Goal: Communication & Community: Share content

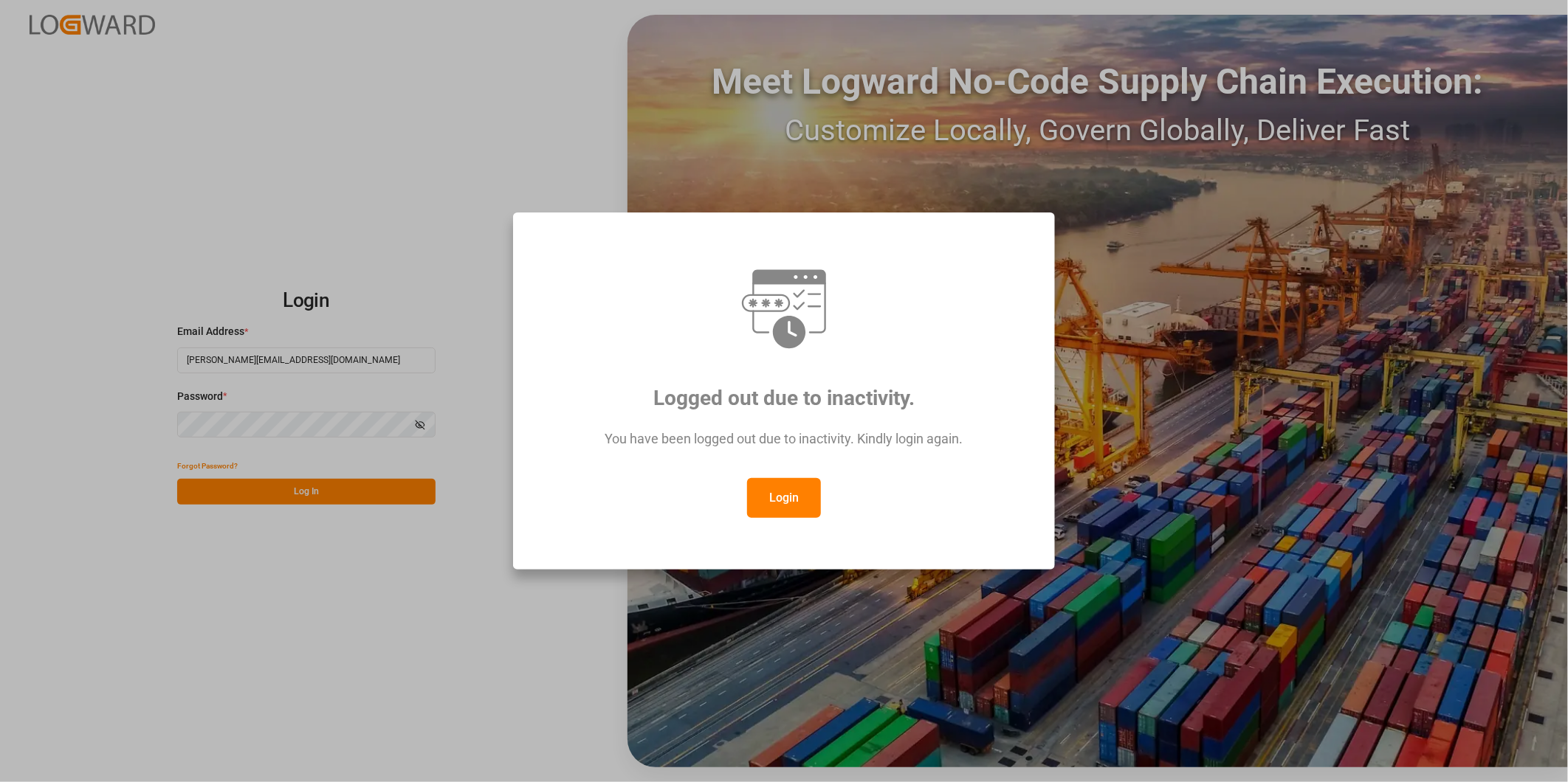
click at [788, 492] on button "Login" at bounding box center [784, 498] width 73 height 39
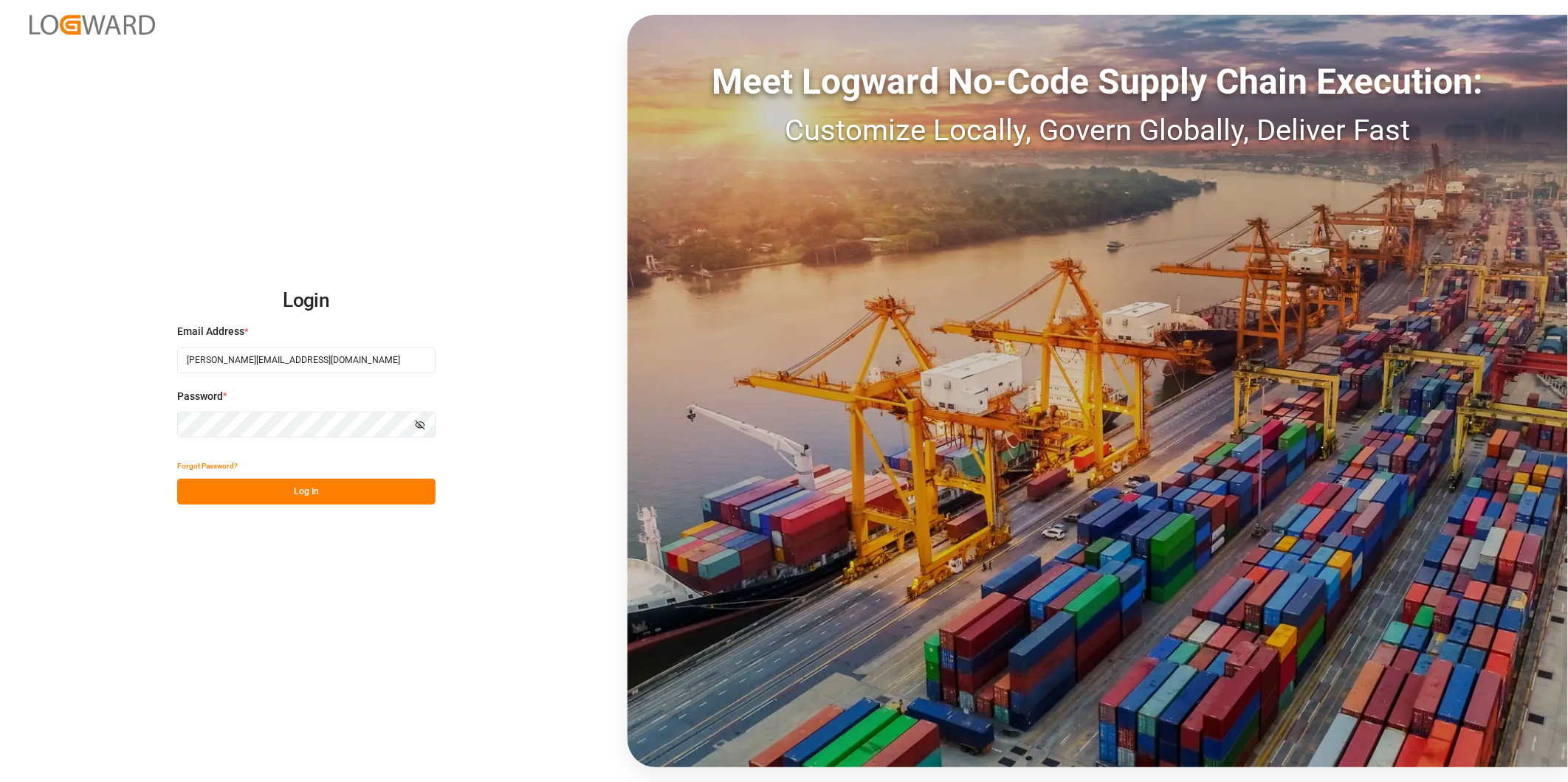
drag, startPoint x: 363, startPoint y: 493, endPoint x: 371, endPoint y: 494, distance: 8.1
click at [364, 494] on button "Log In" at bounding box center [306, 492] width 258 height 26
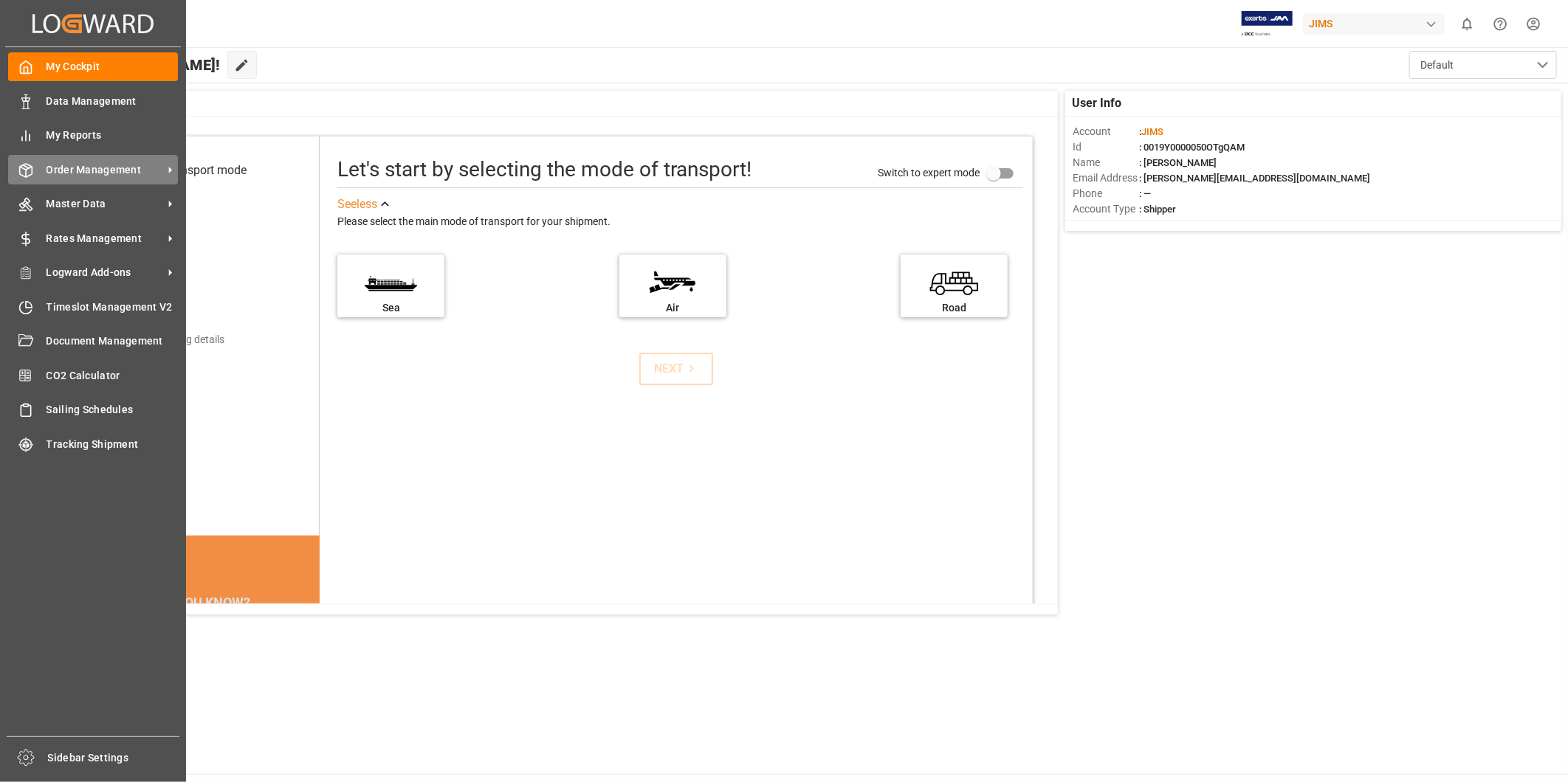
click at [119, 173] on span "Order Management" at bounding box center [105, 169] width 116 height 15
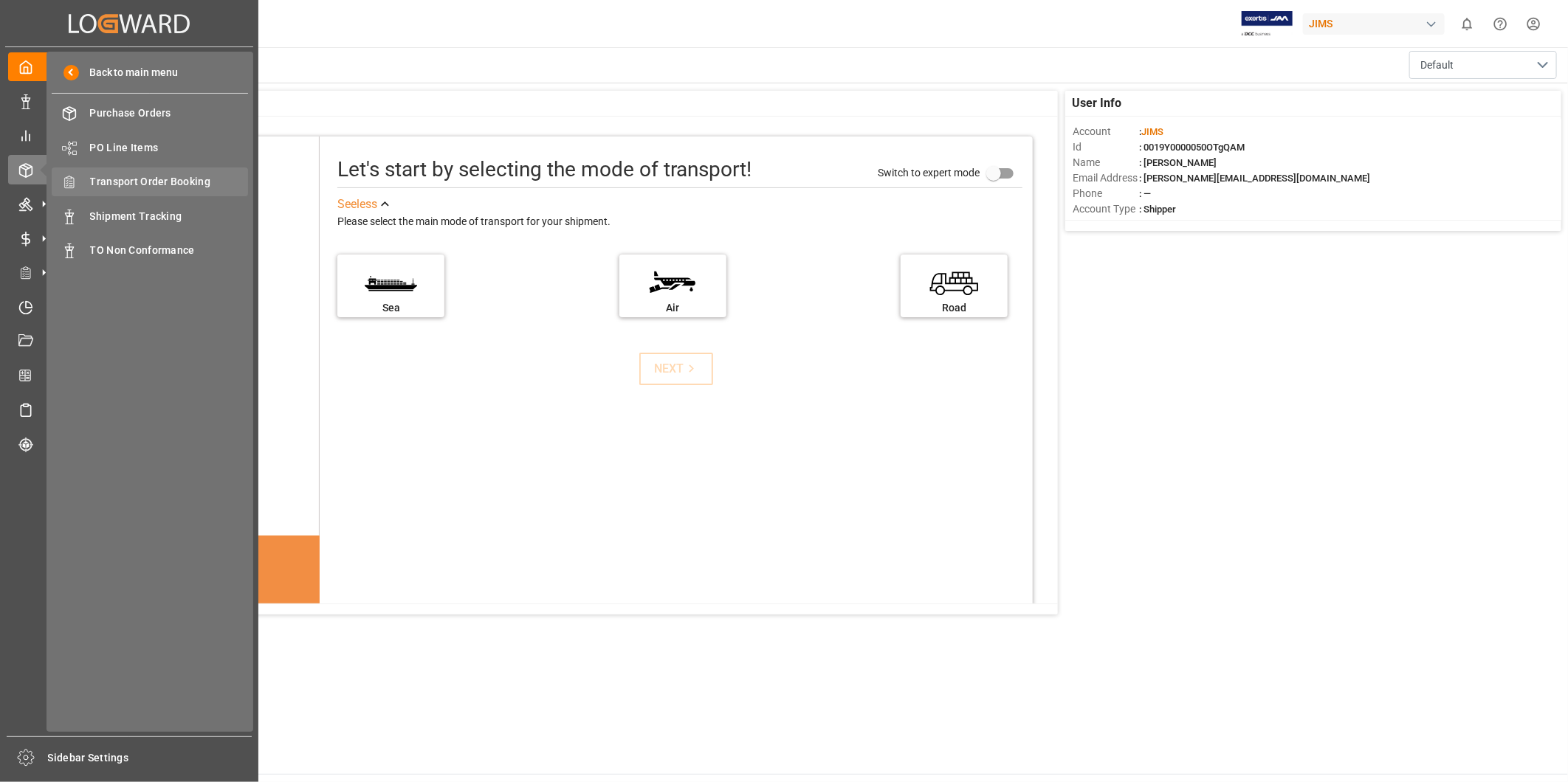
click at [166, 179] on span "Transport Order Booking" at bounding box center [169, 181] width 159 height 15
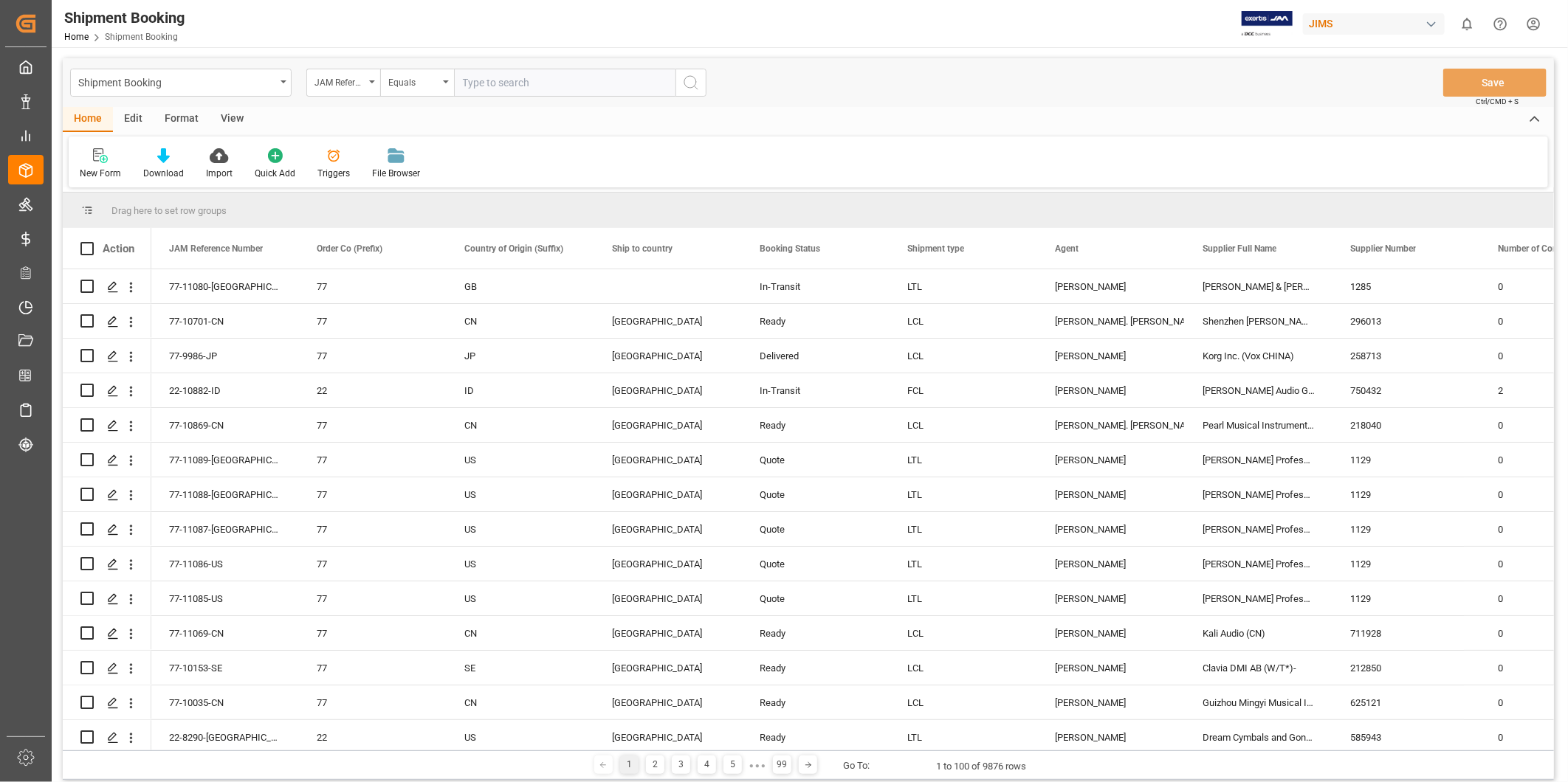
click at [476, 79] on input "text" at bounding box center [564, 82] width 221 height 28
click at [469, 92] on input "text" at bounding box center [564, 82] width 221 height 28
type input "22-9427-CN"
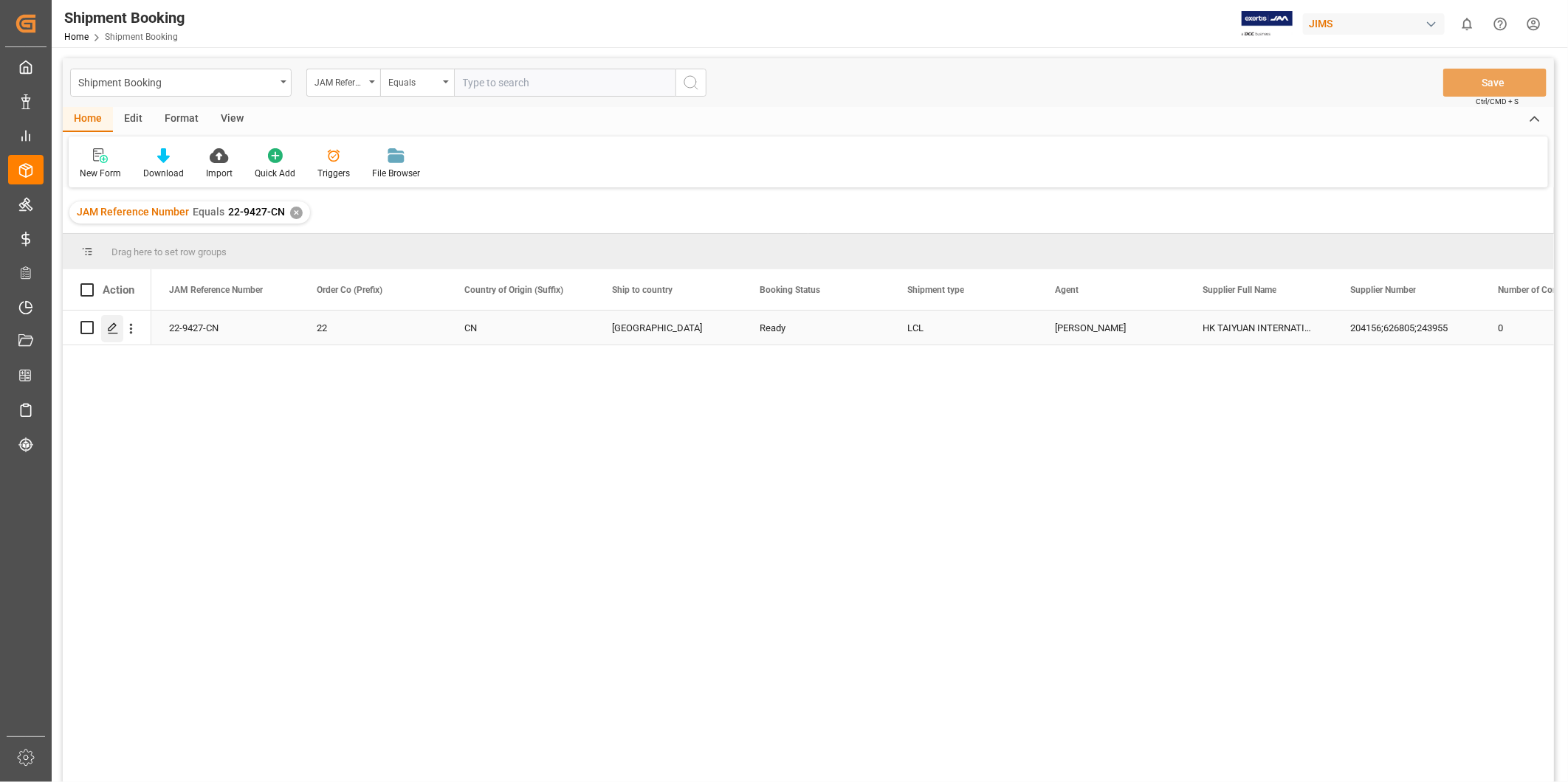
click at [116, 329] on icon "Press SPACE to select this row." at bounding box center [112, 328] width 12 height 12
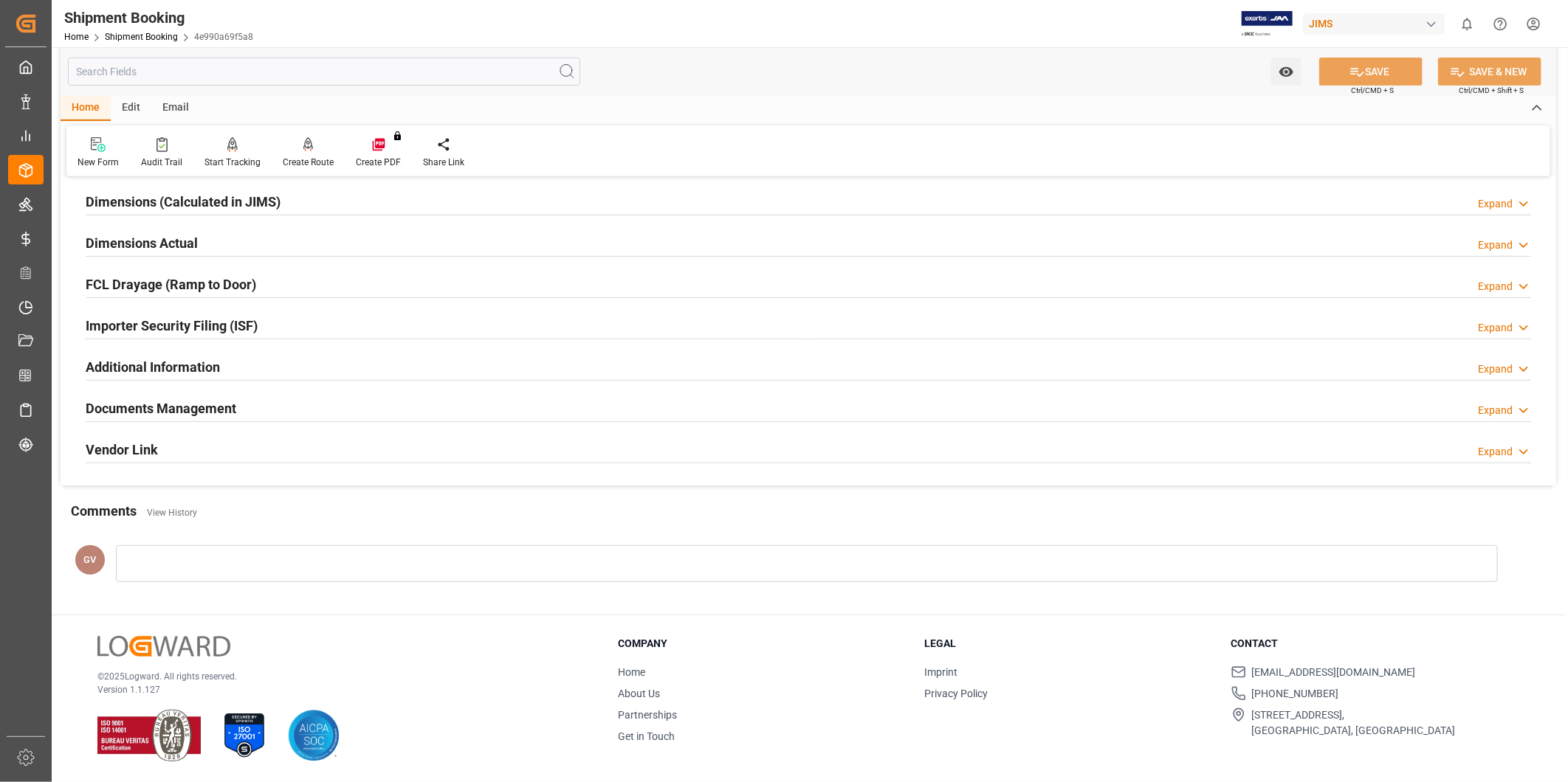
scroll to position [190, 0]
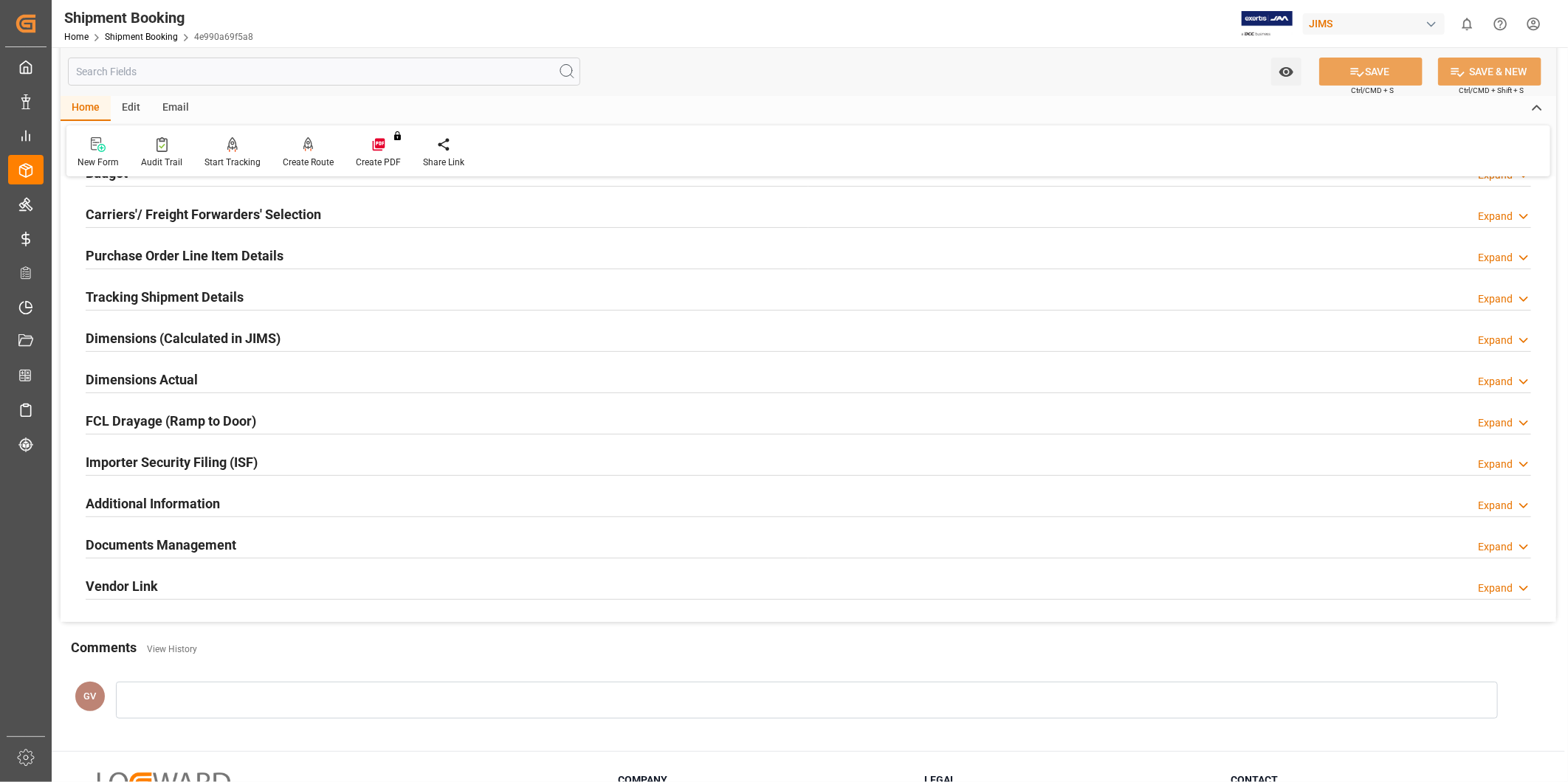
click at [285, 548] on div "Documents Management Expand" at bounding box center [808, 544] width 1445 height 28
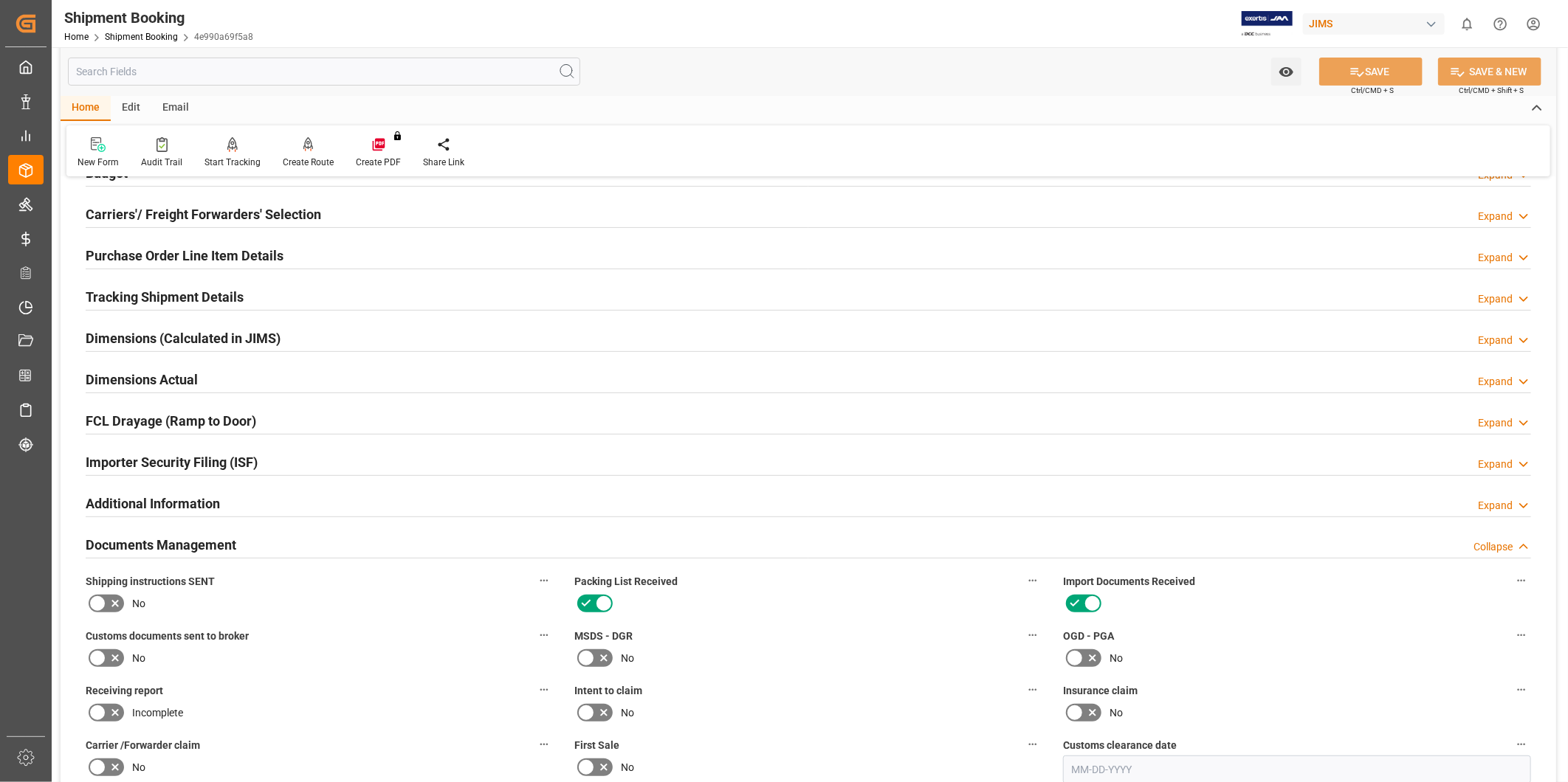
scroll to position [463, 0]
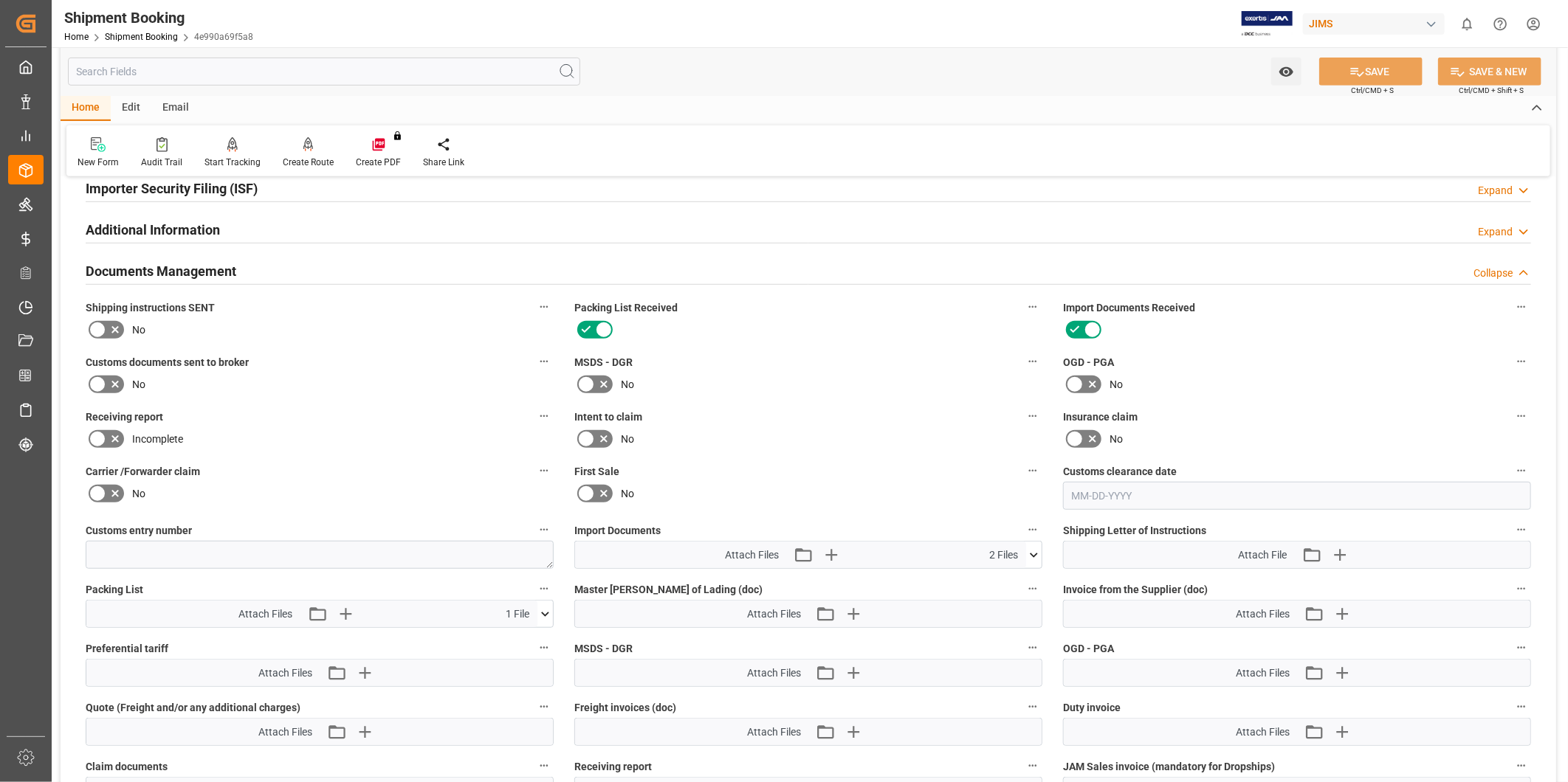
drag, startPoint x: 100, startPoint y: 334, endPoint x: 116, endPoint y: 334, distance: 16.0
click at [100, 334] on icon at bounding box center [98, 330] width 18 height 18
click at [0, 0] on input "checkbox" at bounding box center [0, 0] width 0 height 0
click at [1368, 72] on button "SAVE" at bounding box center [1370, 71] width 103 height 28
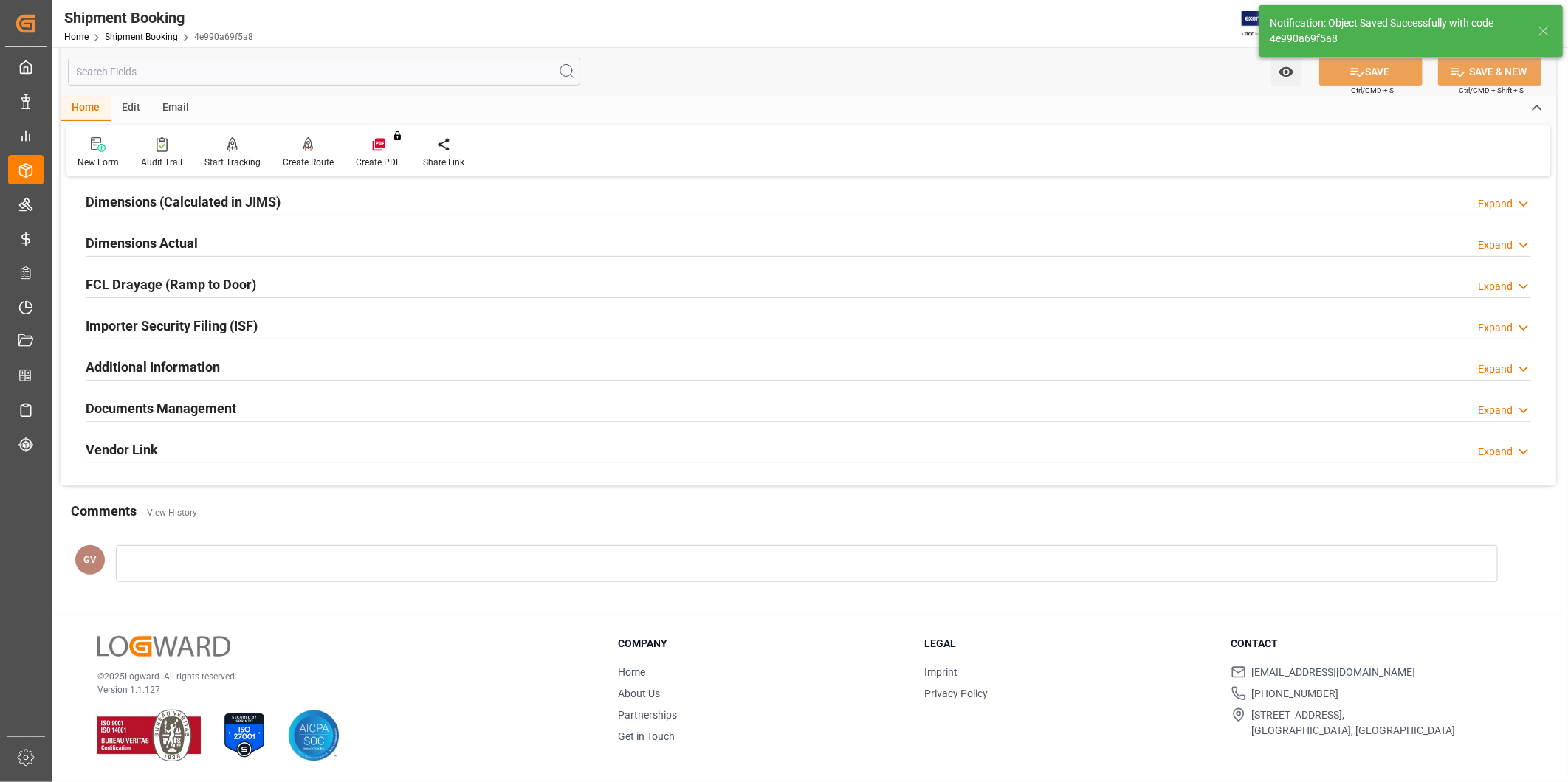
scroll to position [327, 0]
click at [456, 406] on div "Documents Management Expand" at bounding box center [808, 407] width 1445 height 28
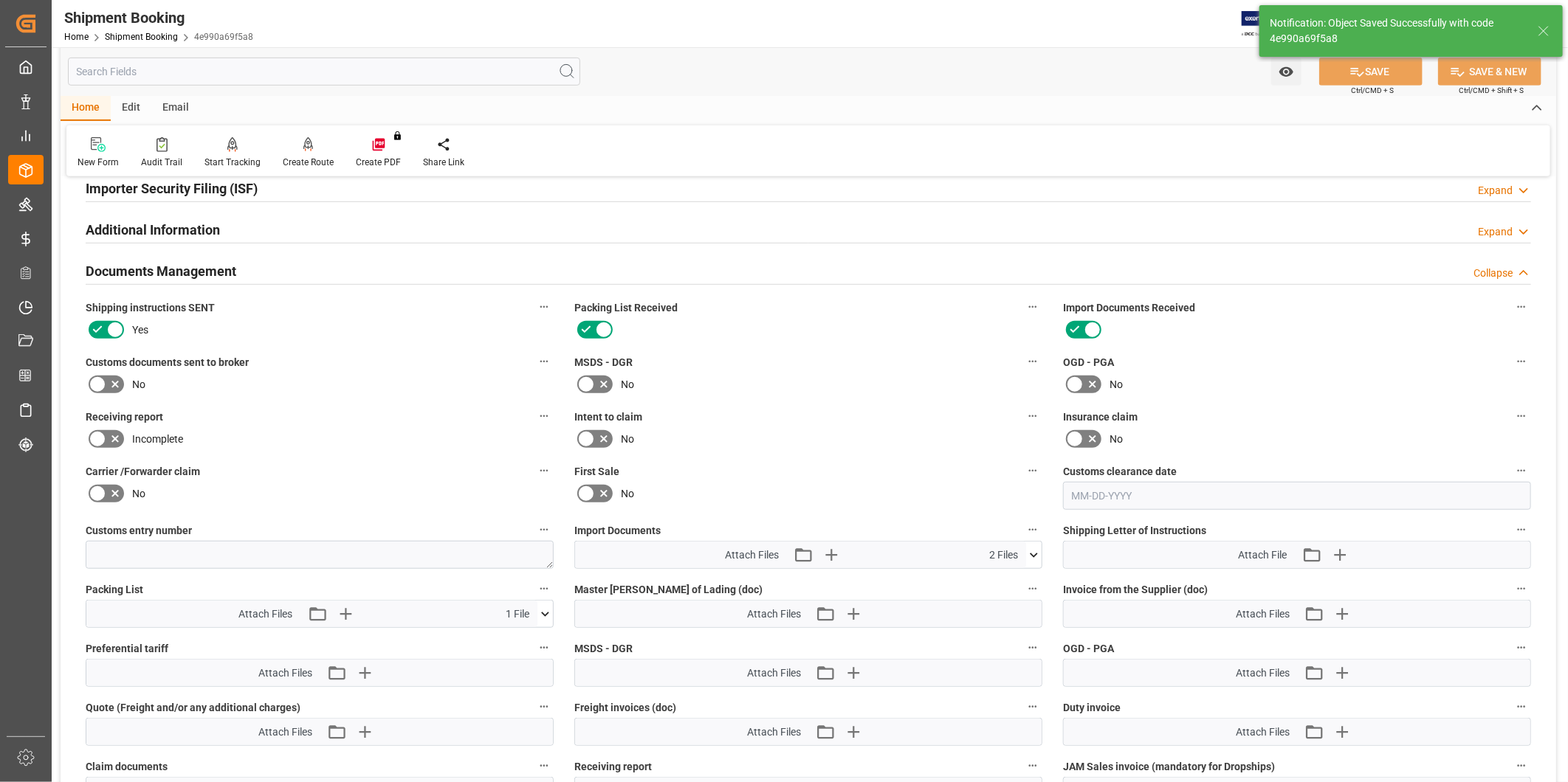
scroll to position [736, 0]
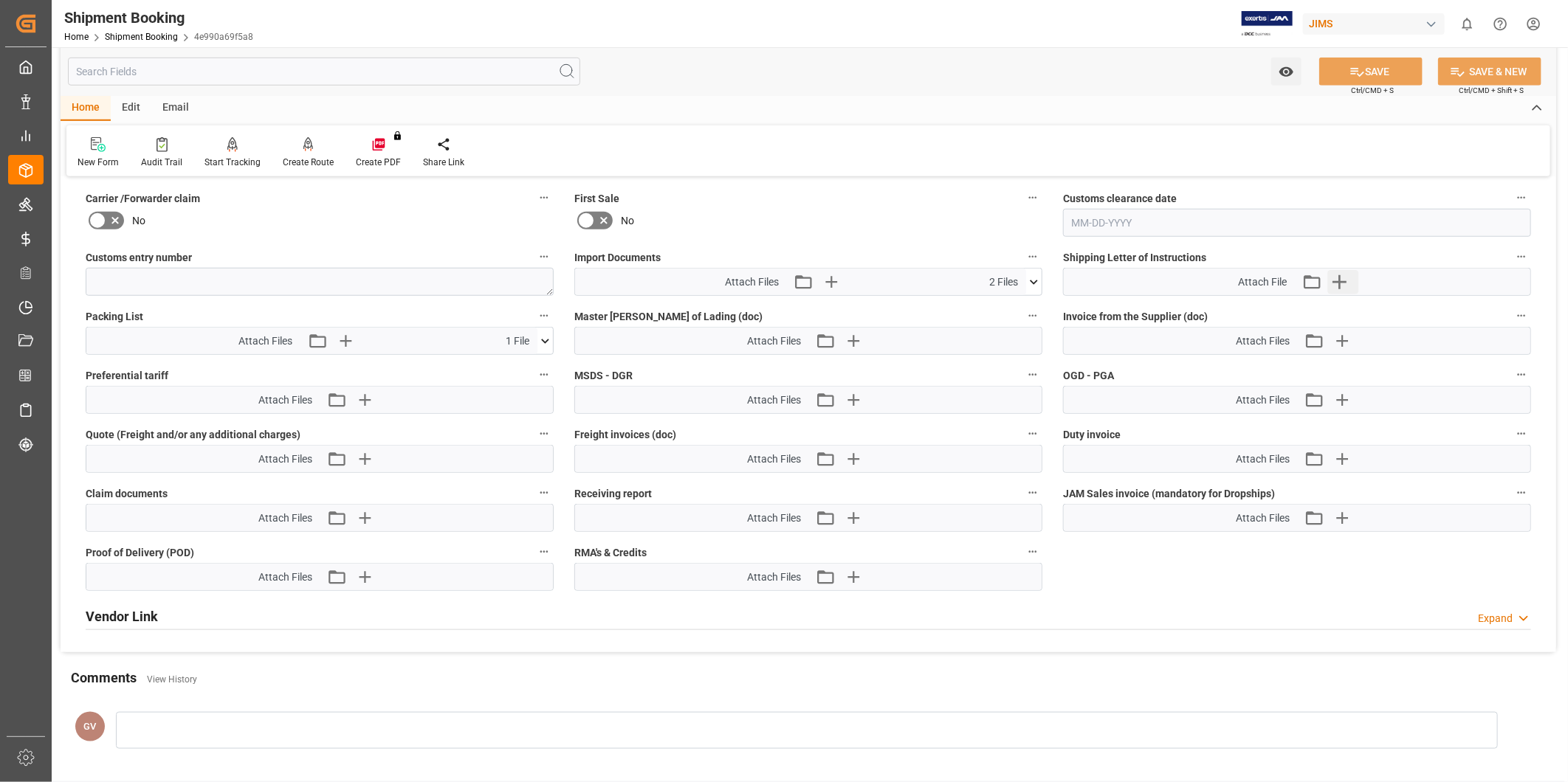
click at [1354, 278] on button "Upload new file" at bounding box center [1342, 282] width 31 height 23
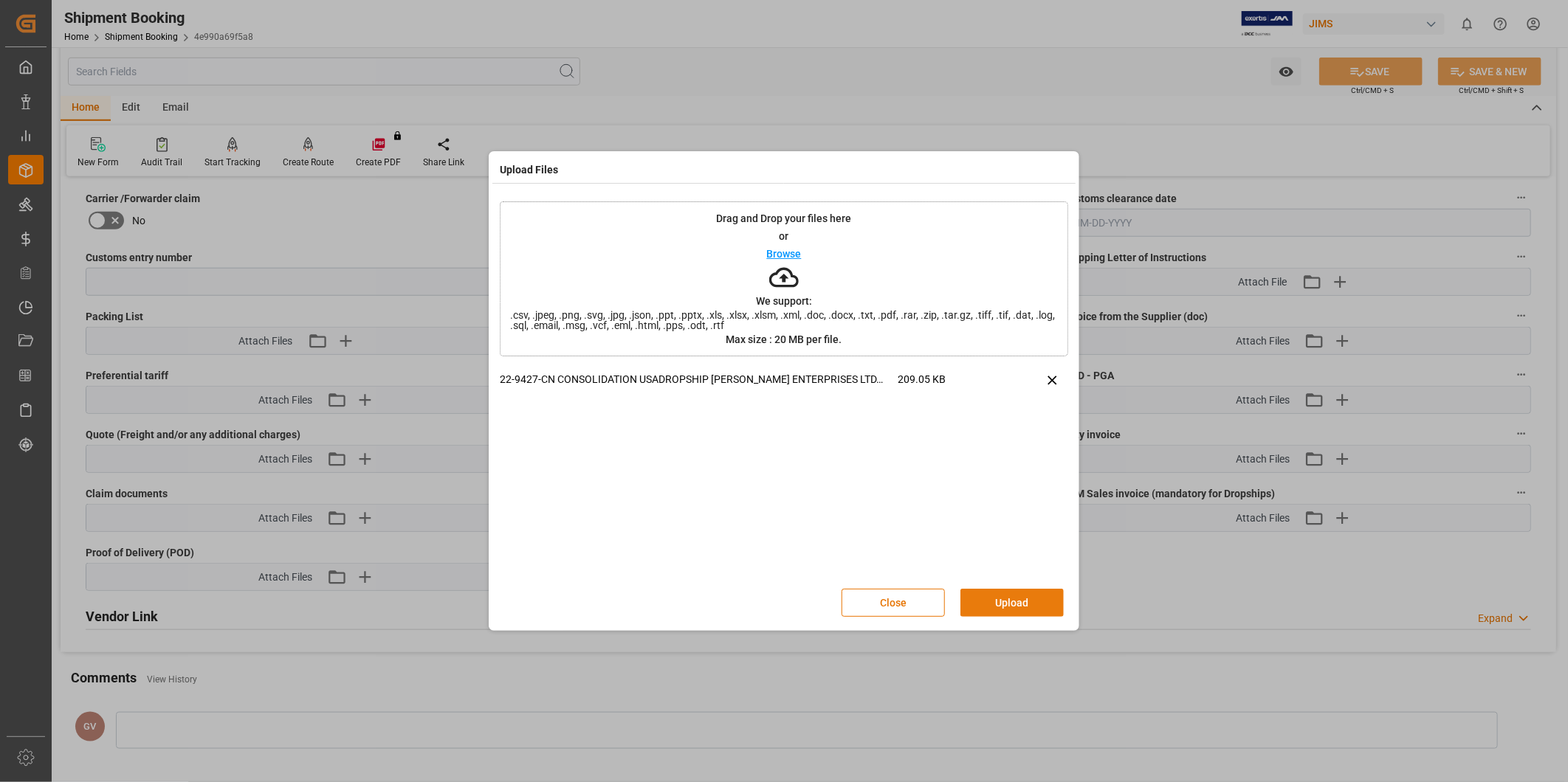
click at [1048, 602] on button "Upload" at bounding box center [1012, 602] width 103 height 28
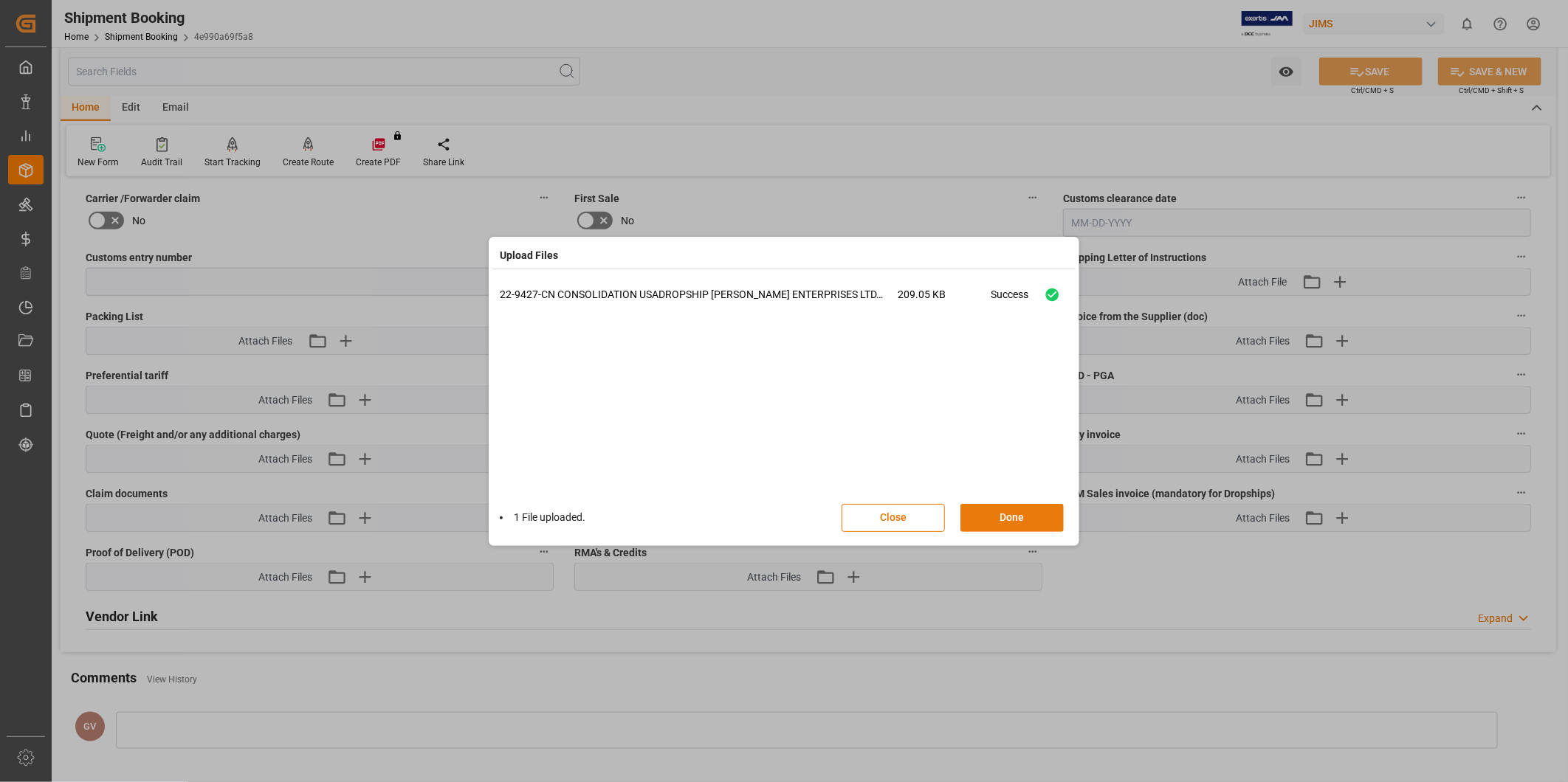
click at [1012, 510] on button "Done" at bounding box center [1012, 518] width 103 height 28
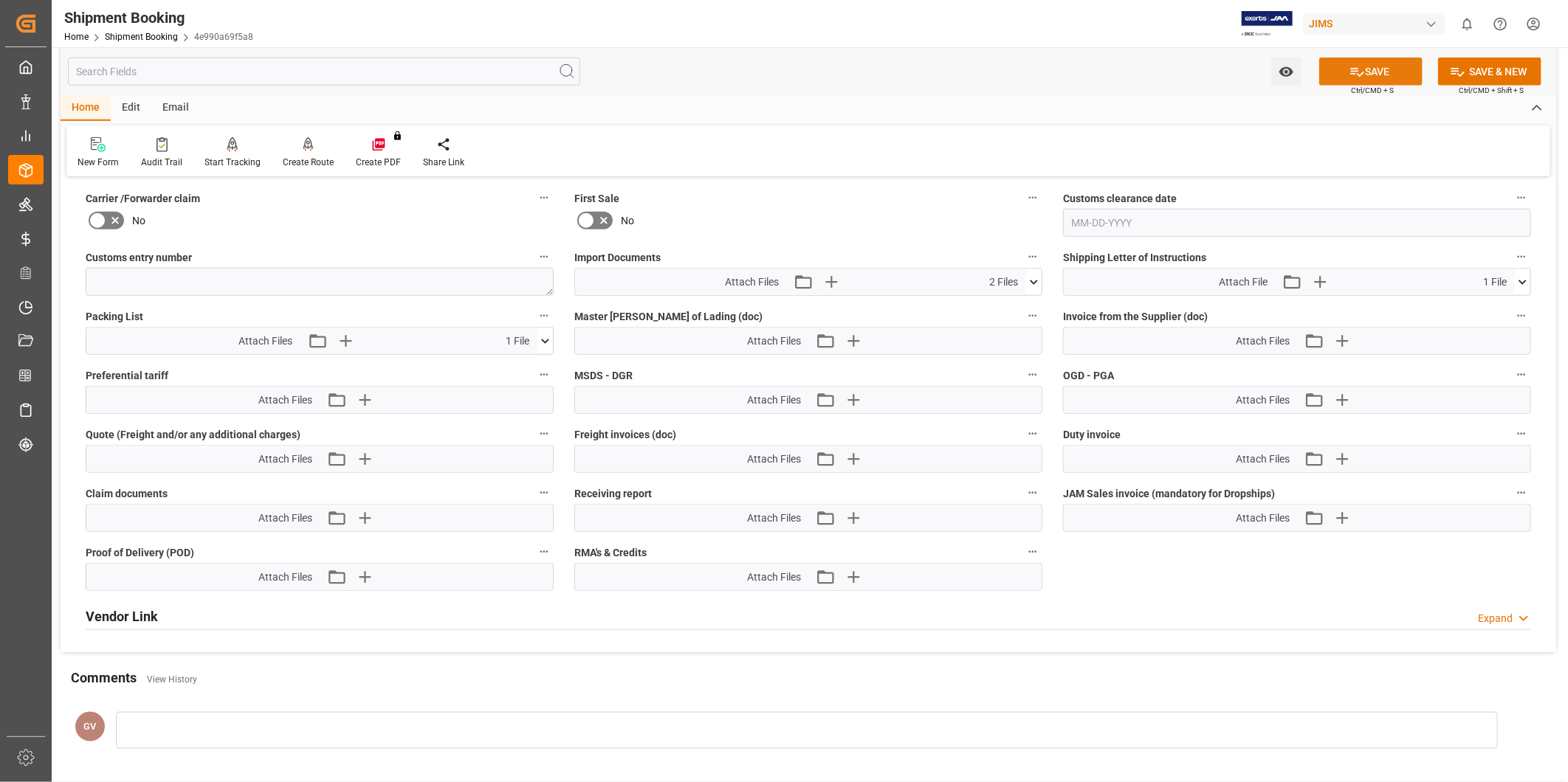
click at [1338, 70] on button "SAVE" at bounding box center [1370, 71] width 103 height 28
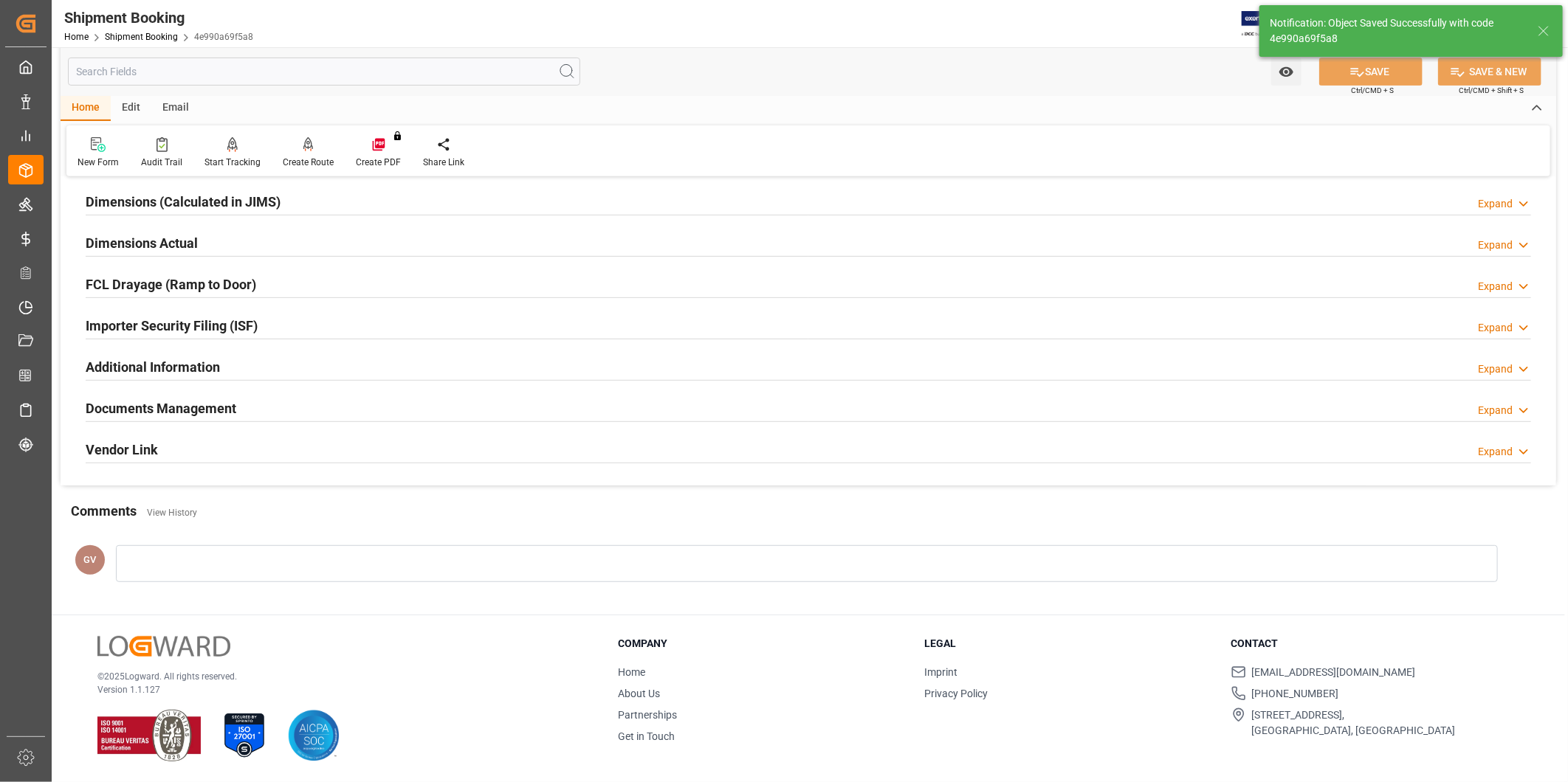
scroll to position [163, 0]
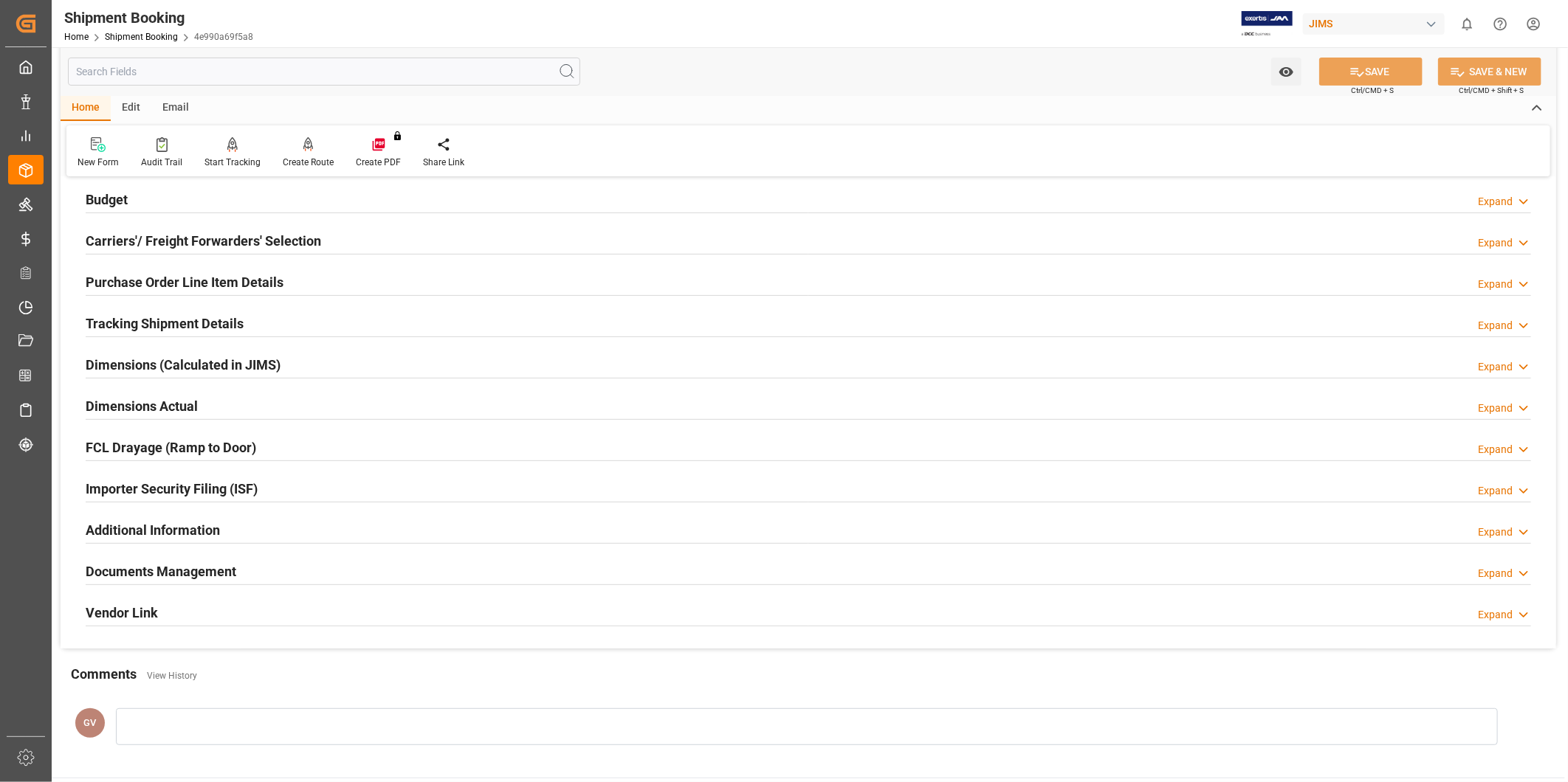
click at [152, 562] on h2 "Documents Management" at bounding box center [161, 571] width 151 height 20
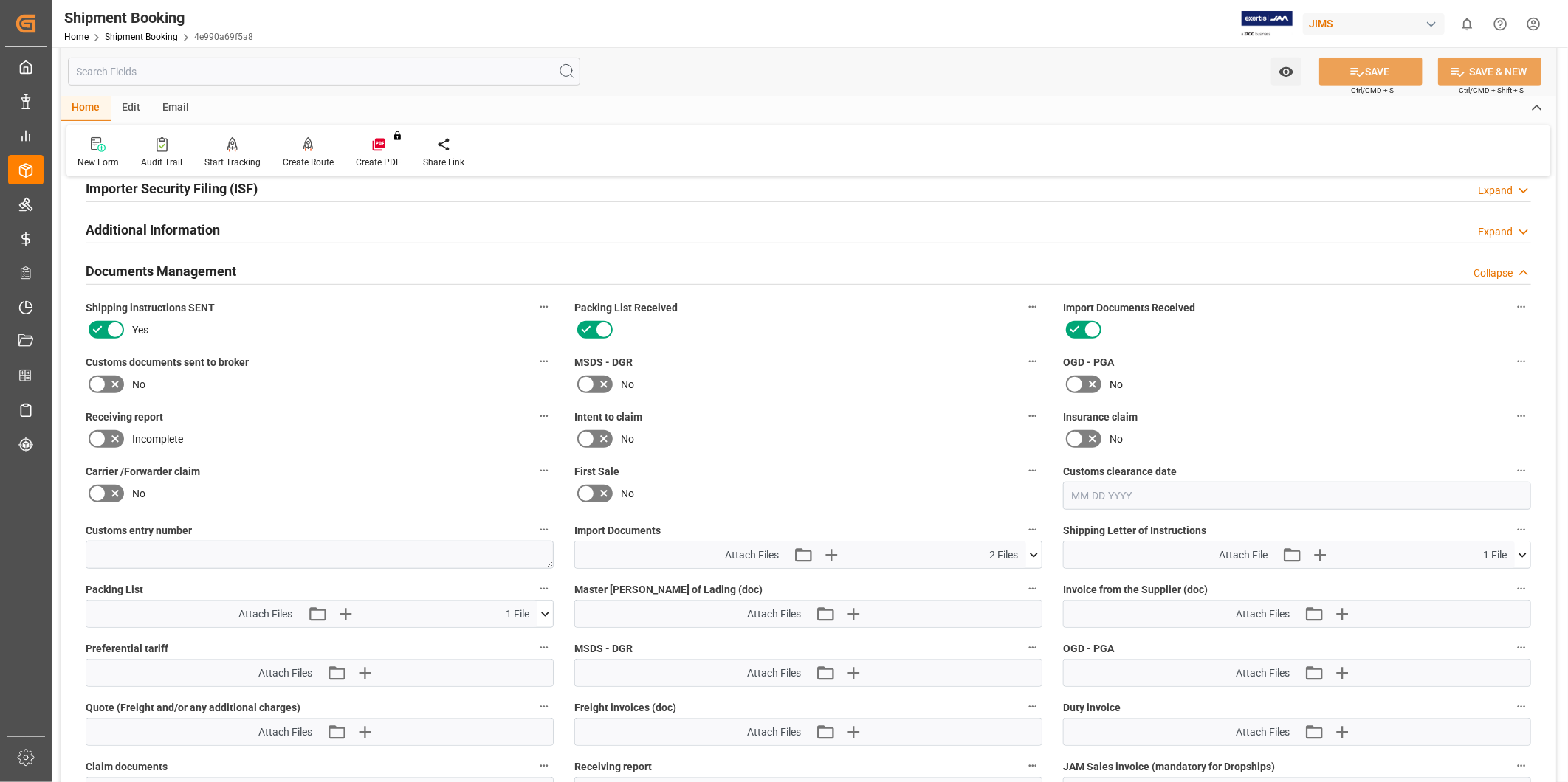
scroll to position [600, 0]
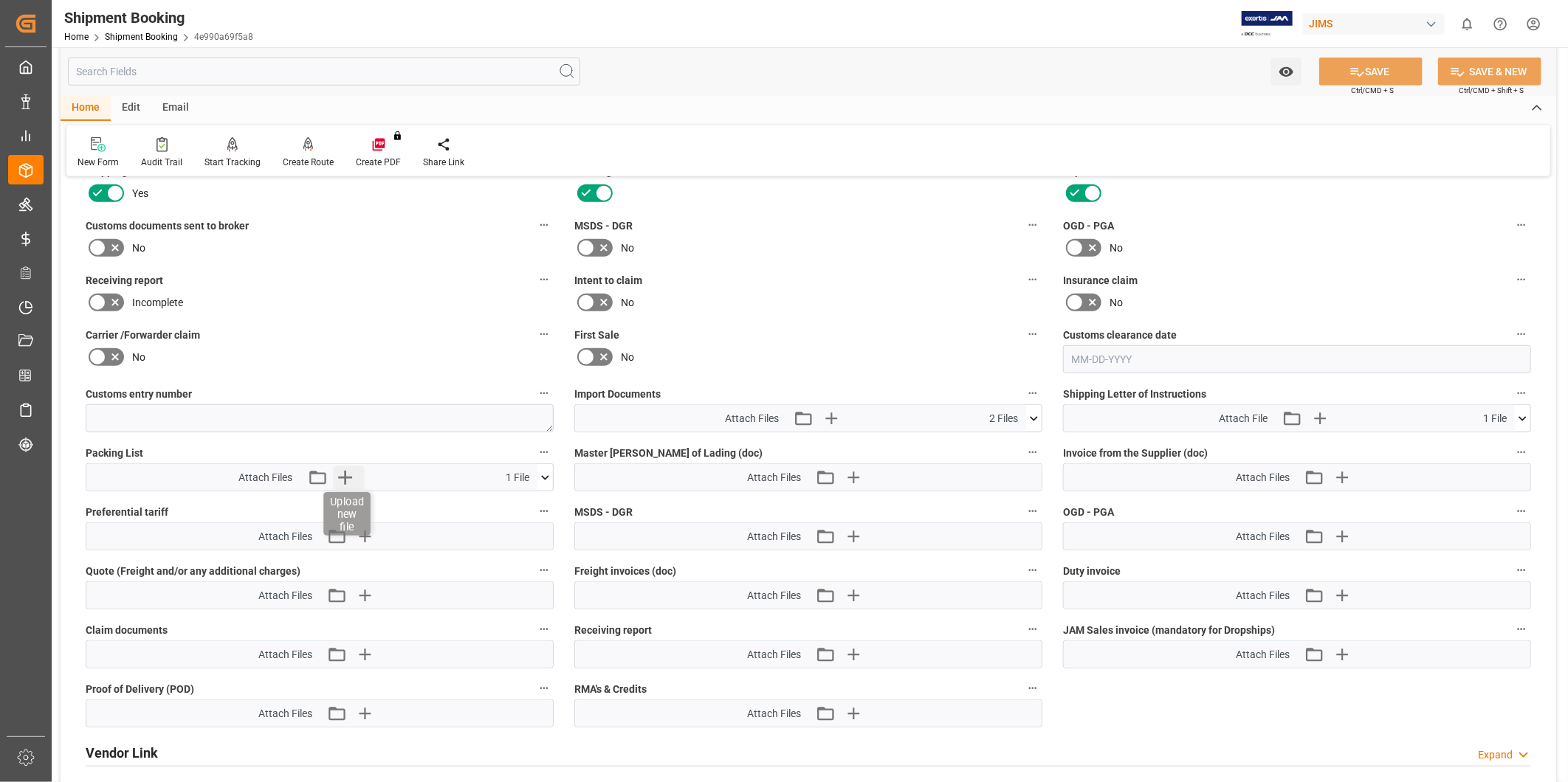
click at [350, 476] on icon "button" at bounding box center [345, 477] width 23 height 23
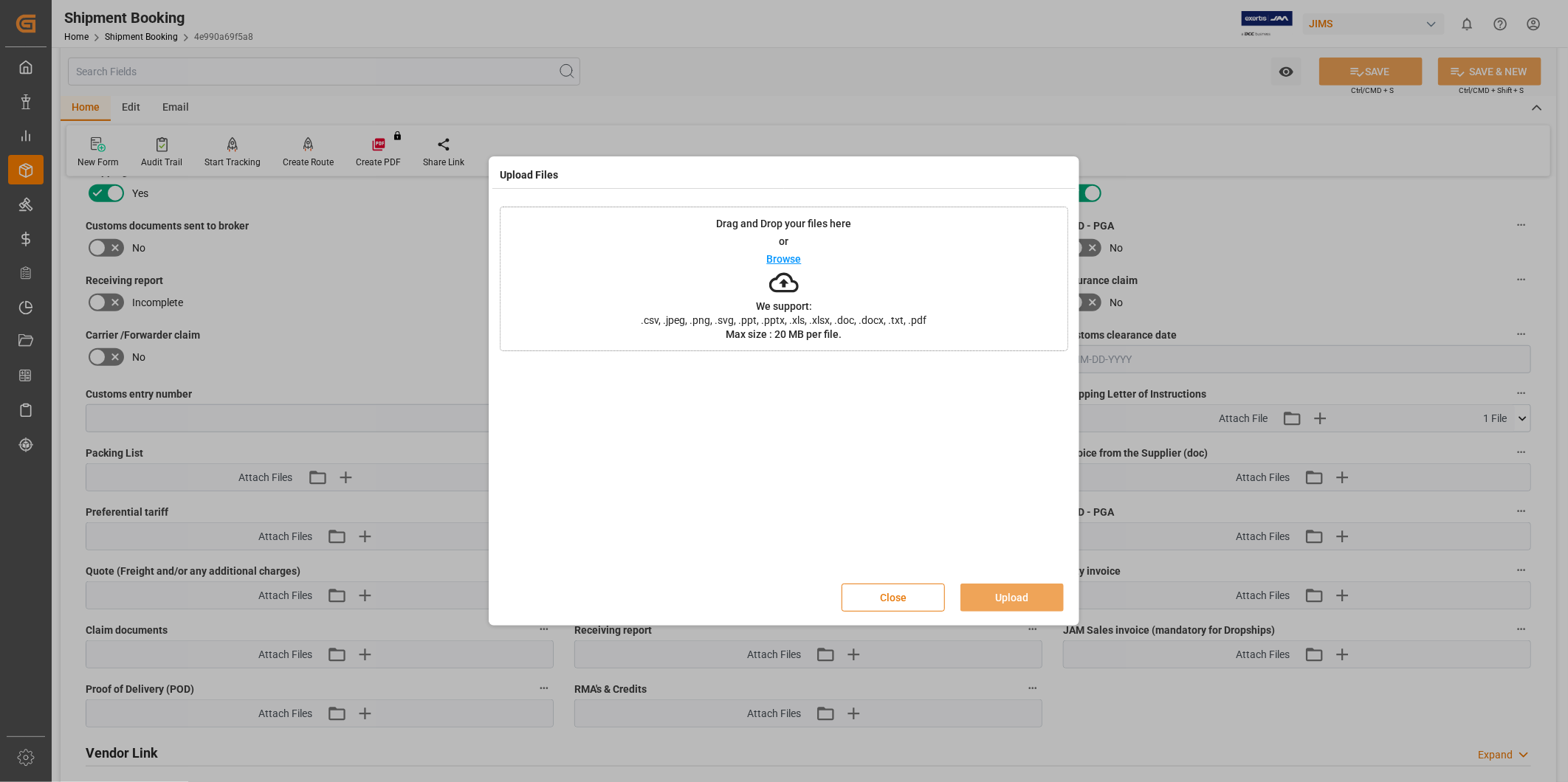
click at [912, 591] on button "Close" at bounding box center [892, 597] width 103 height 28
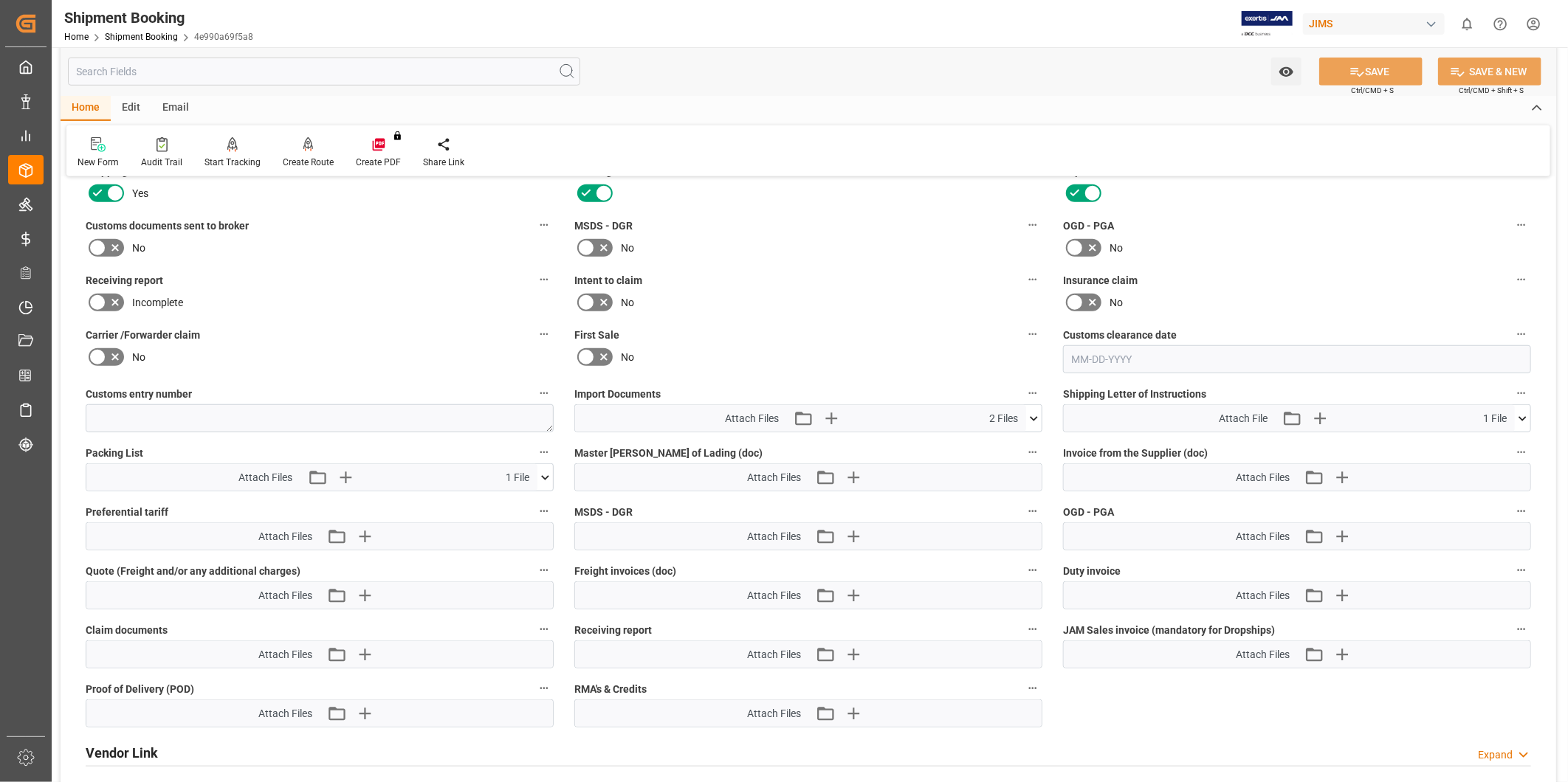
click at [547, 472] on icon at bounding box center [545, 477] width 15 height 15
click at [518, 503] on icon at bounding box center [521, 505] width 9 height 12
click at [369, 468] on icon "button" at bounding box center [365, 477] width 23 height 23
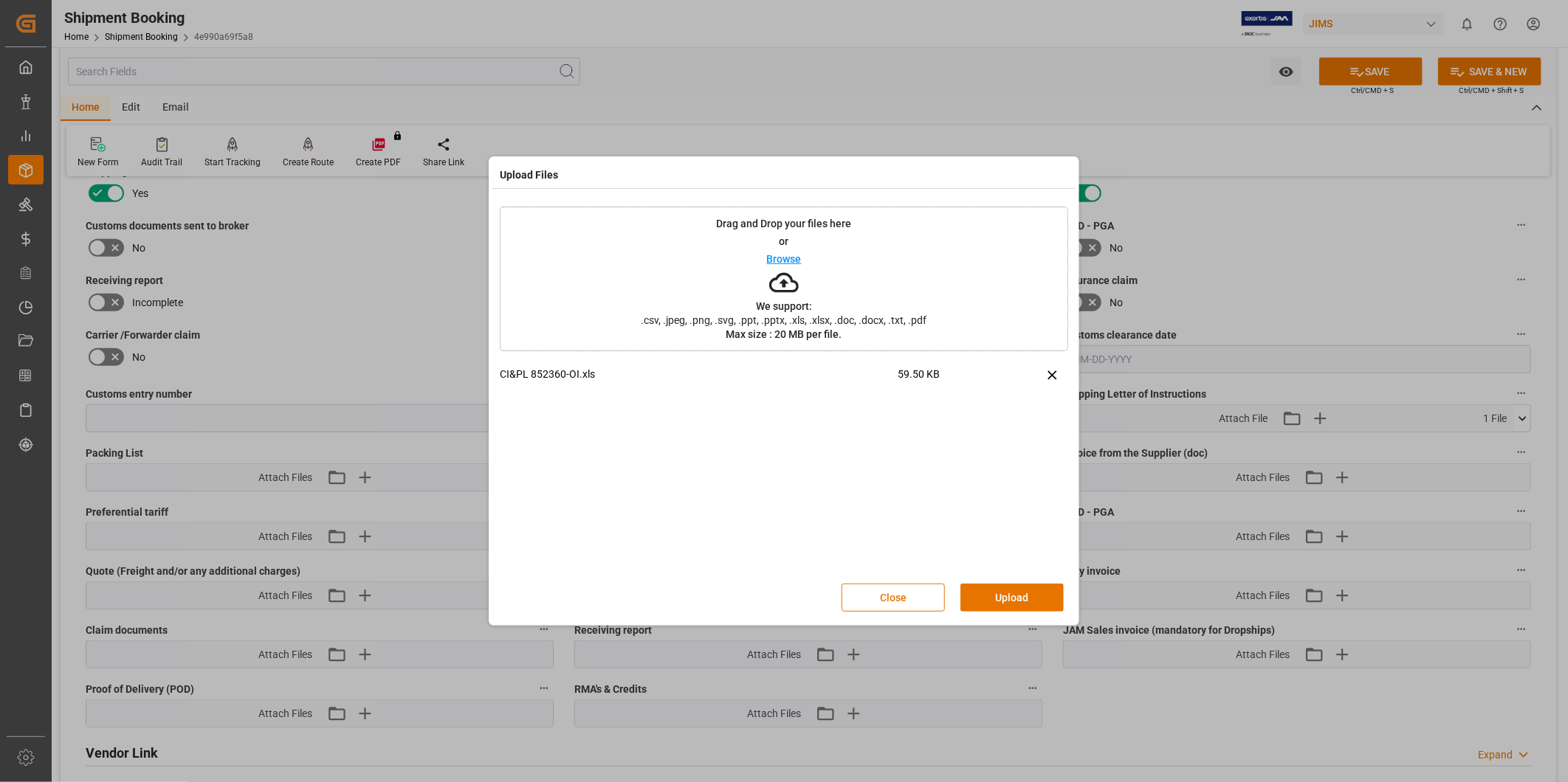
click at [1005, 621] on div "Upload Files Drag and Drop your files here or Browse We support: .csv, .jpeg, .…" at bounding box center [783, 391] width 590 height 469
click at [1009, 603] on button "Upload" at bounding box center [1012, 597] width 103 height 28
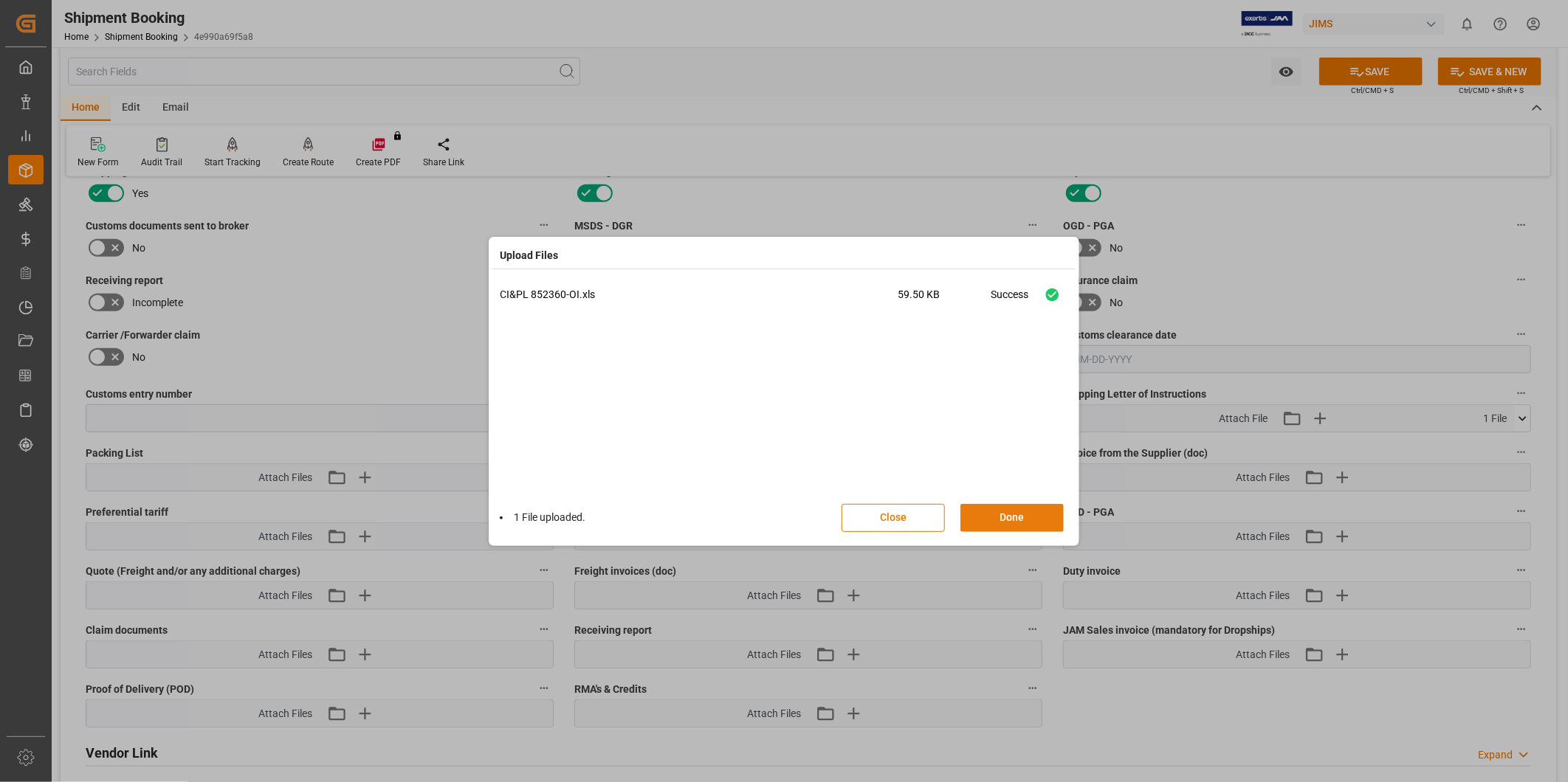
click at [1030, 507] on button "Done" at bounding box center [1012, 518] width 103 height 28
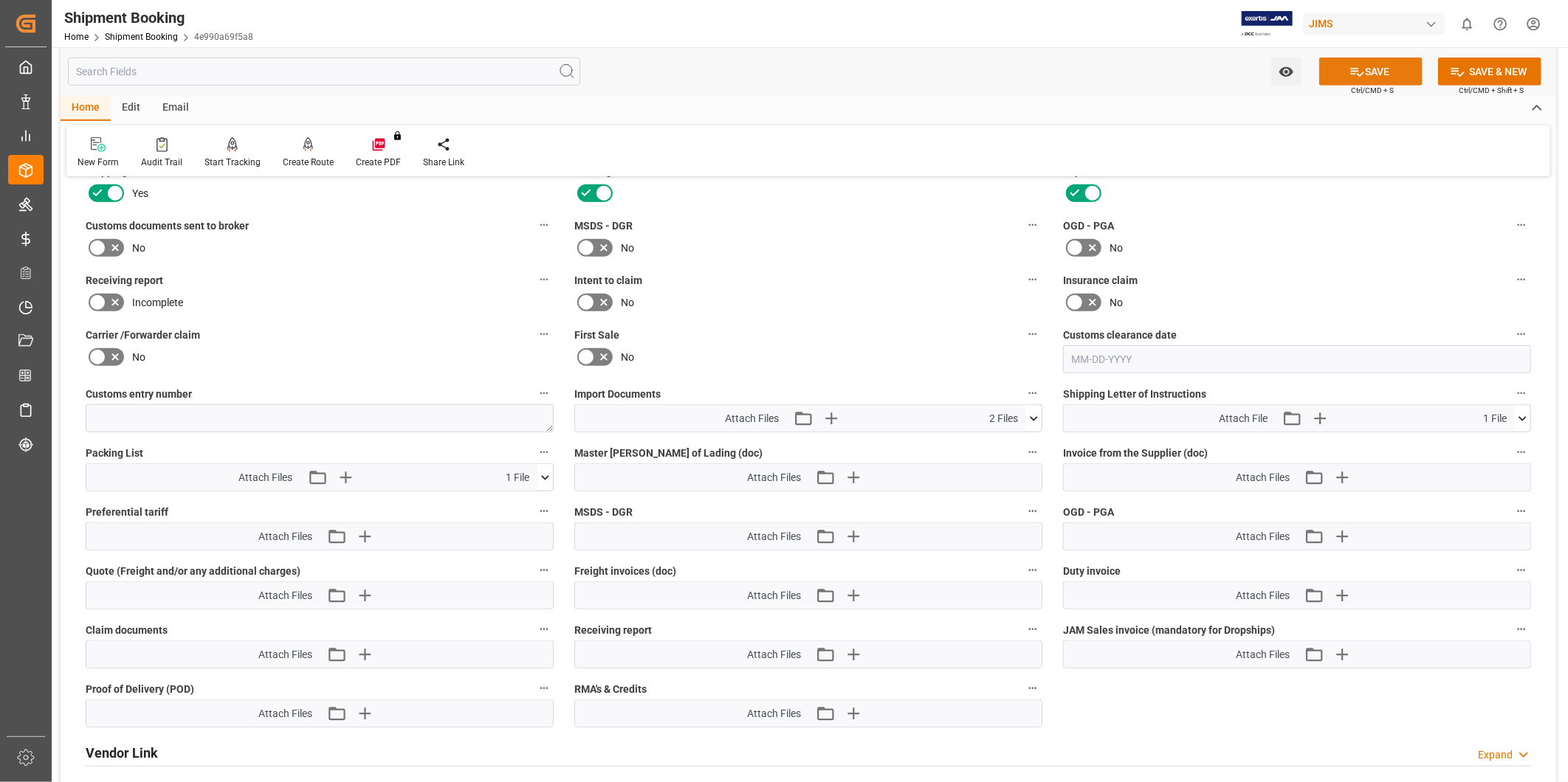
click at [1385, 75] on button "SAVE" at bounding box center [1370, 71] width 103 height 28
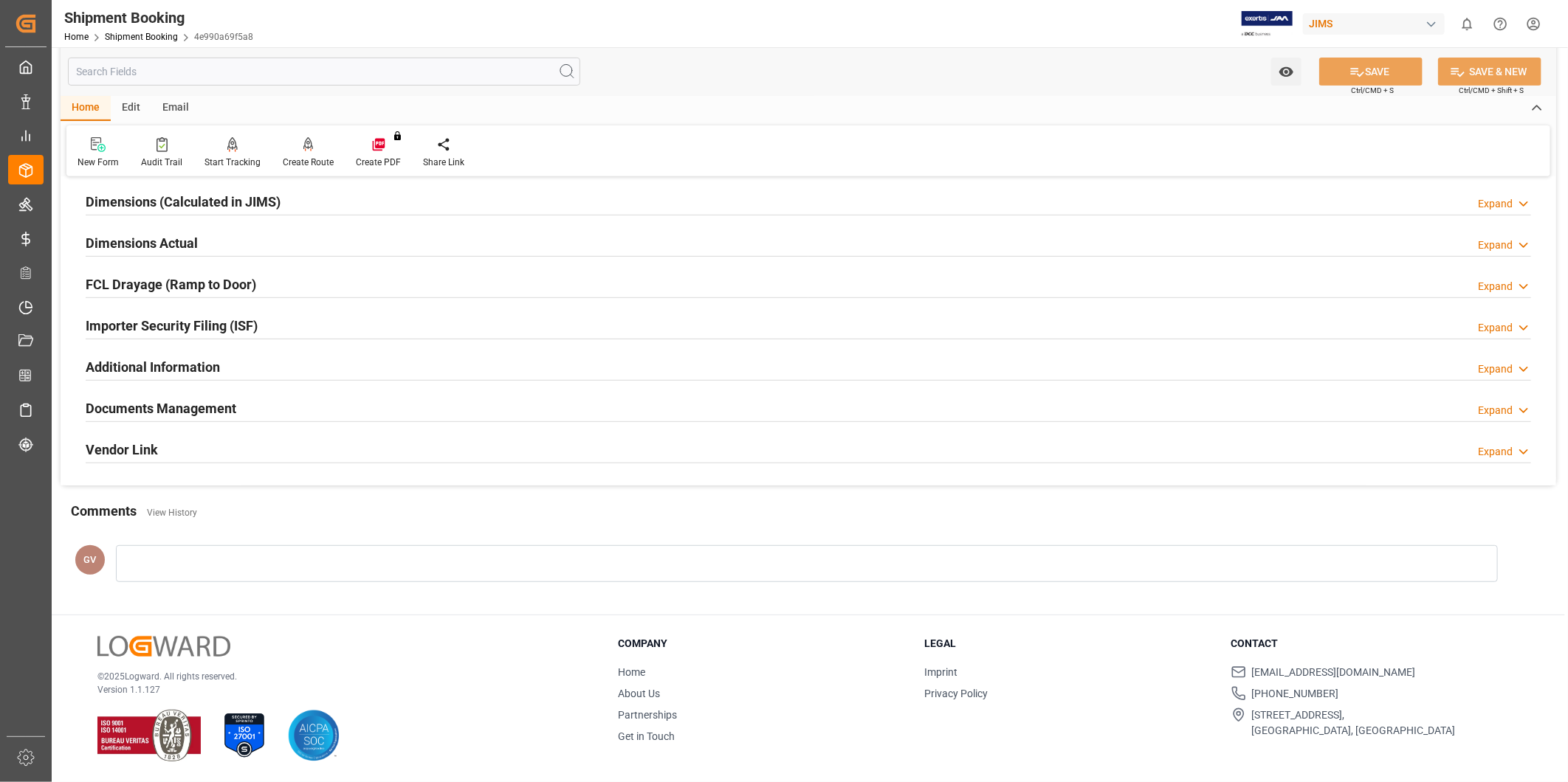
scroll to position [327, 0]
click at [266, 399] on div "Documents Management Expand" at bounding box center [808, 407] width 1445 height 28
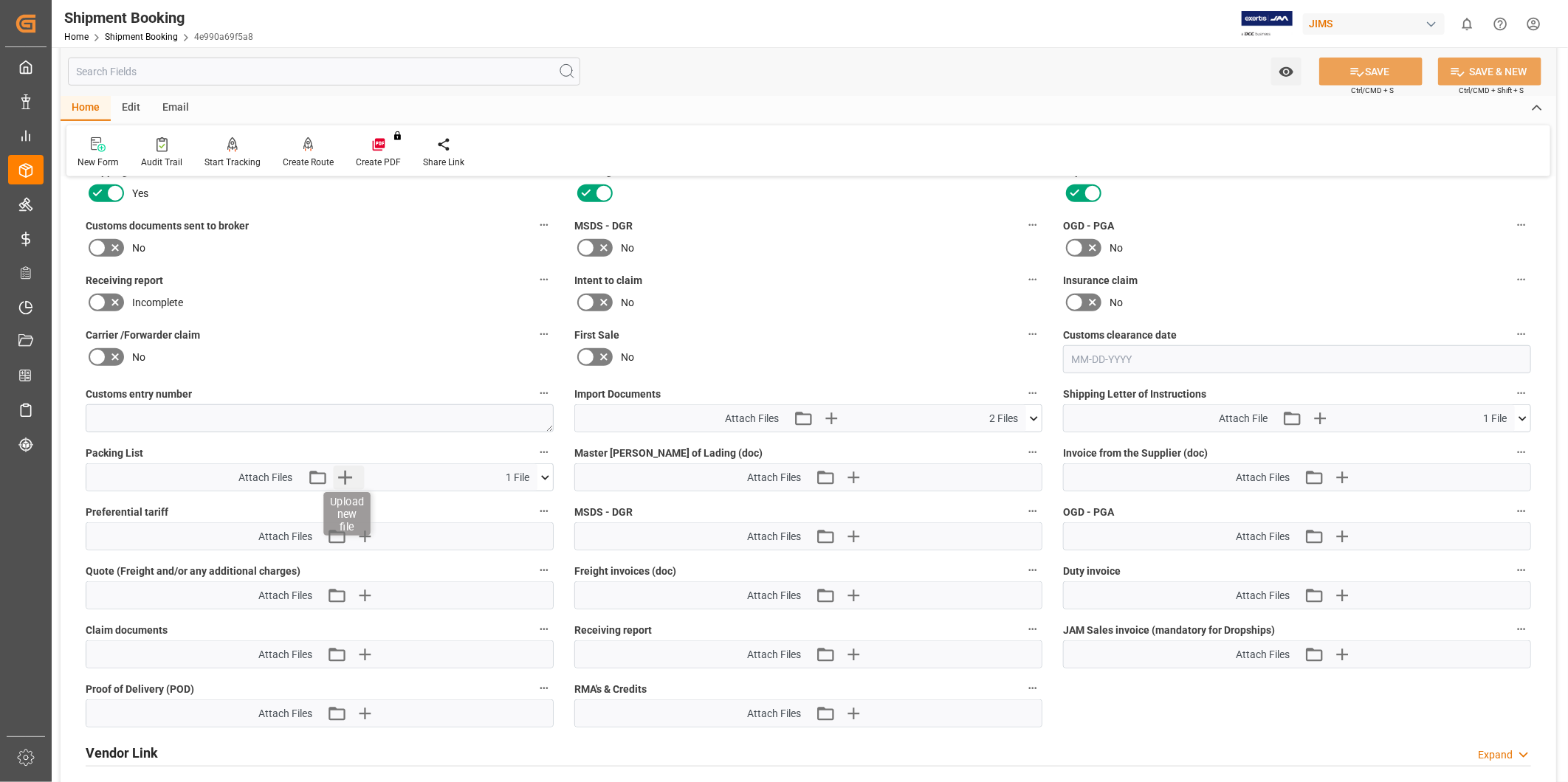
click at [357, 474] on icon "button" at bounding box center [345, 477] width 23 height 23
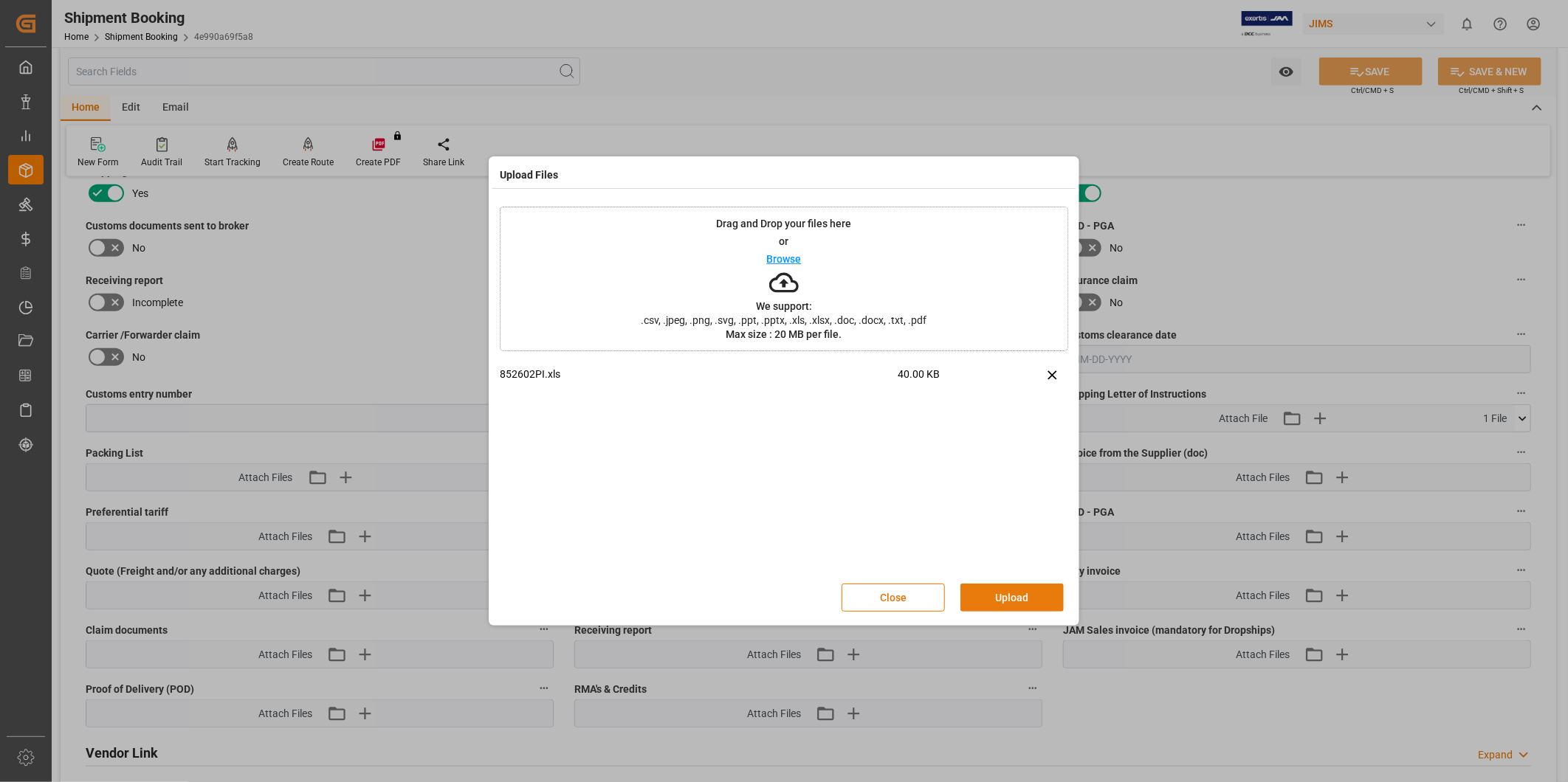
click at [1010, 601] on button "Upload" at bounding box center [1012, 597] width 103 height 28
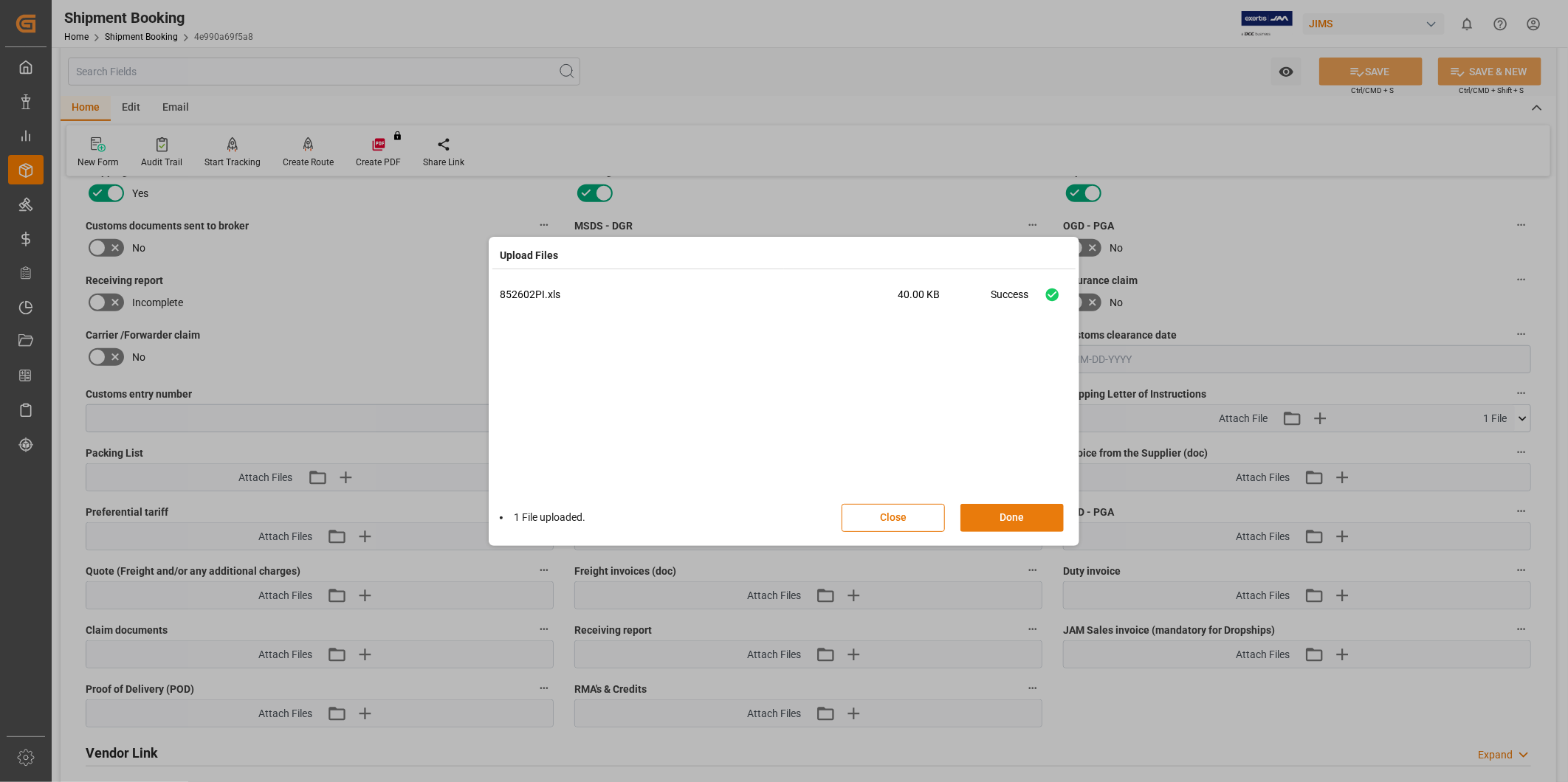
click at [1012, 518] on button "Done" at bounding box center [1012, 518] width 103 height 28
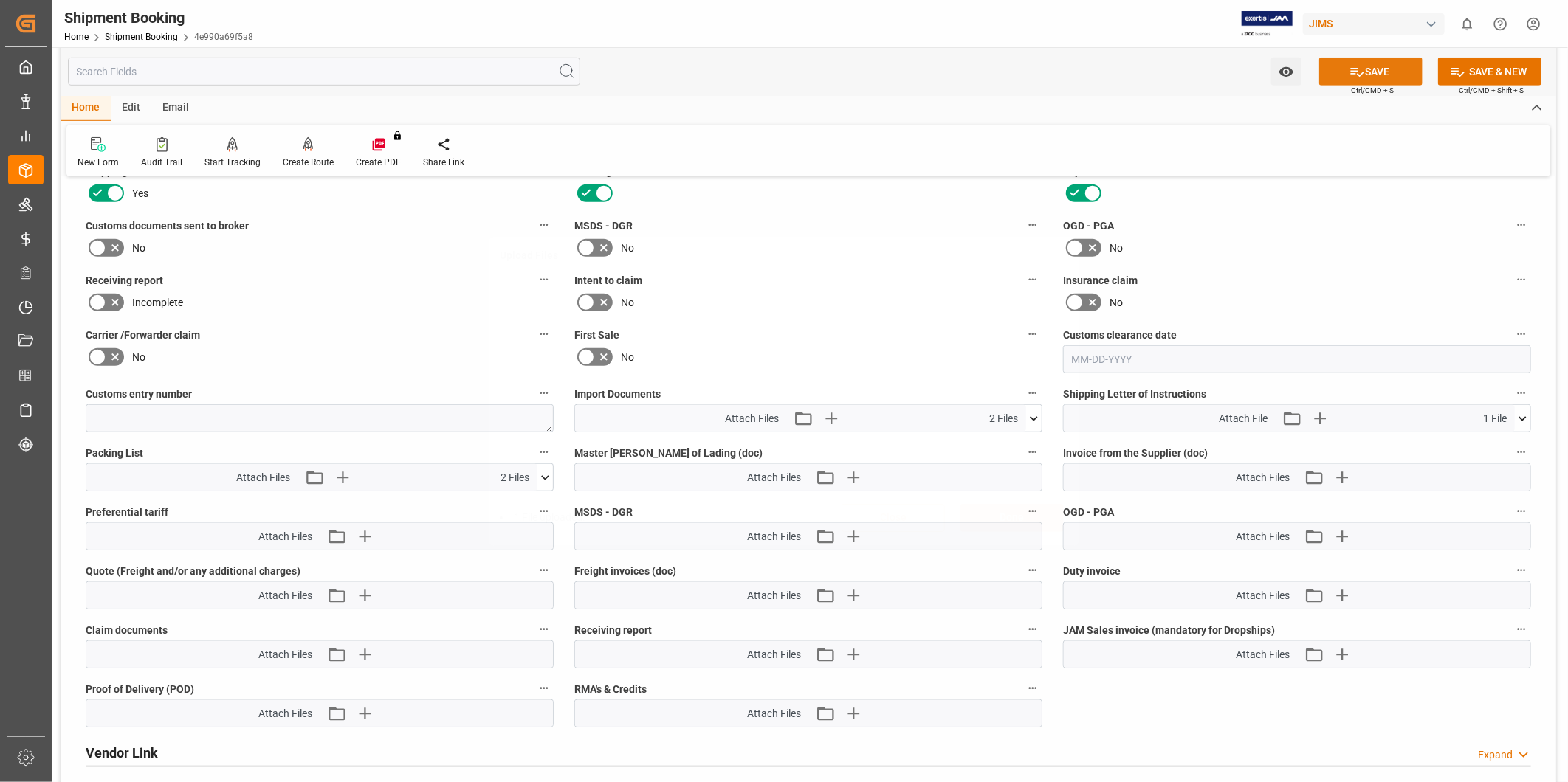
click at [1386, 72] on button "SAVE" at bounding box center [1370, 71] width 103 height 28
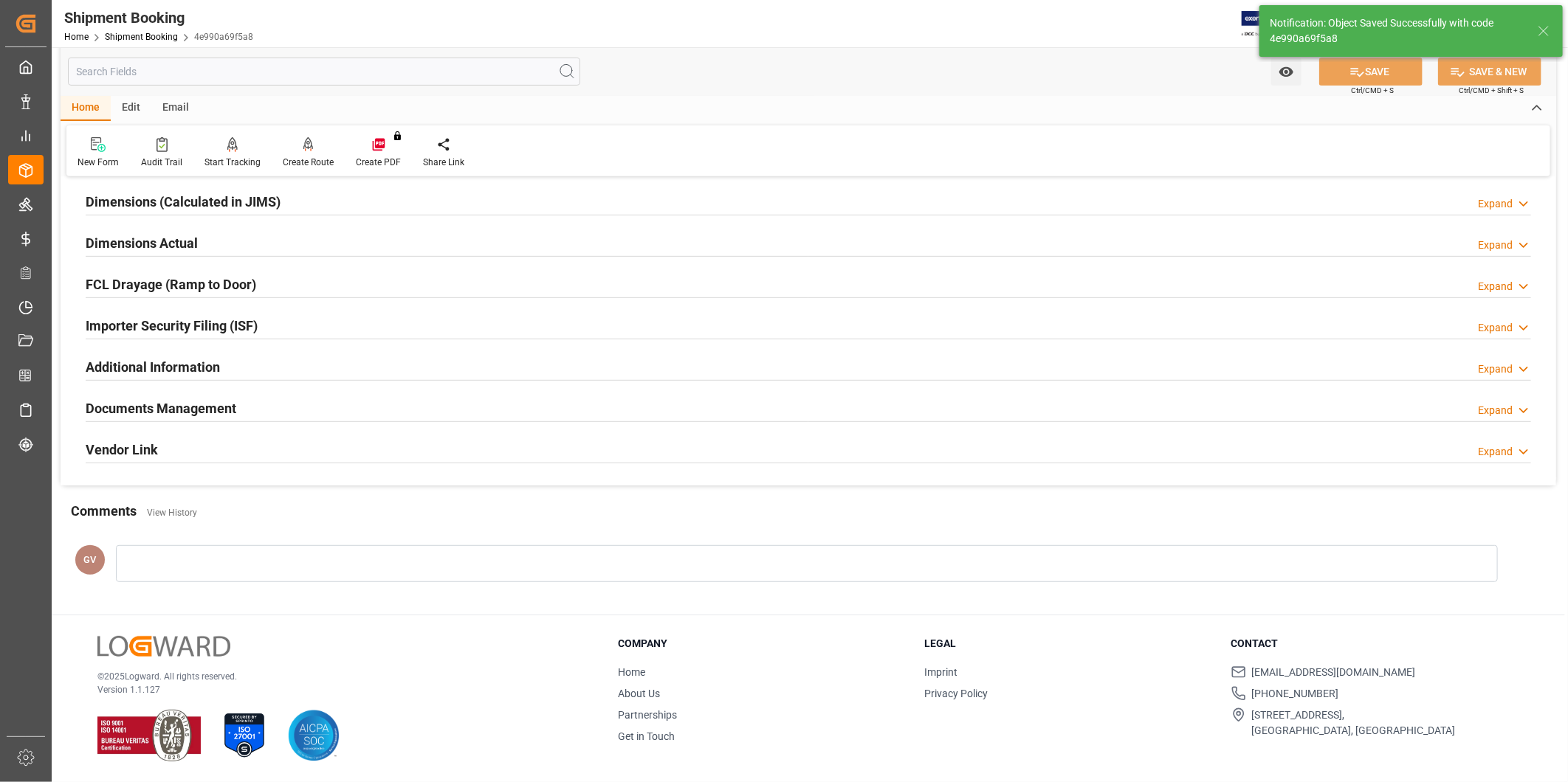
scroll to position [327, 0]
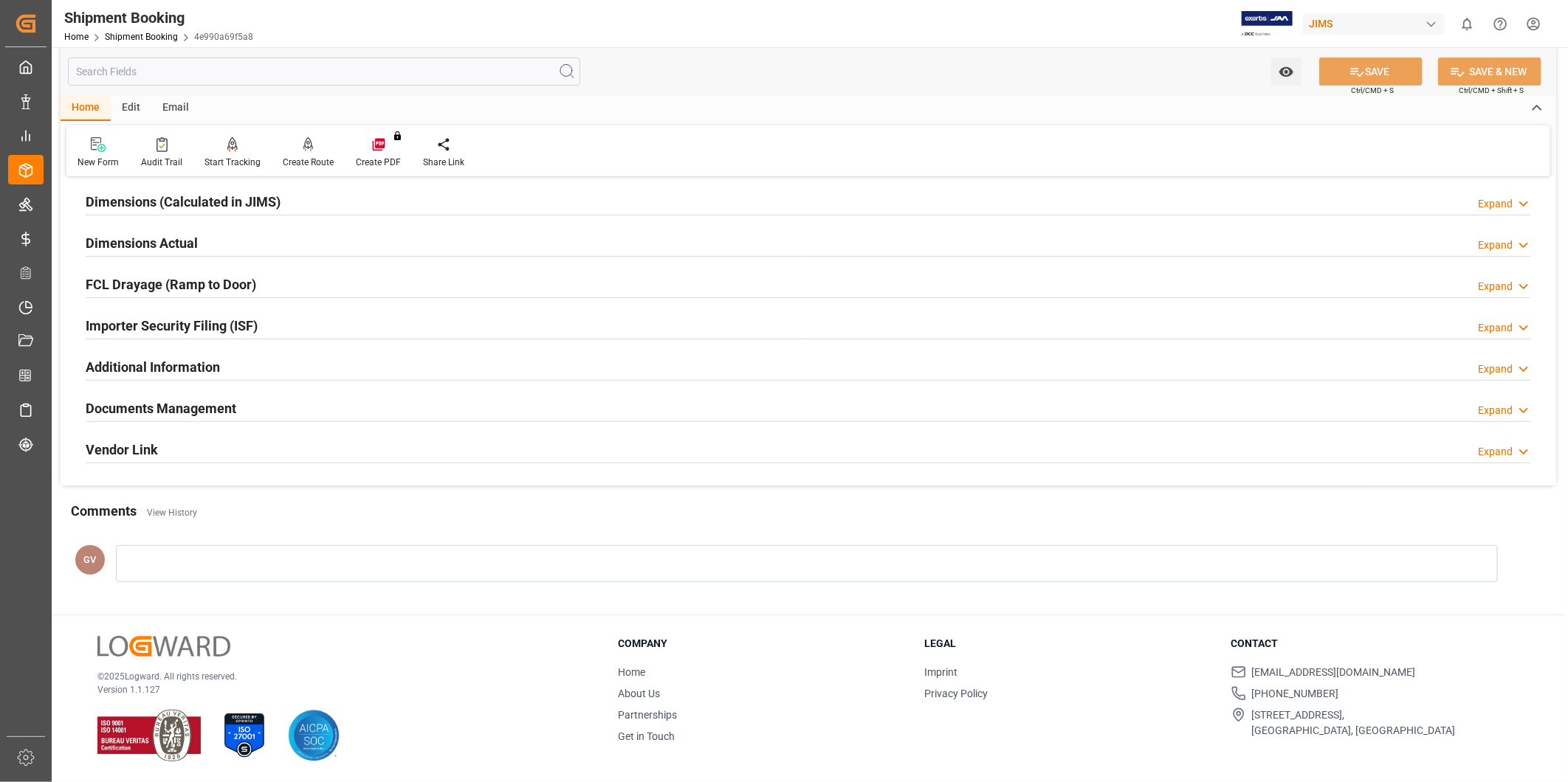
click at [164, 393] on div "Documents Management" at bounding box center [161, 407] width 151 height 28
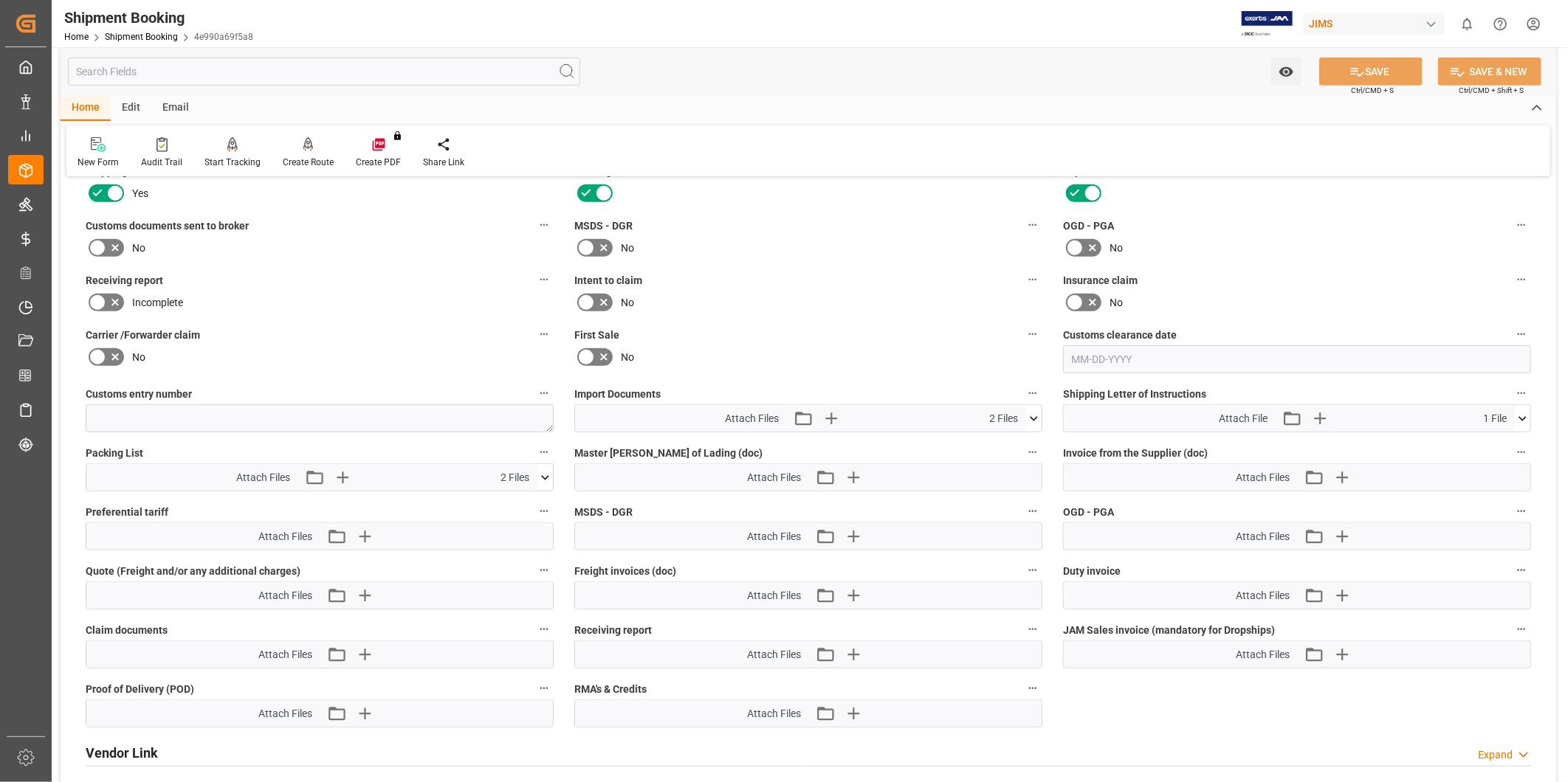
click at [543, 475] on icon at bounding box center [545, 477] width 15 height 15
click at [344, 472] on icon "button" at bounding box center [342, 477] width 23 height 23
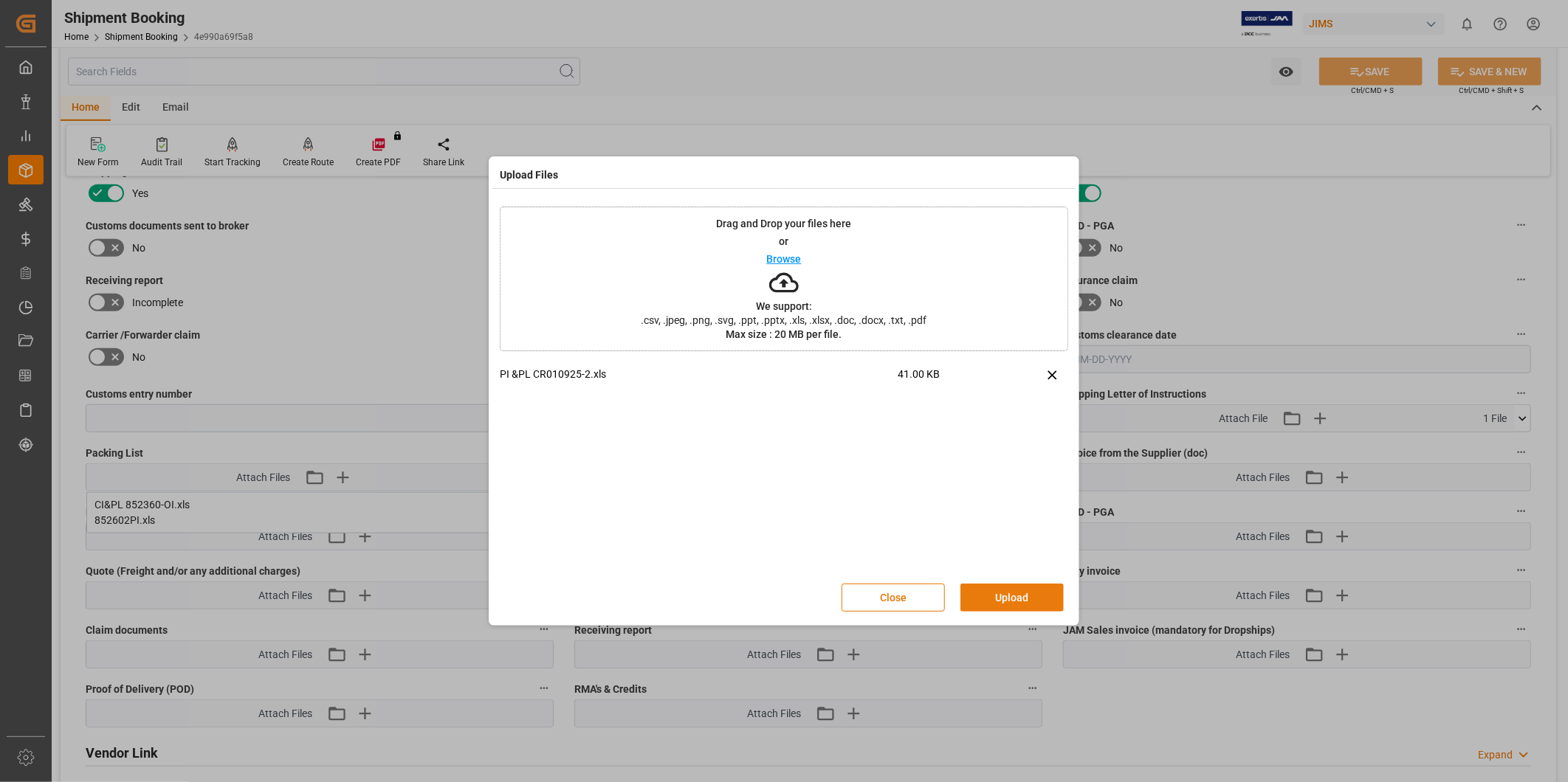
click at [1014, 606] on button "Upload" at bounding box center [1012, 597] width 103 height 28
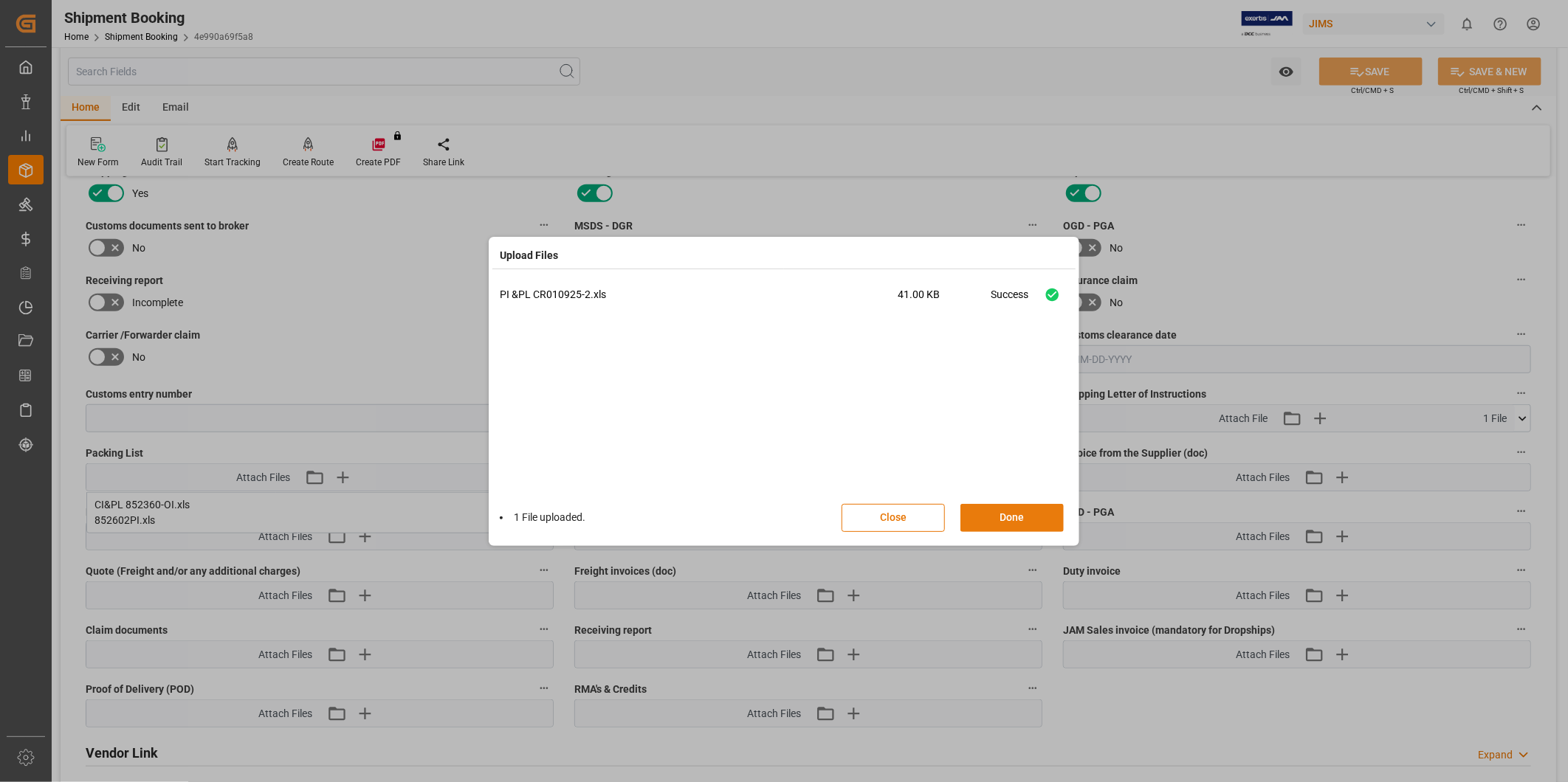
click at [1005, 520] on button "Done" at bounding box center [1012, 518] width 103 height 28
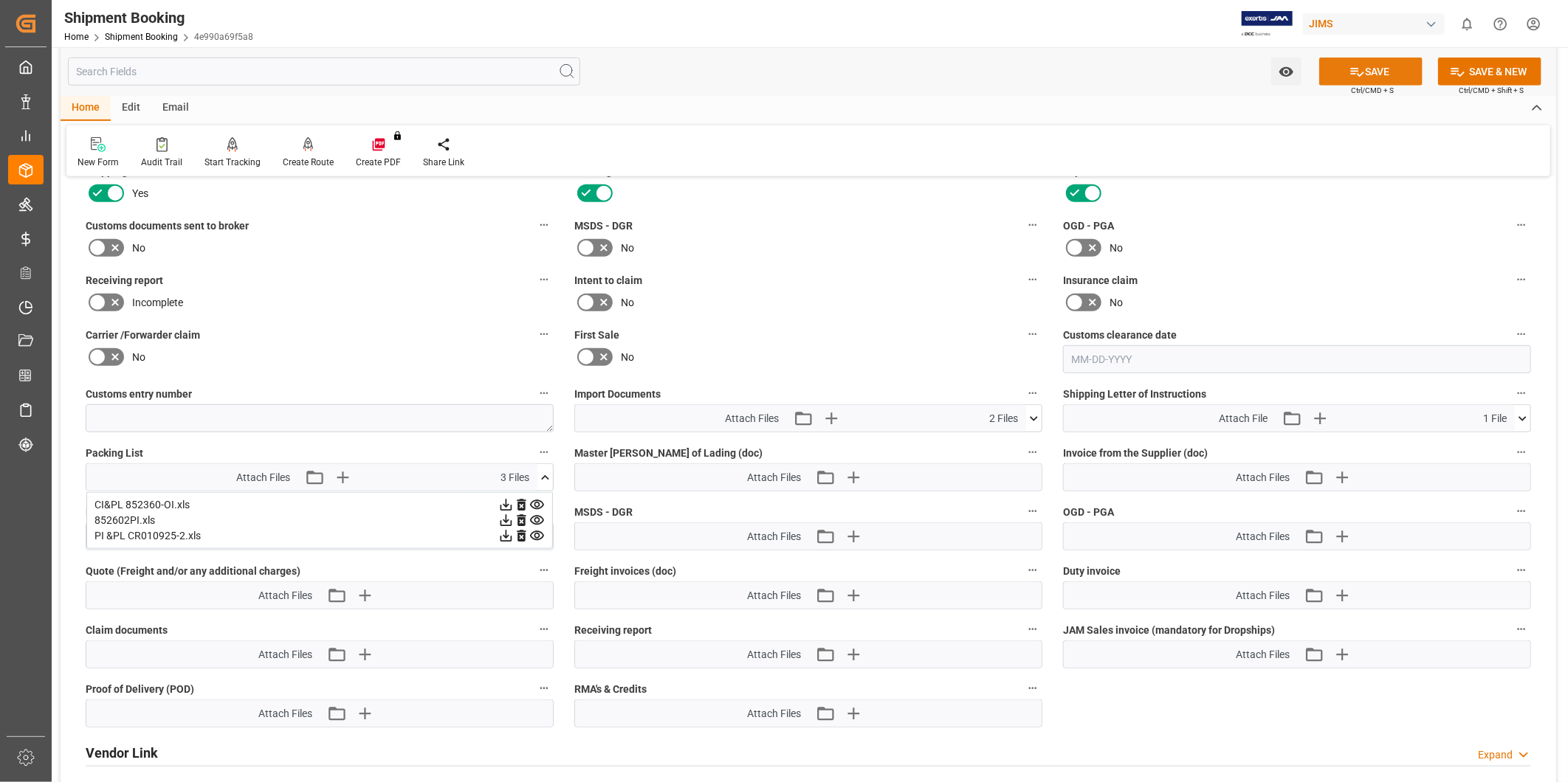
click at [1342, 69] on button "SAVE" at bounding box center [1370, 71] width 103 height 28
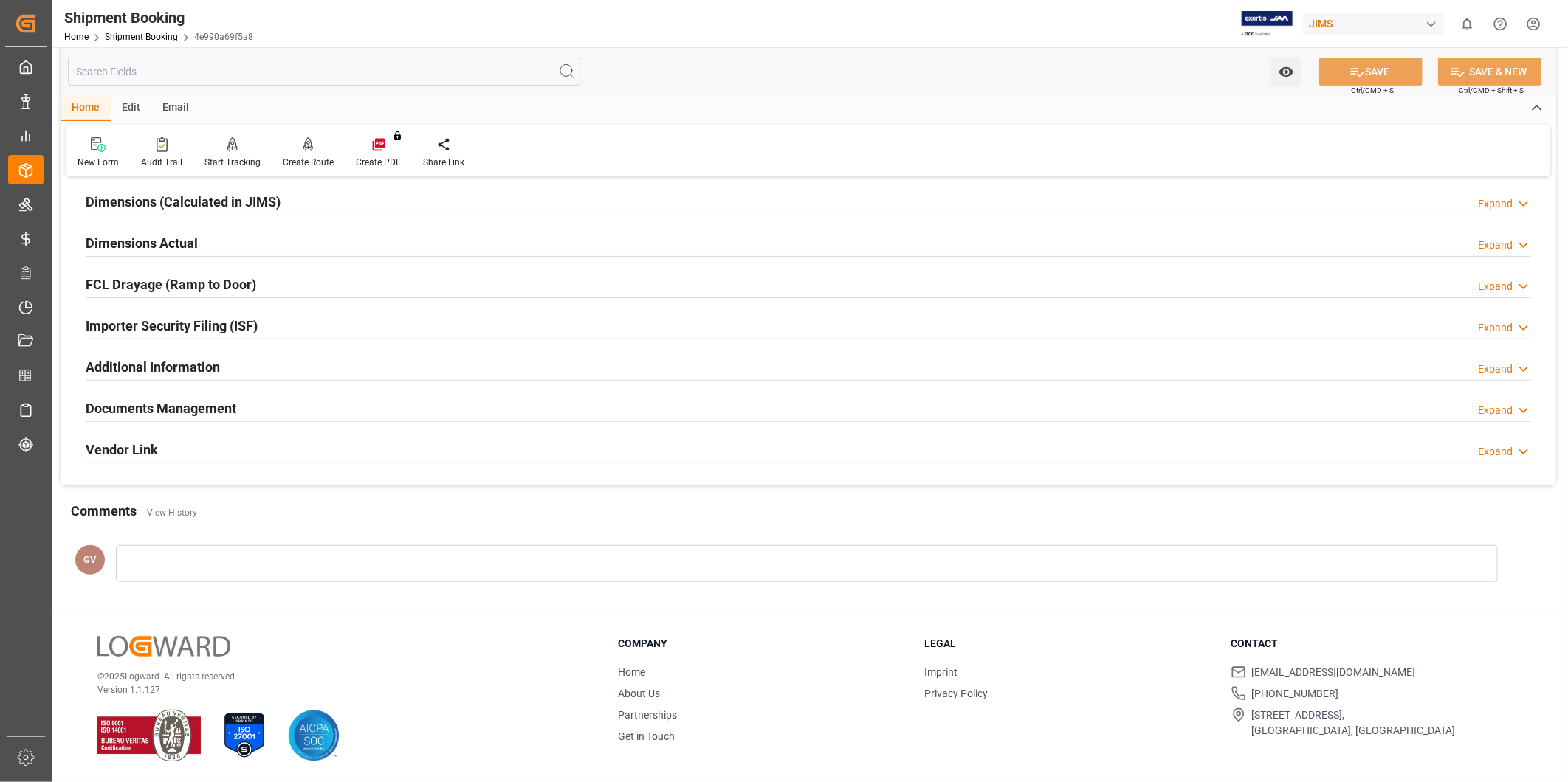
scroll to position [327, 0]
click at [242, 404] on div "Documents Management Expand" at bounding box center [808, 407] width 1445 height 28
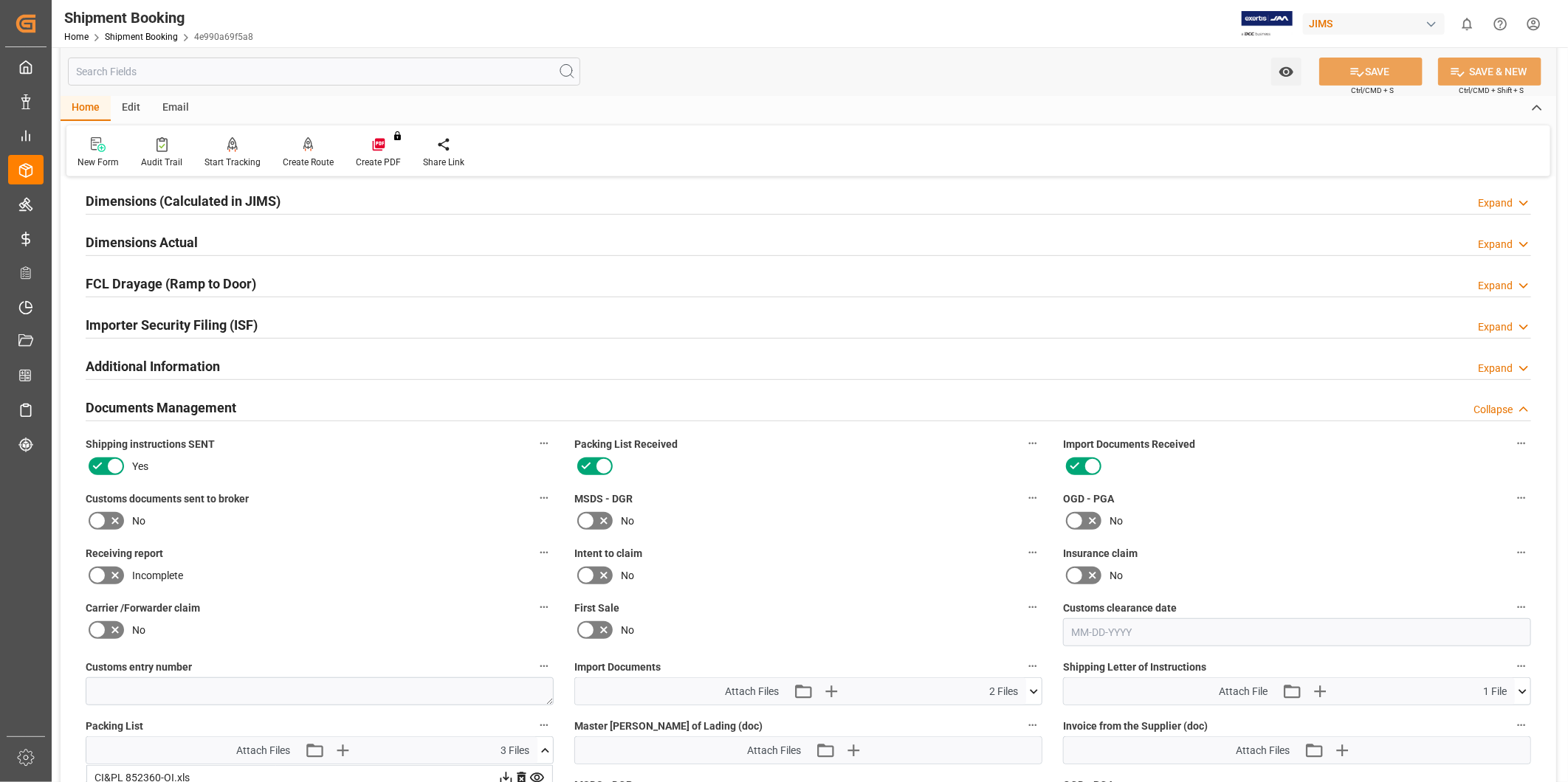
scroll to position [600, 0]
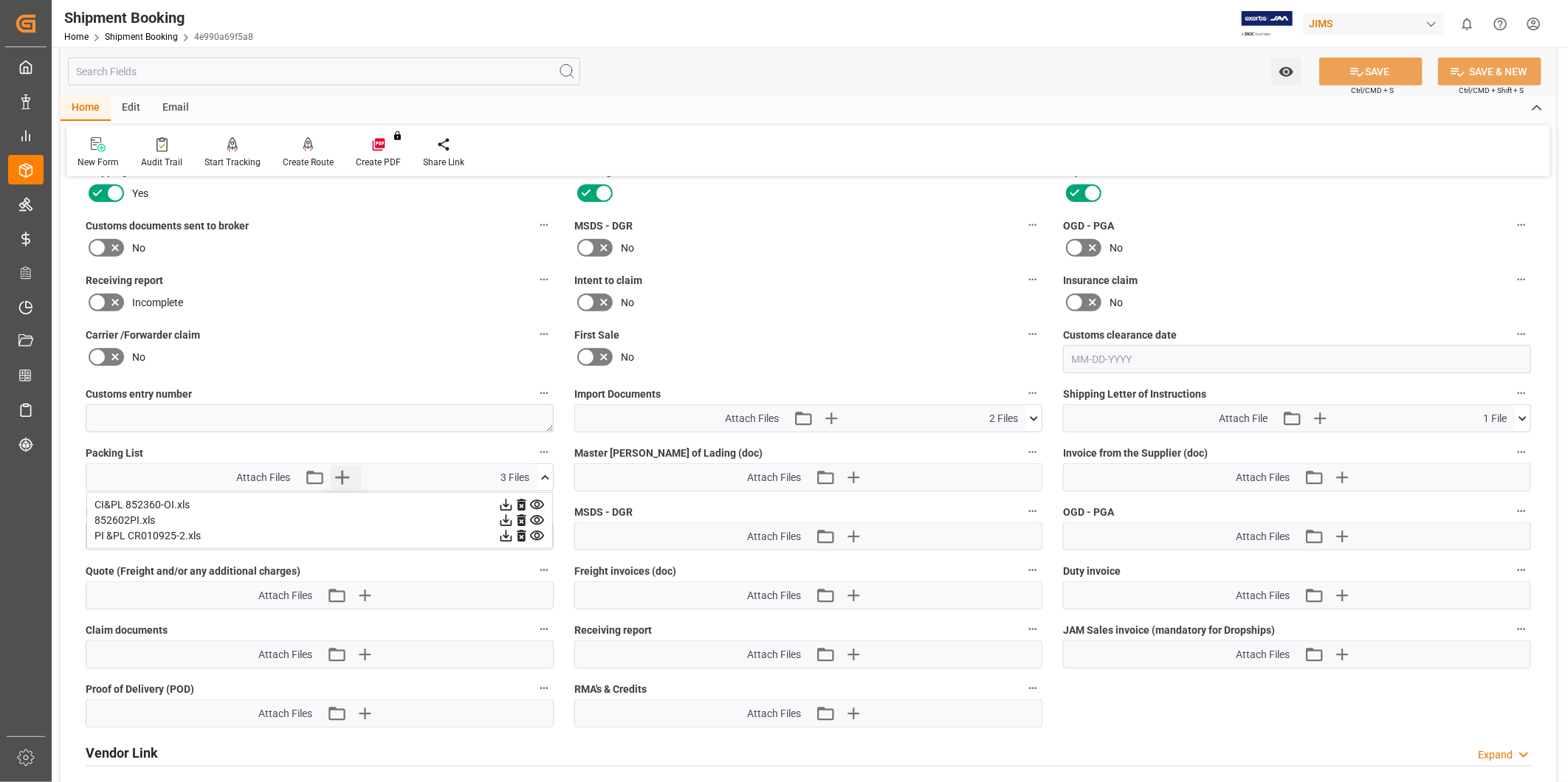
click at [343, 473] on icon "button" at bounding box center [342, 478] width 14 height 14
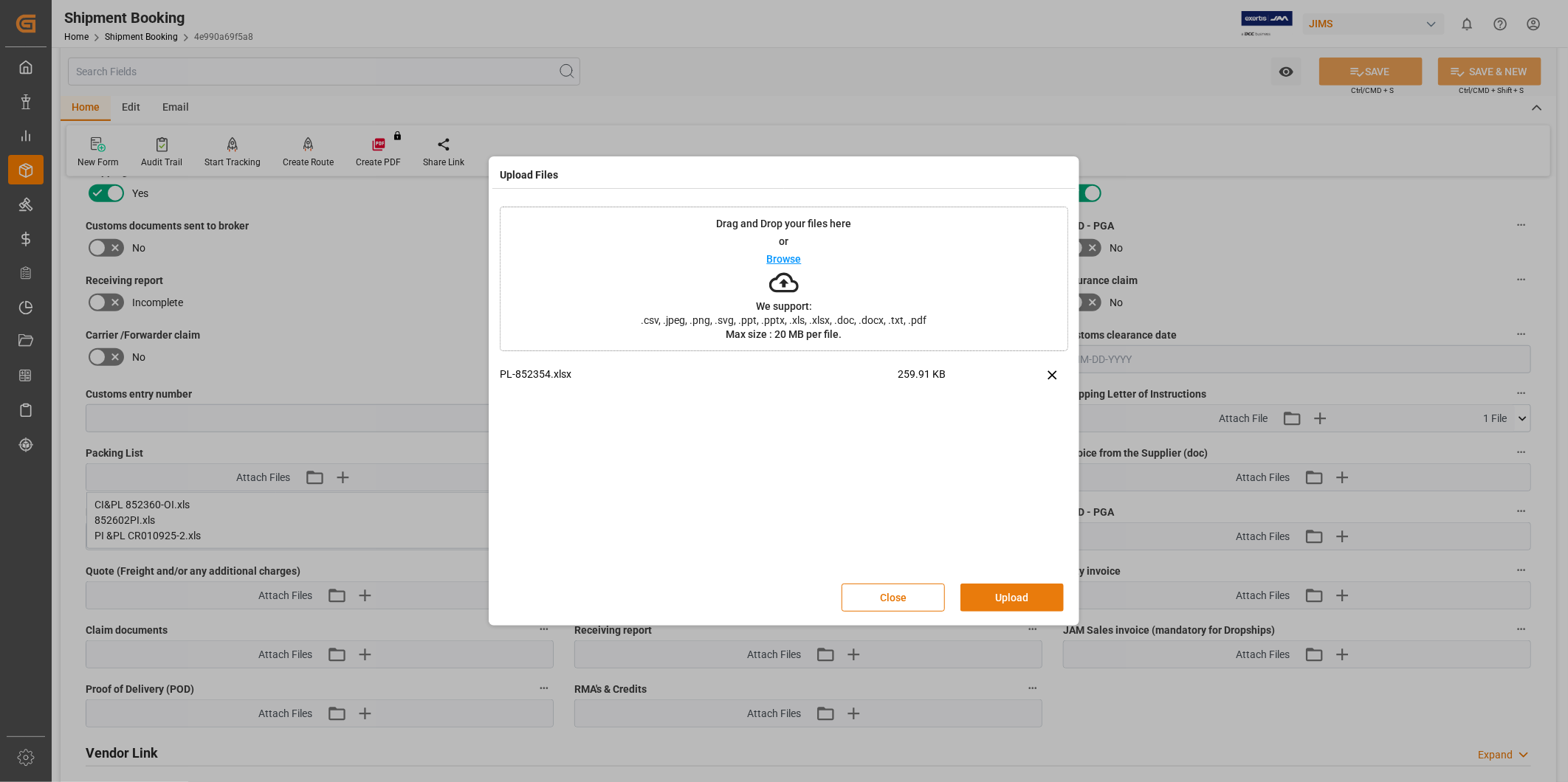
click at [994, 585] on button "Upload" at bounding box center [1012, 597] width 103 height 28
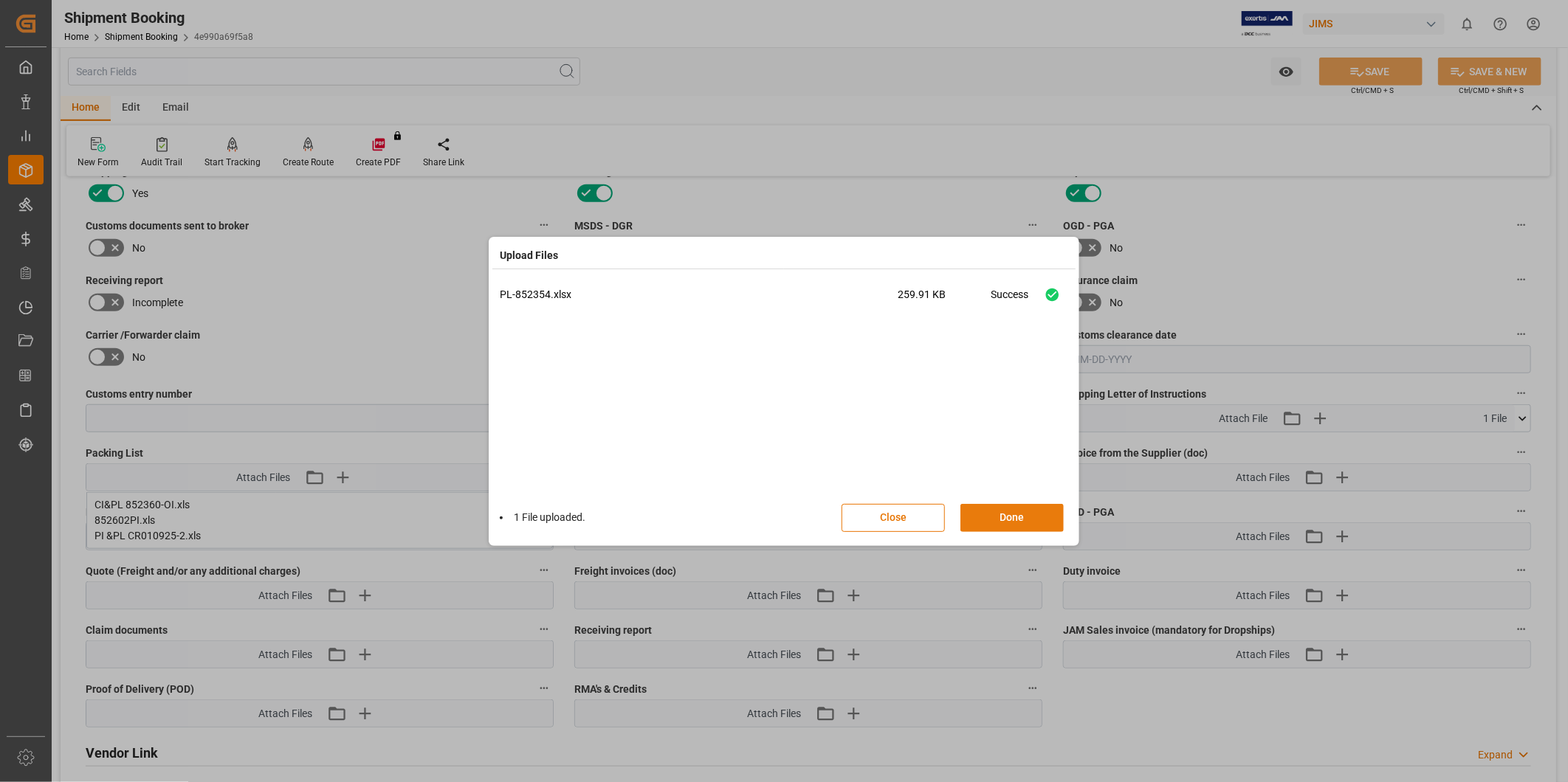
click at [1007, 521] on button "Done" at bounding box center [1012, 518] width 103 height 28
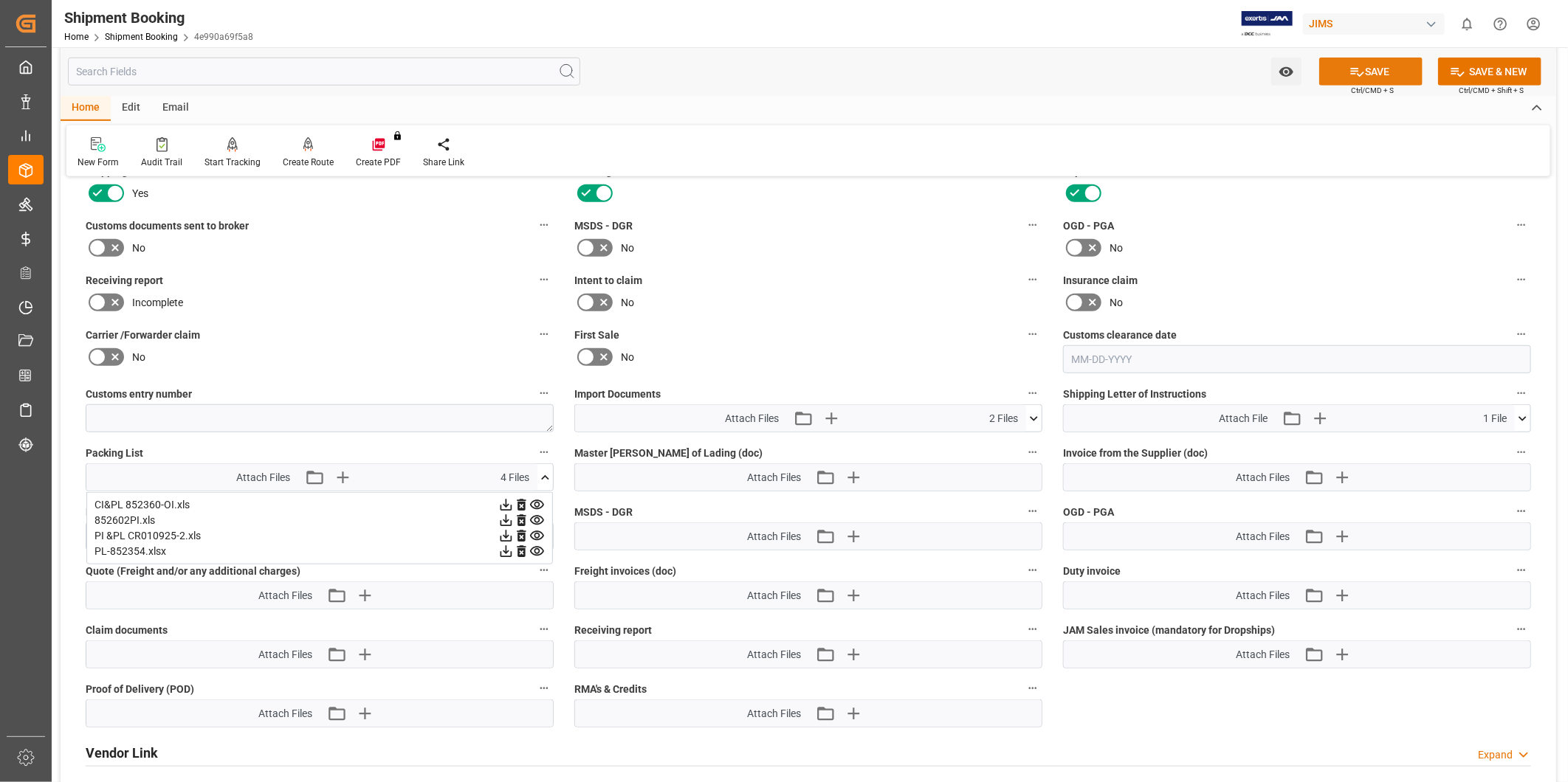
click at [1405, 78] on button "SAVE" at bounding box center [1370, 71] width 103 height 28
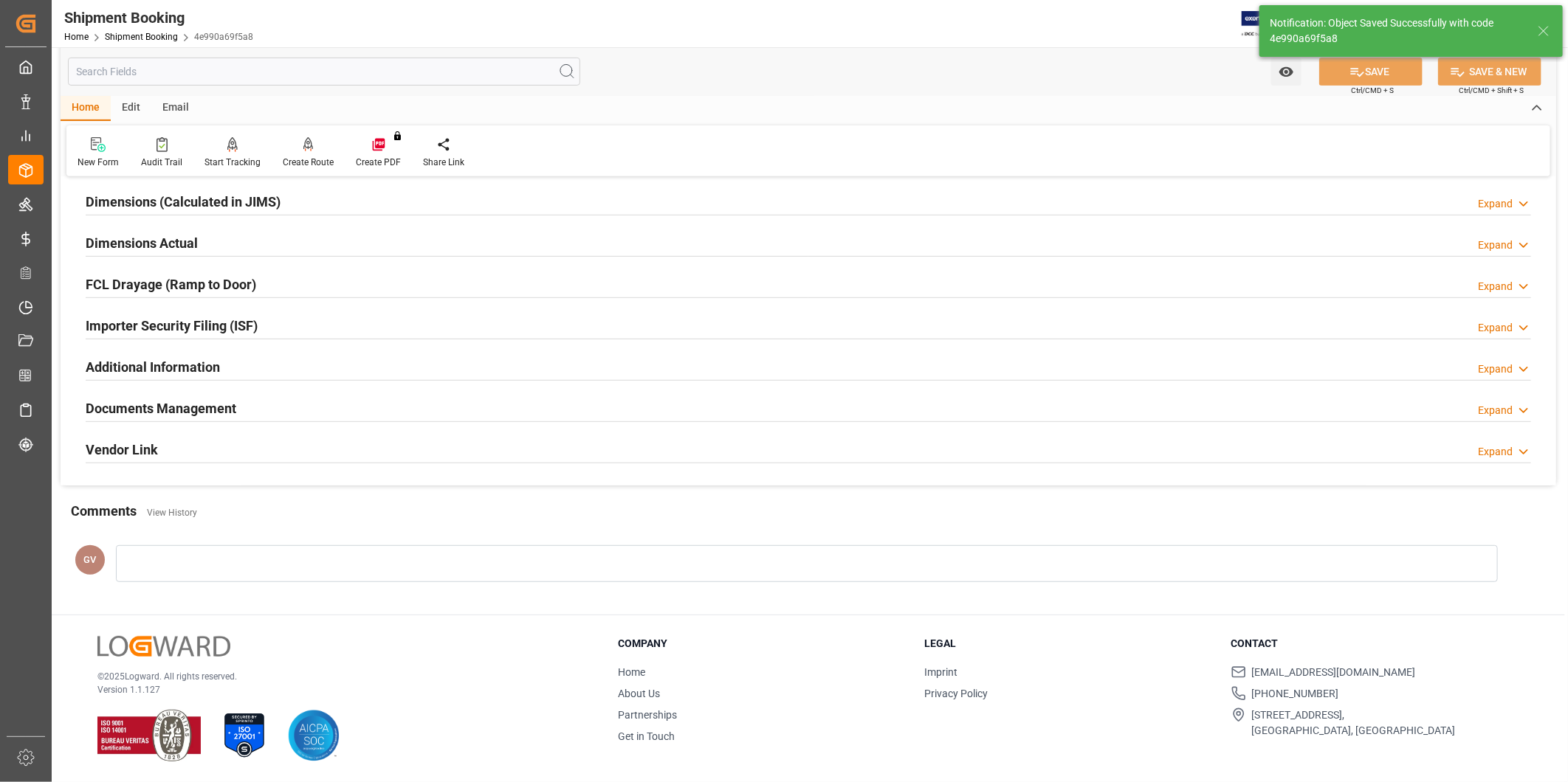
scroll to position [327, 0]
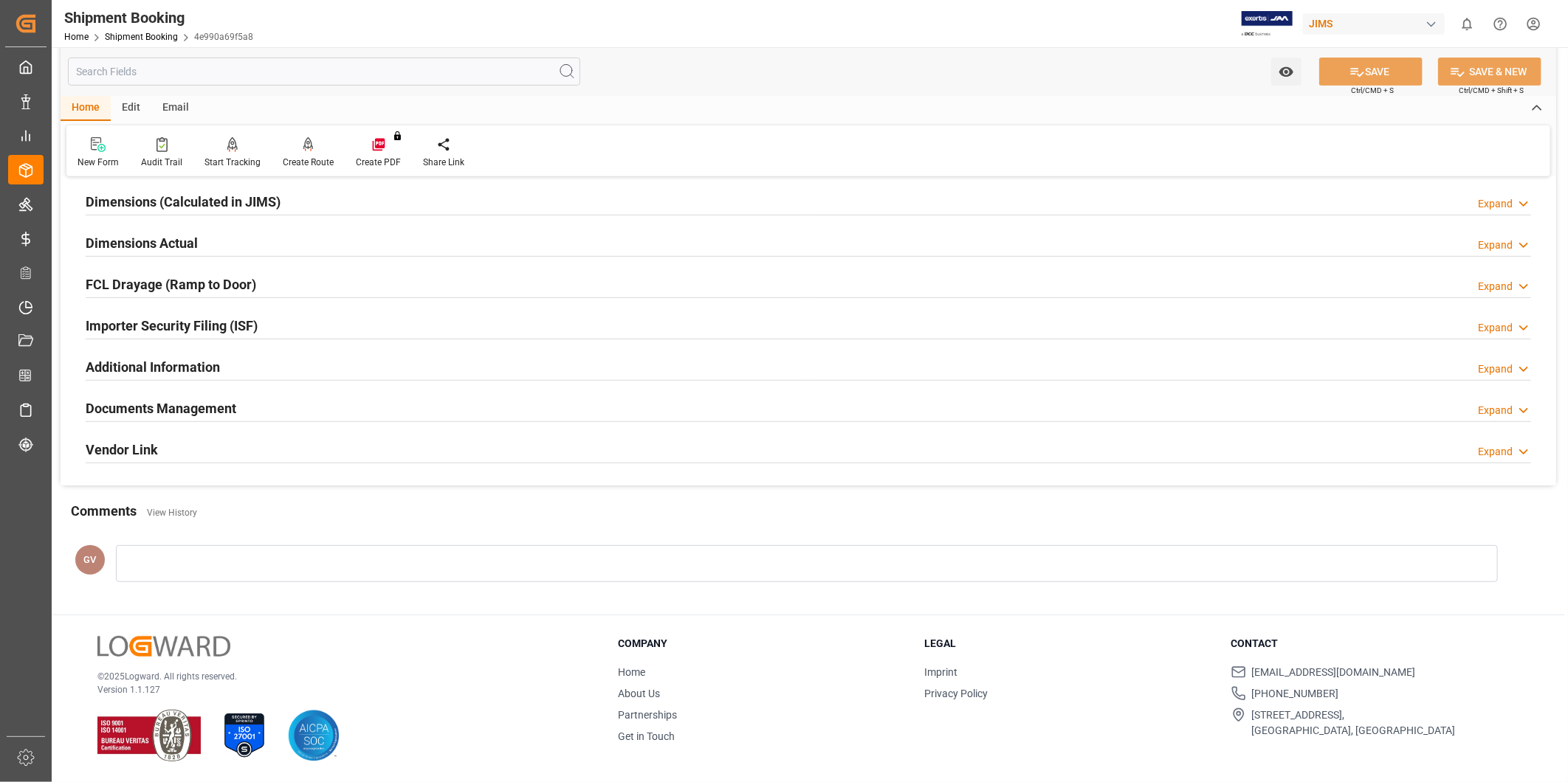
click at [354, 413] on div "Documents Management Expand" at bounding box center [808, 407] width 1445 height 28
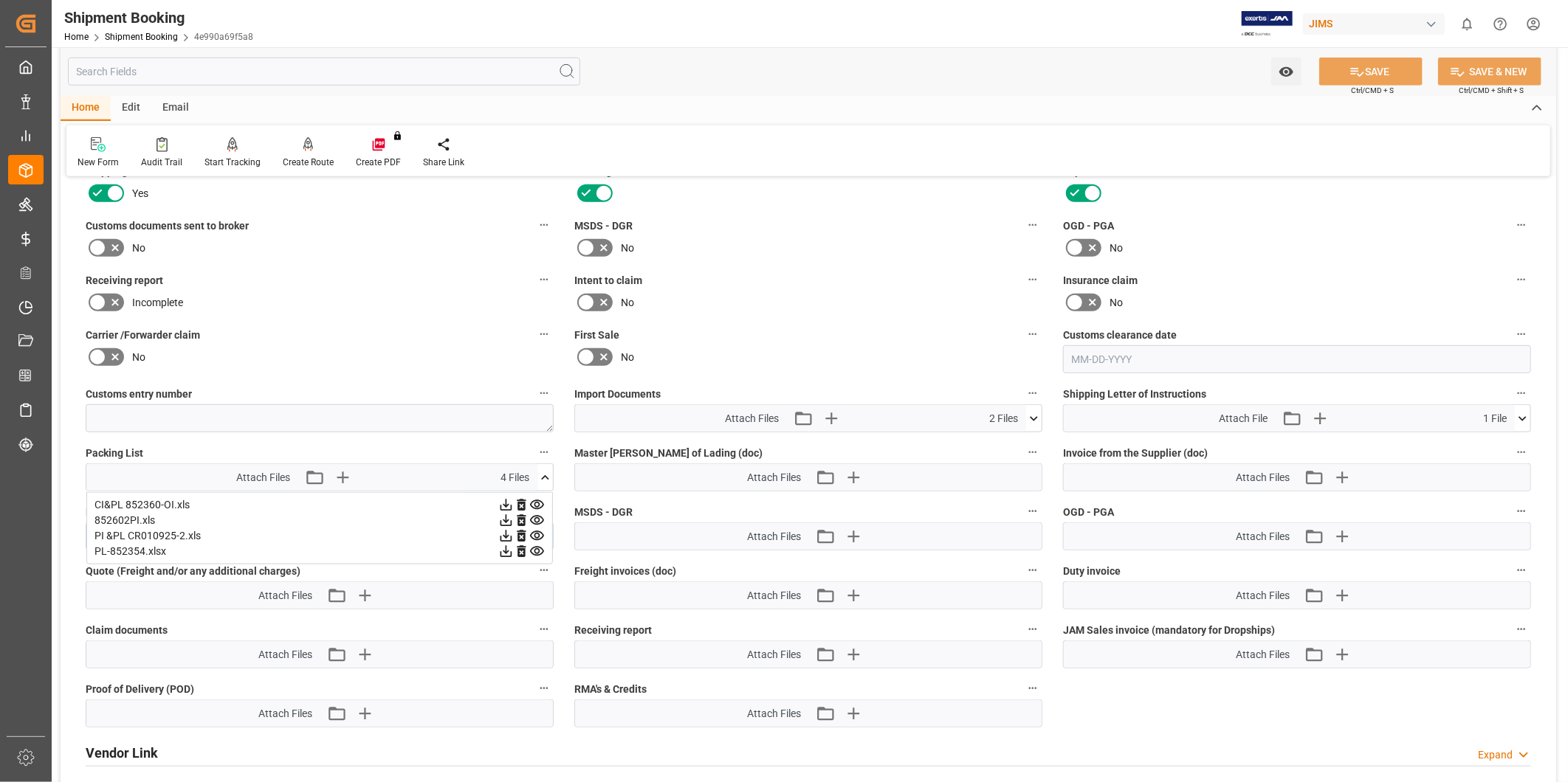
click at [902, 233] on label "MSDS - DGR" at bounding box center [808, 226] width 468 height 21
click at [1023, 233] on button "MSDS - DGR" at bounding box center [1032, 225] width 19 height 19
click at [849, 285] on div at bounding box center [784, 391] width 1568 height 782
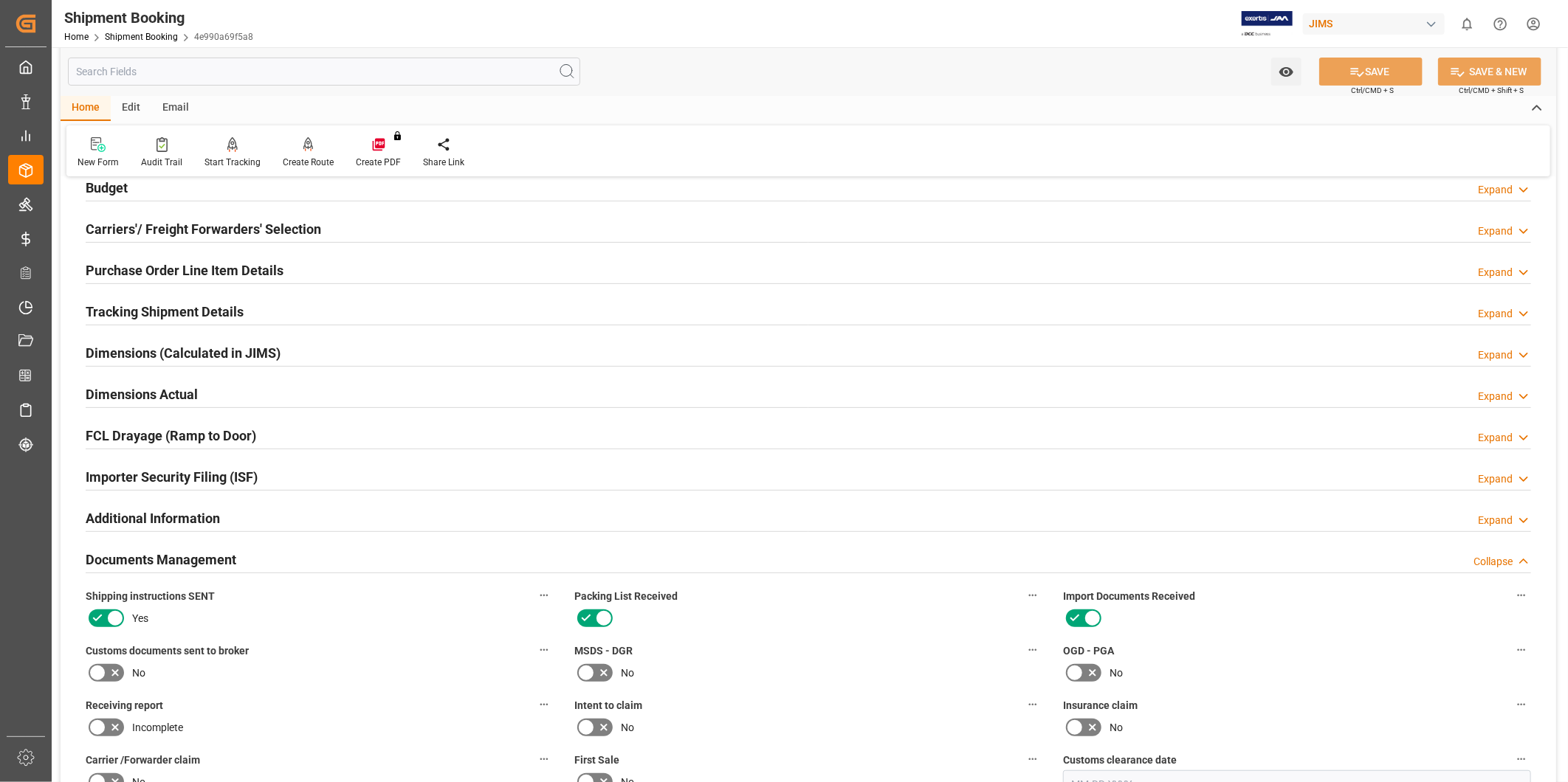
scroll to position [136, 0]
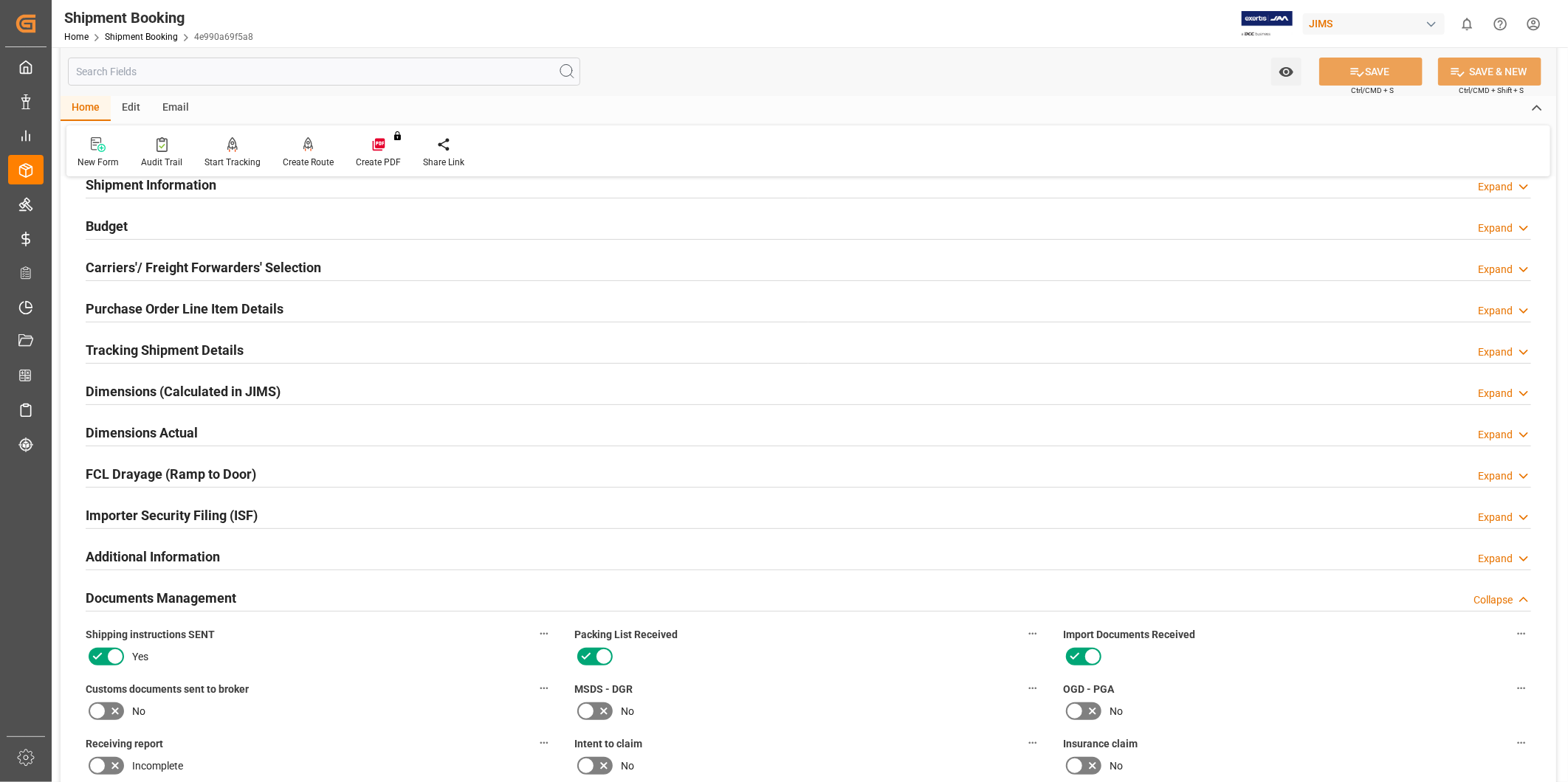
click at [344, 311] on div "Purchase Order Line Item Details Expand" at bounding box center [808, 307] width 1445 height 28
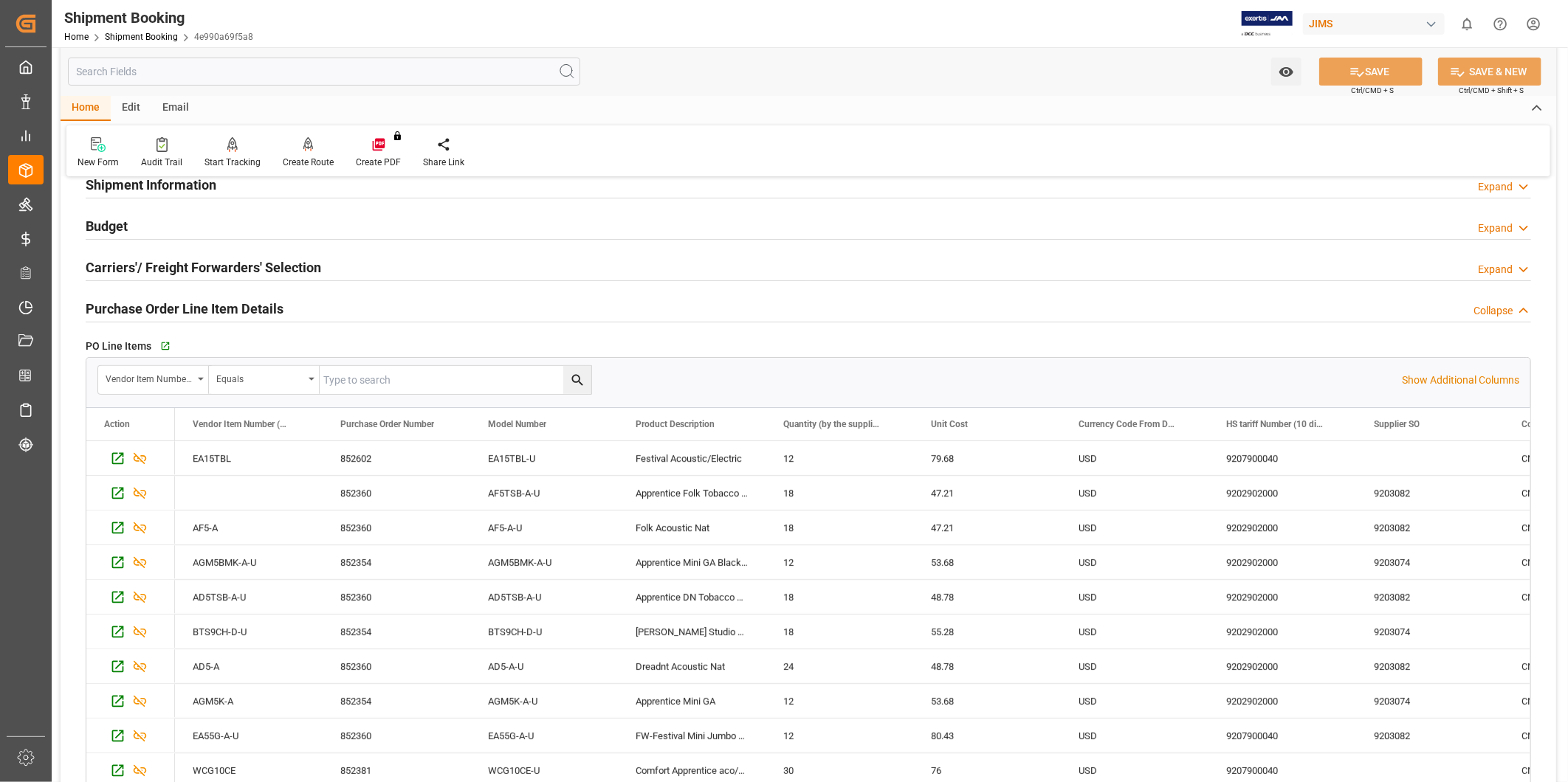
click at [344, 311] on div "Purchase Order Line Item Details Collapse" at bounding box center [808, 307] width 1445 height 28
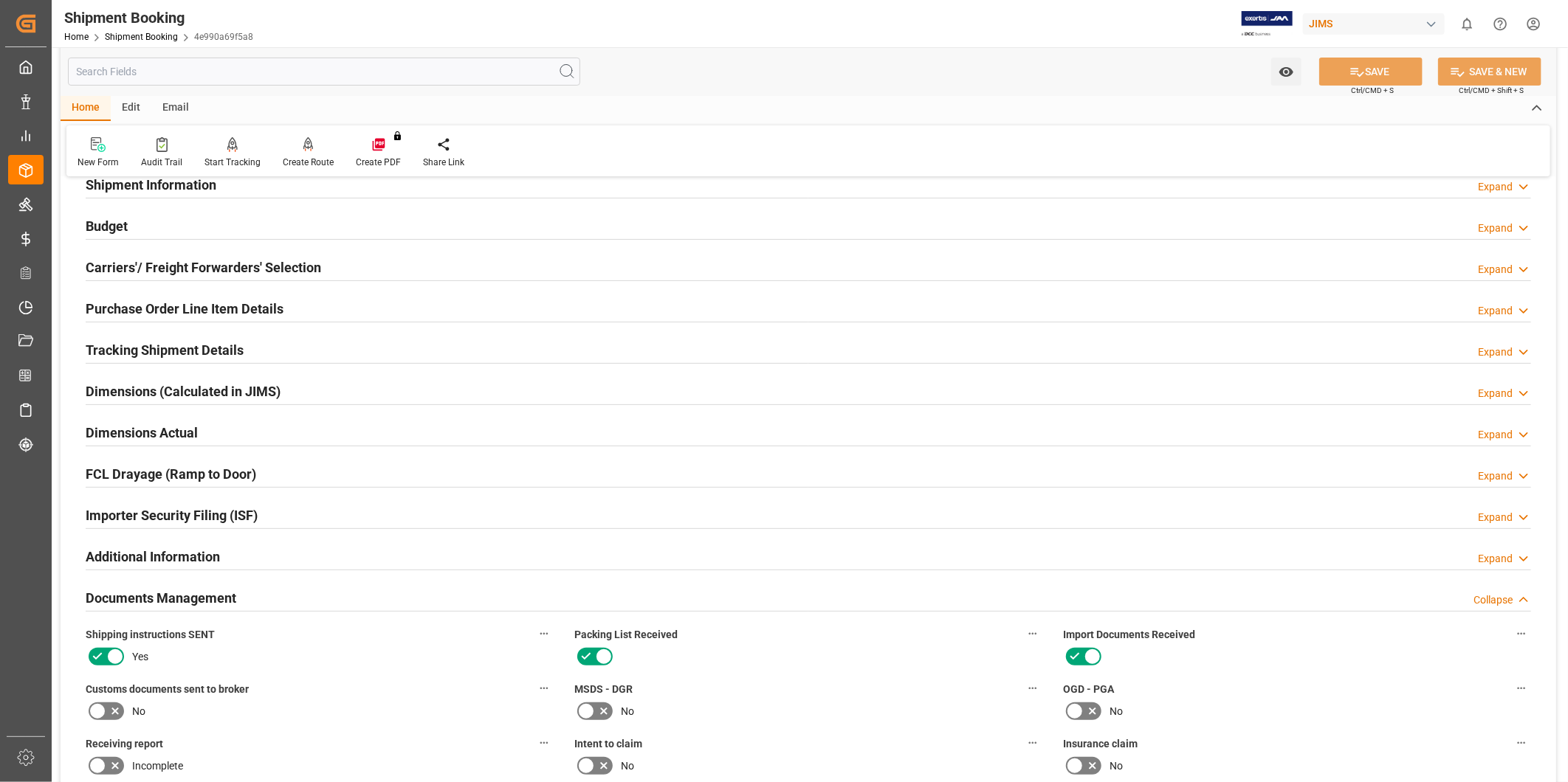
click at [341, 271] on div "Carriers'/ Freight Forwarders' Selection Expand" at bounding box center [808, 266] width 1445 height 28
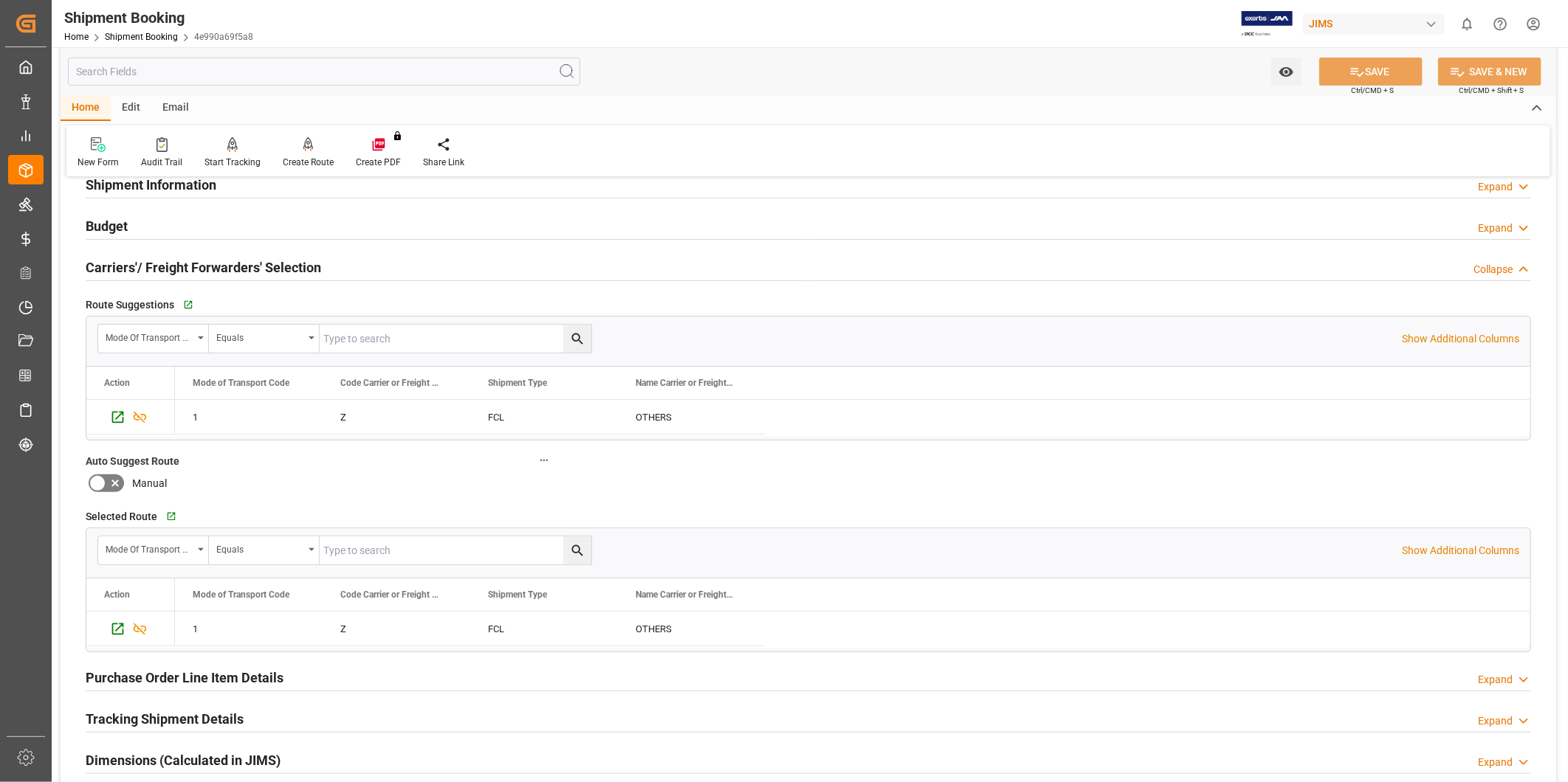
click at [341, 271] on div "Carriers'/ Freight Forwarders' Selection Collapse" at bounding box center [808, 266] width 1445 height 28
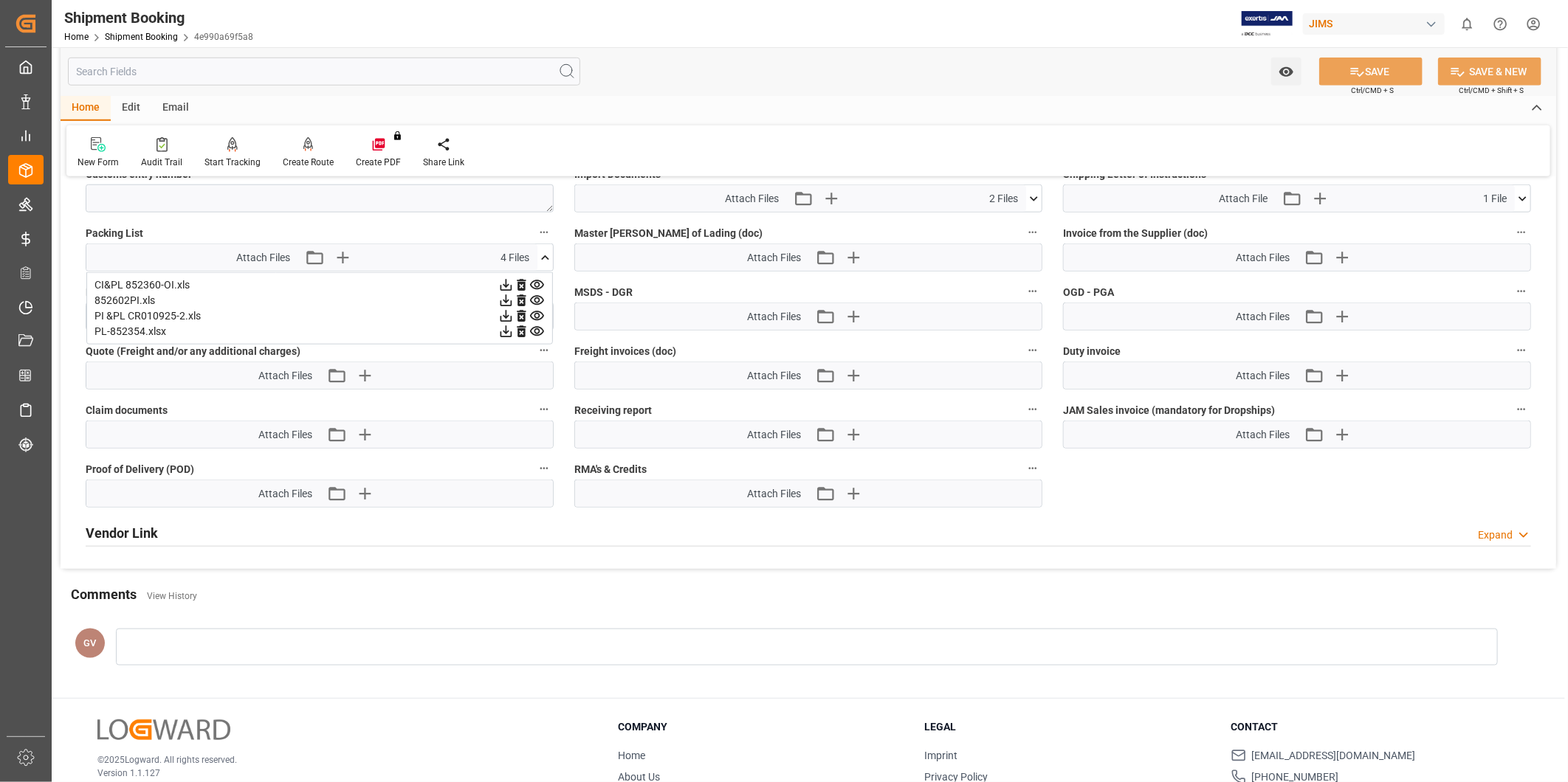
scroll to position [683, 0]
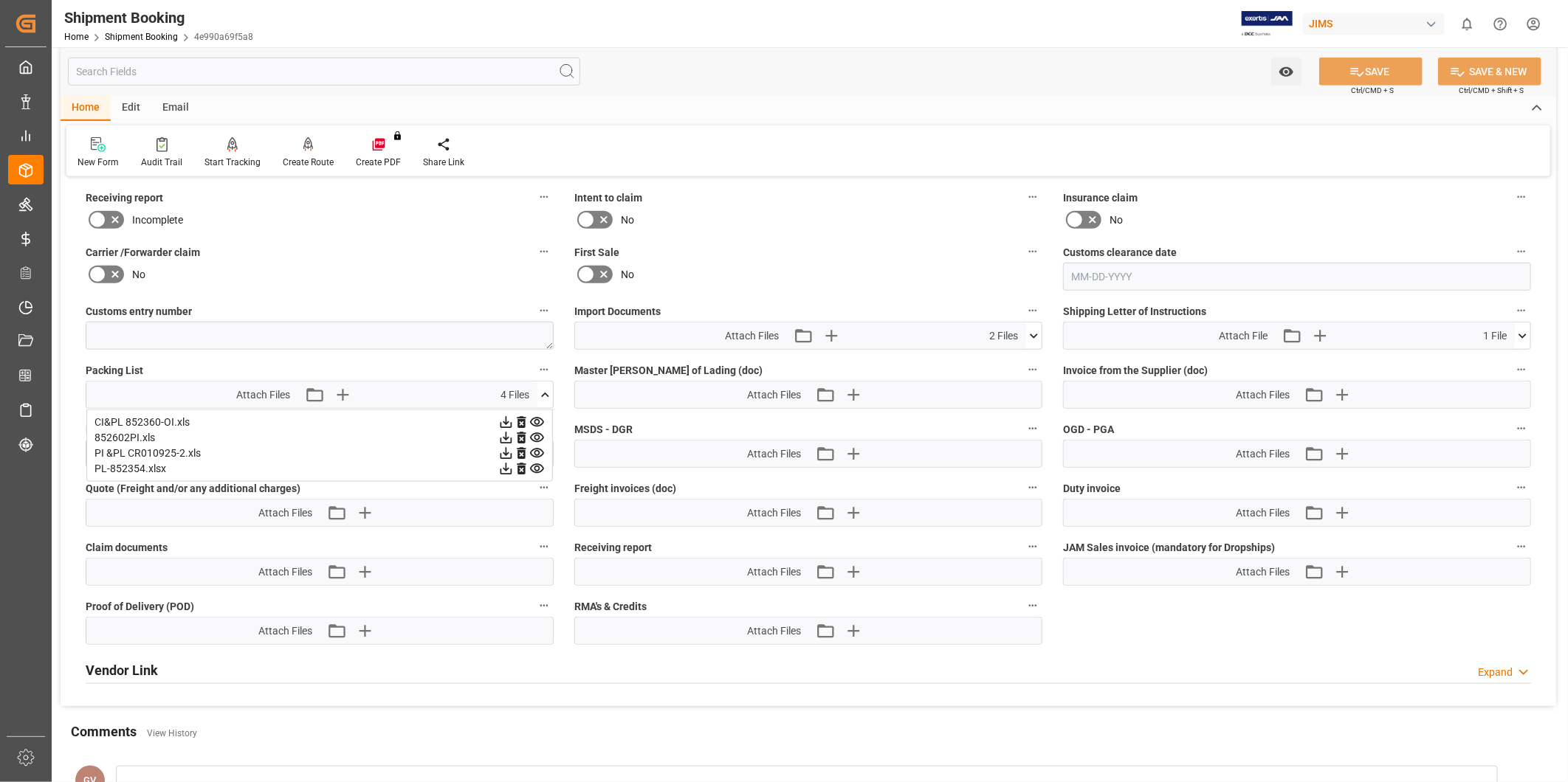
click at [548, 388] on icon at bounding box center [545, 395] width 15 height 15
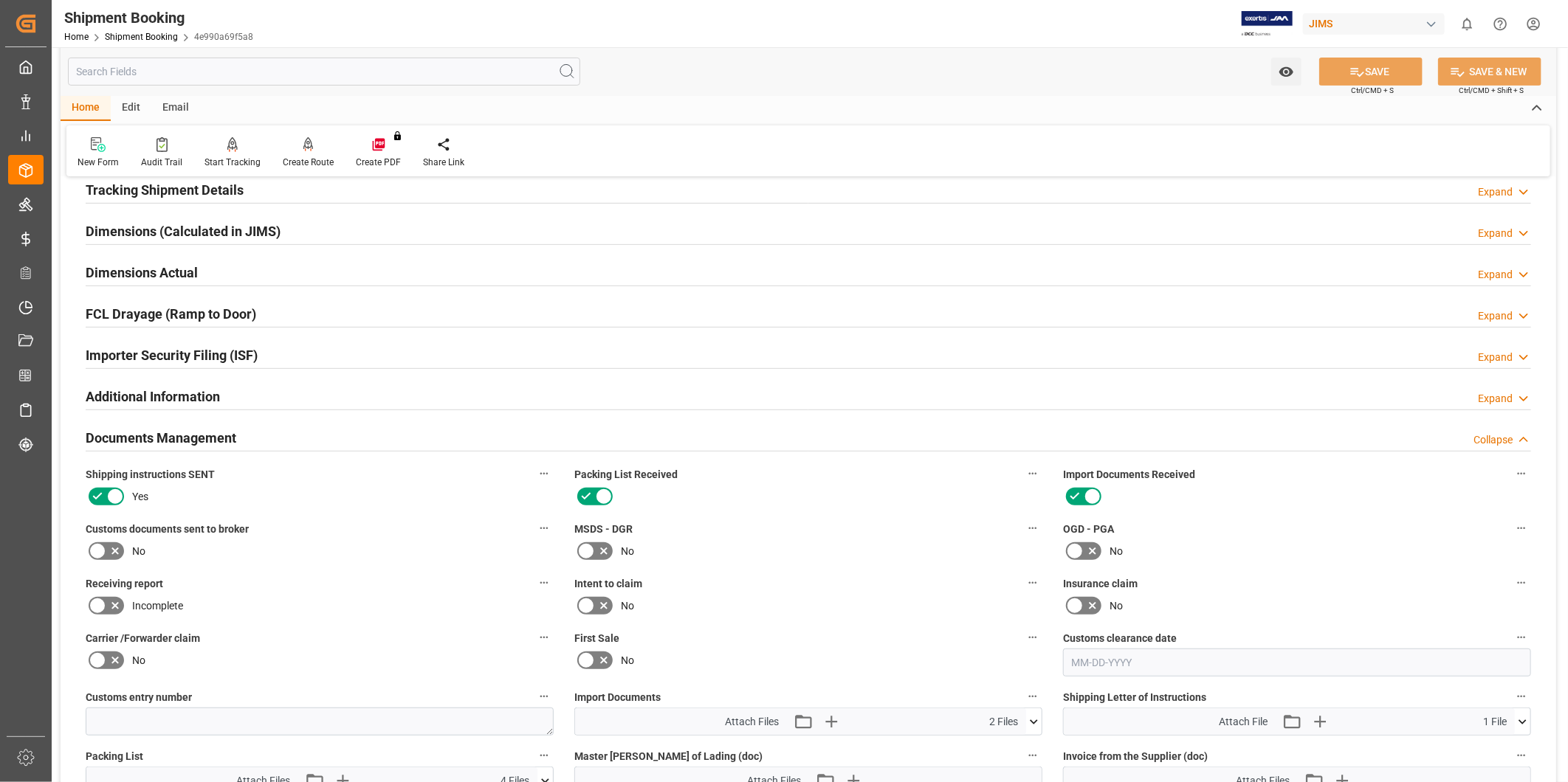
scroll to position [273, 0]
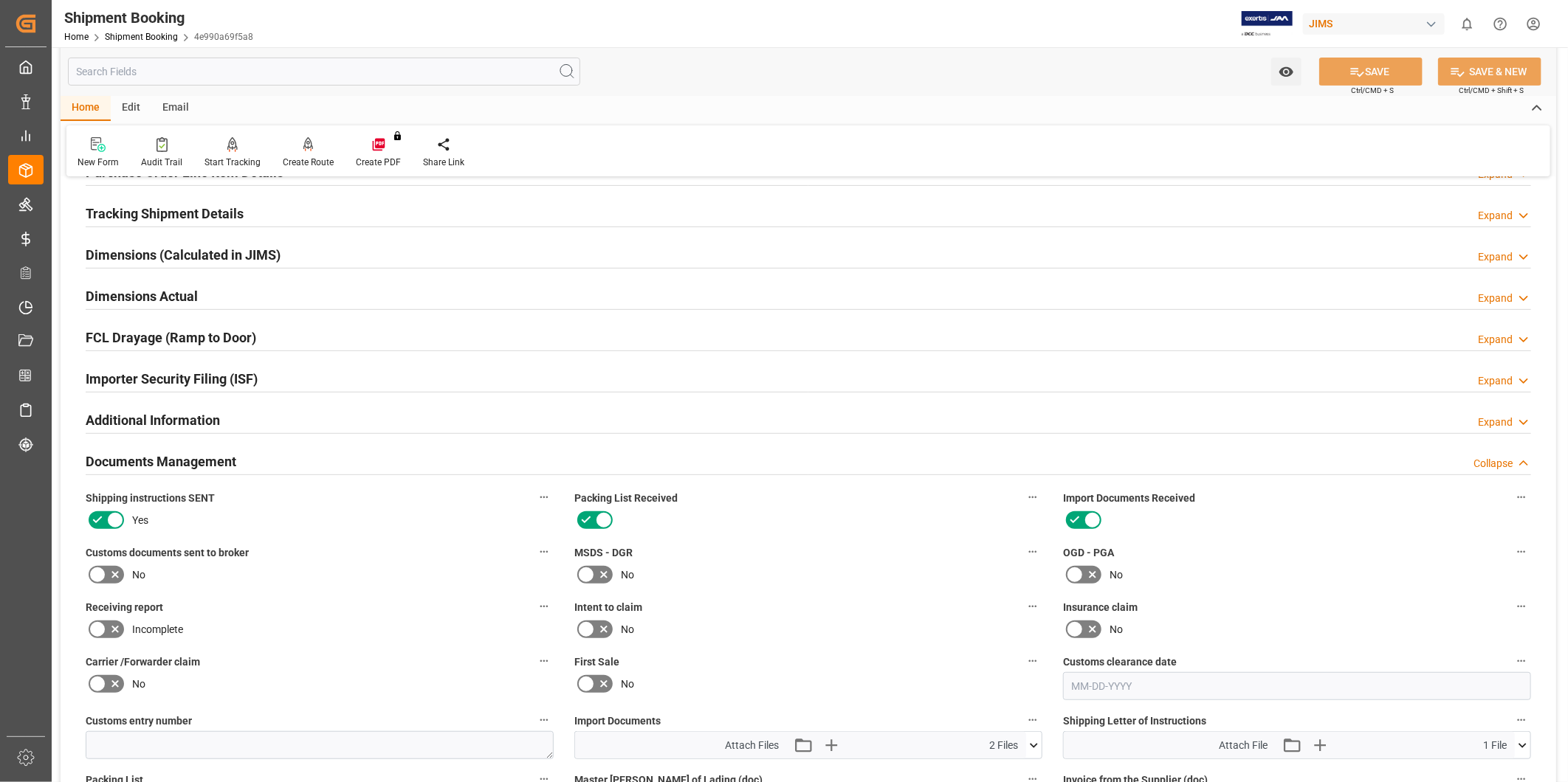
click at [186, 111] on div "Email" at bounding box center [176, 108] width 48 height 25
click at [113, 146] on div at bounding box center [100, 143] width 45 height 15
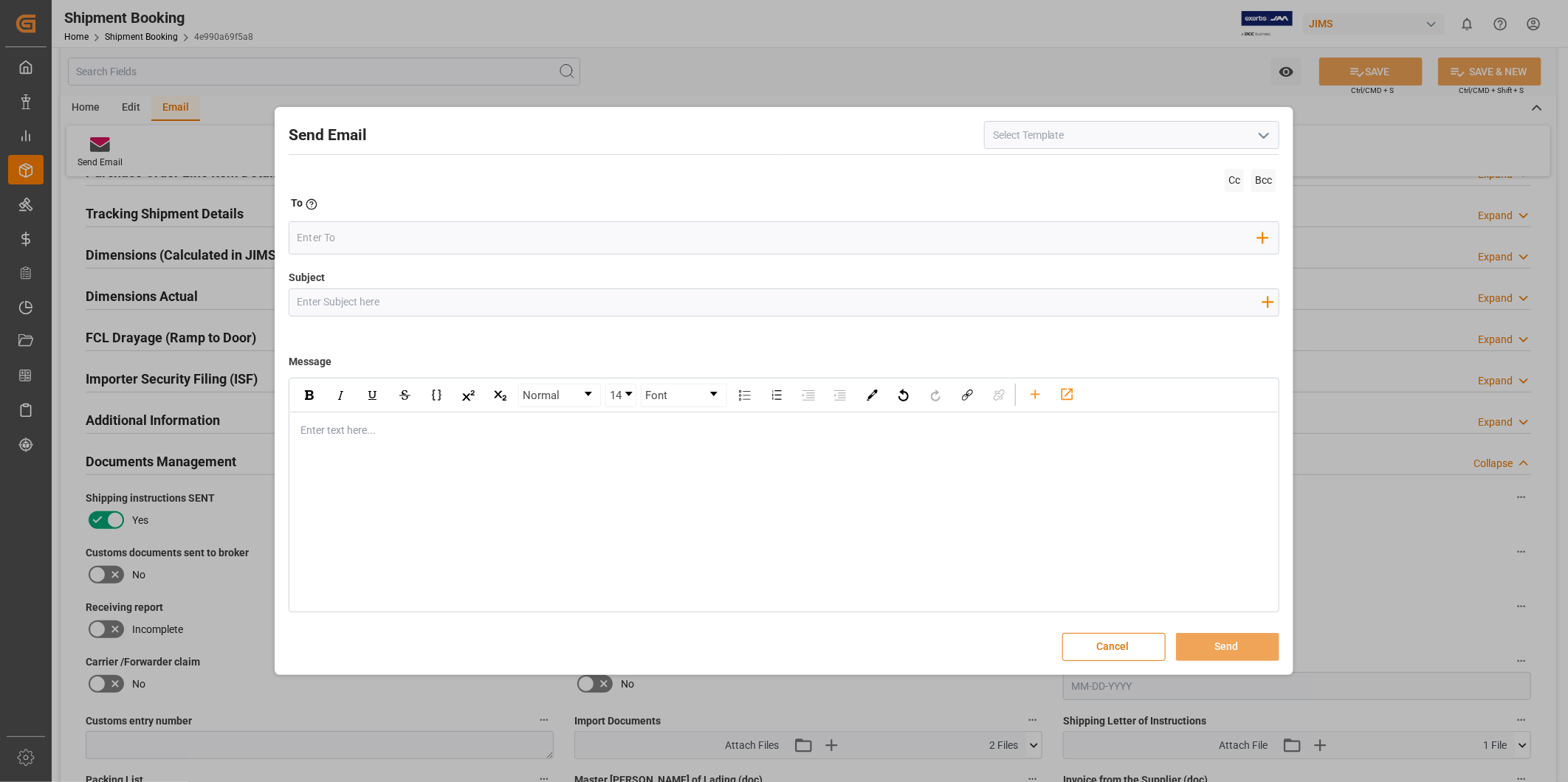
click at [1260, 137] on icon "open menu" at bounding box center [1264, 136] width 18 height 18
click at [1223, 162] on div "2BOOK - Ocean - Air freight" at bounding box center [1132, 168] width 294 height 33
type input "2BOOK - Ocean - Air freight"
type input "2BOOK {{jamReferenceNumber}} {{supplierFullName}} Ship from: {{country}} Ship t…"
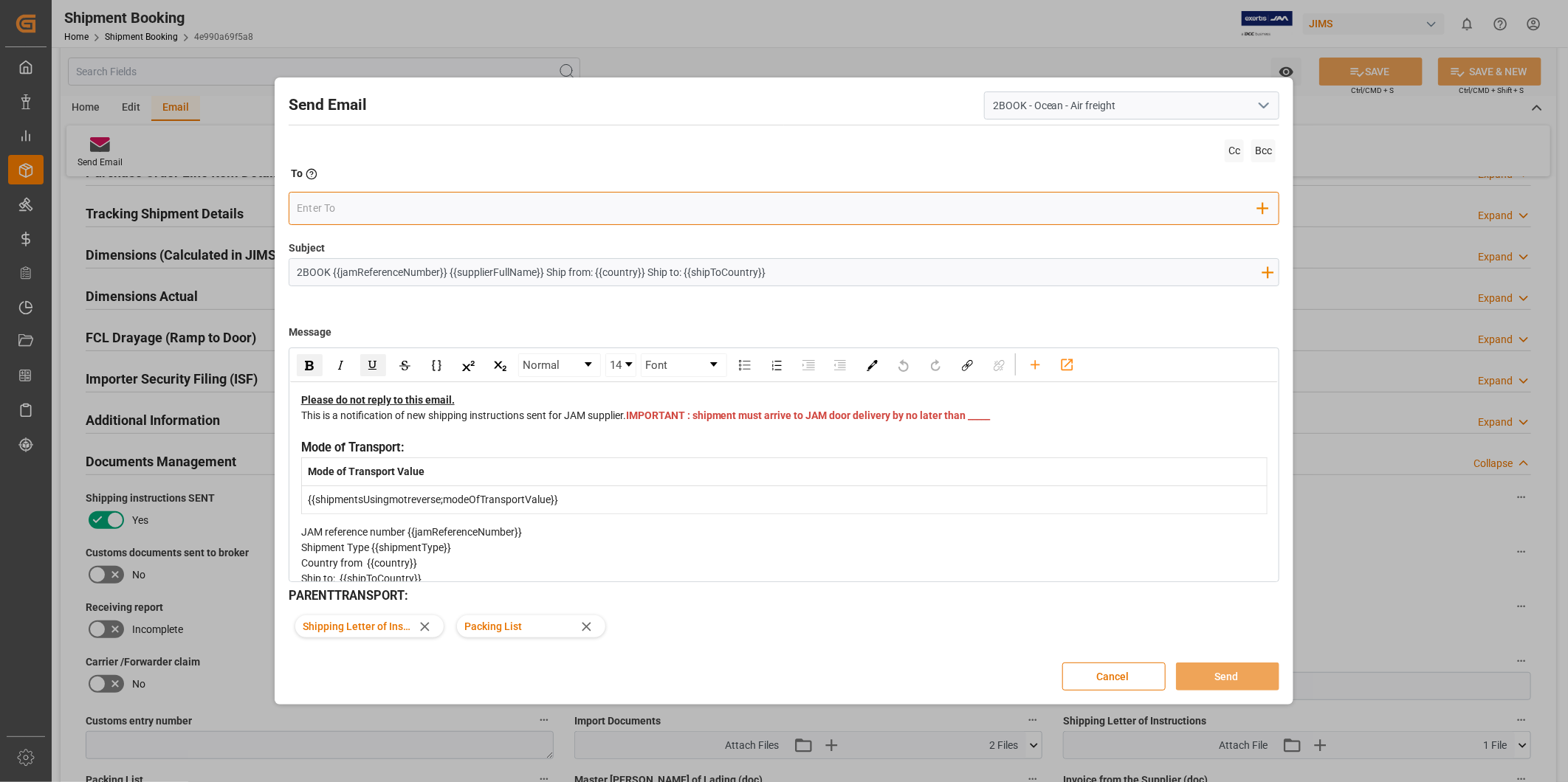
click at [446, 215] on input "email" at bounding box center [777, 209] width 961 height 22
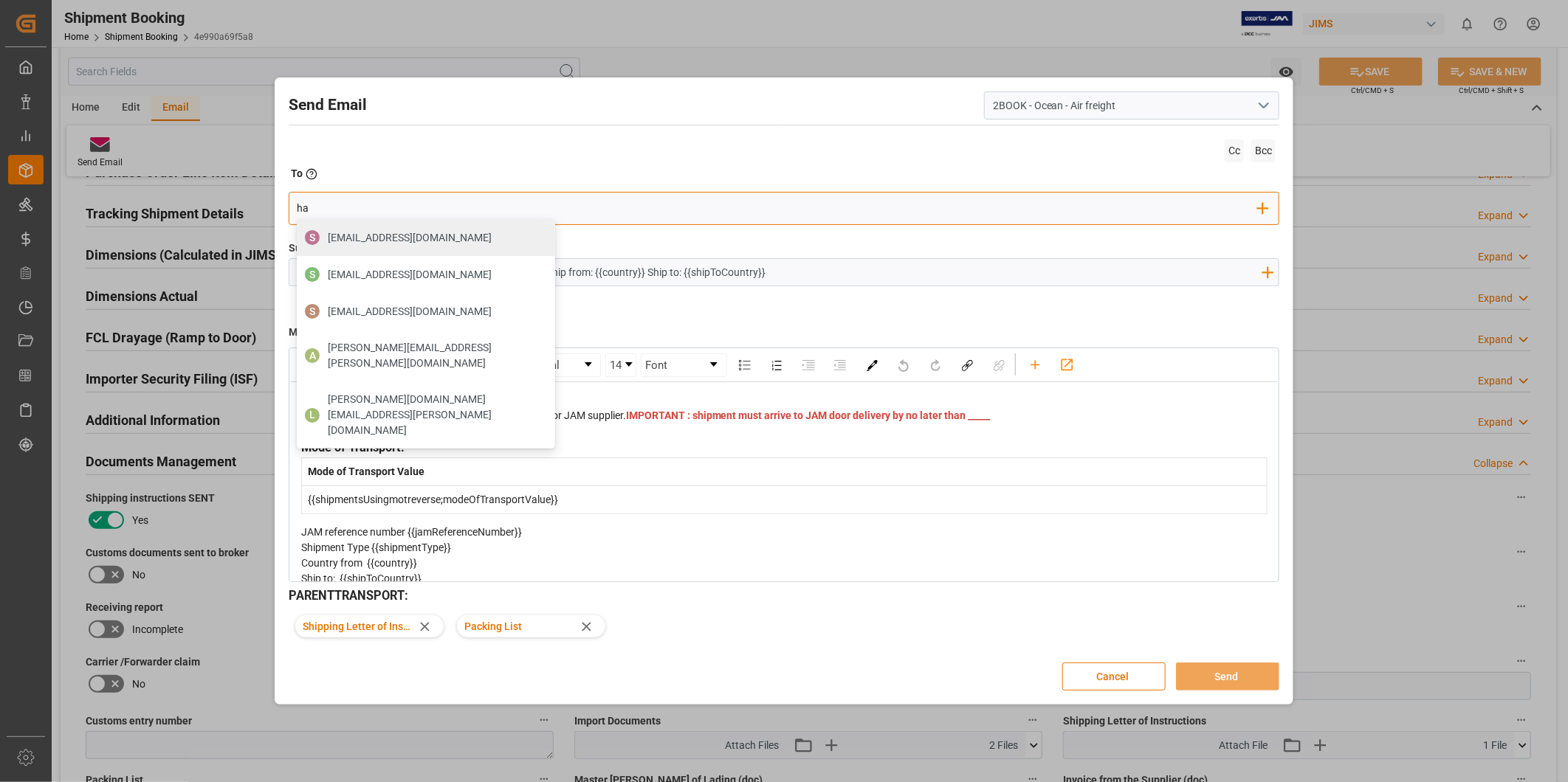
type input "h"
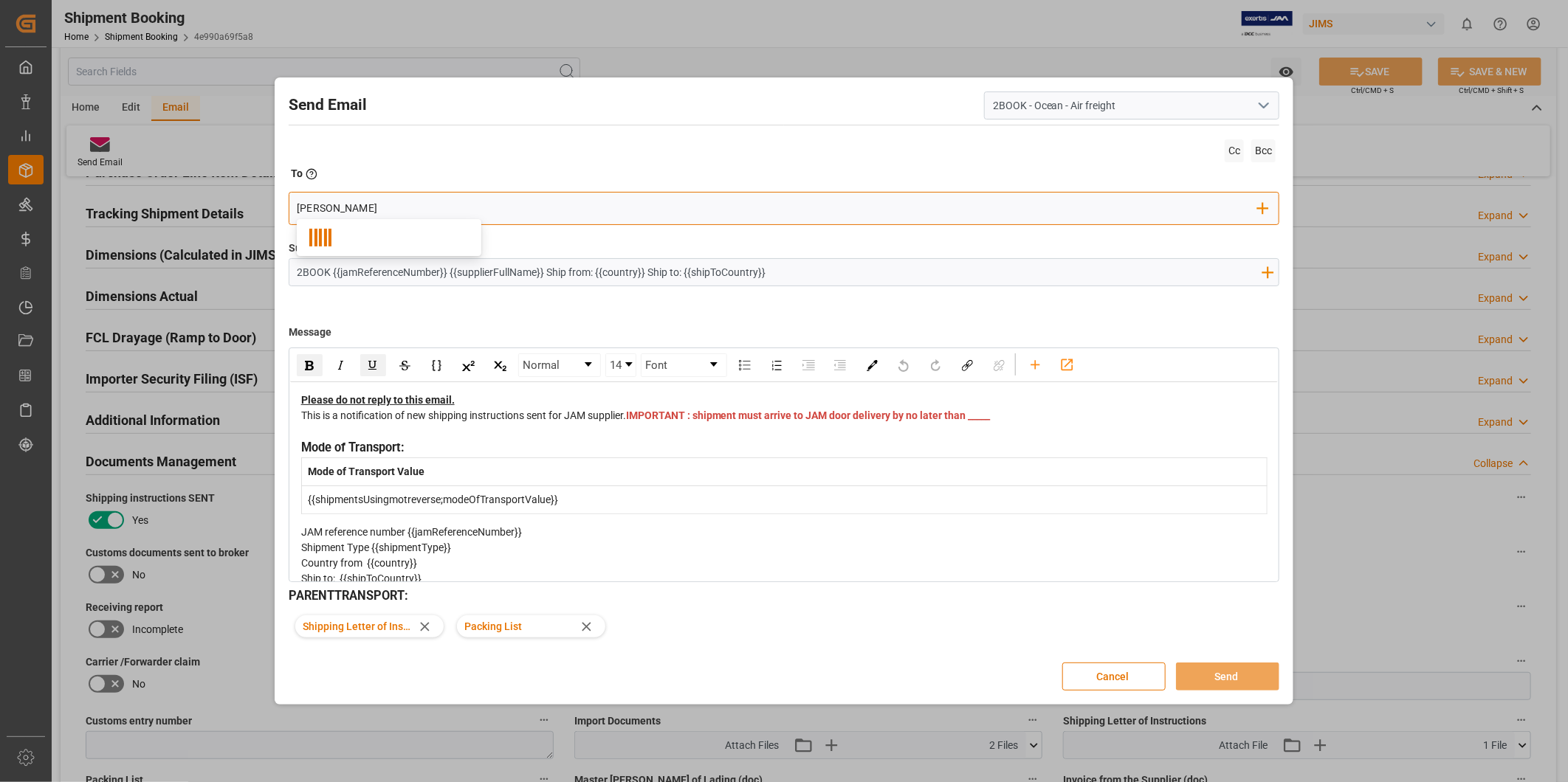
type input "[PERSON_NAME]"
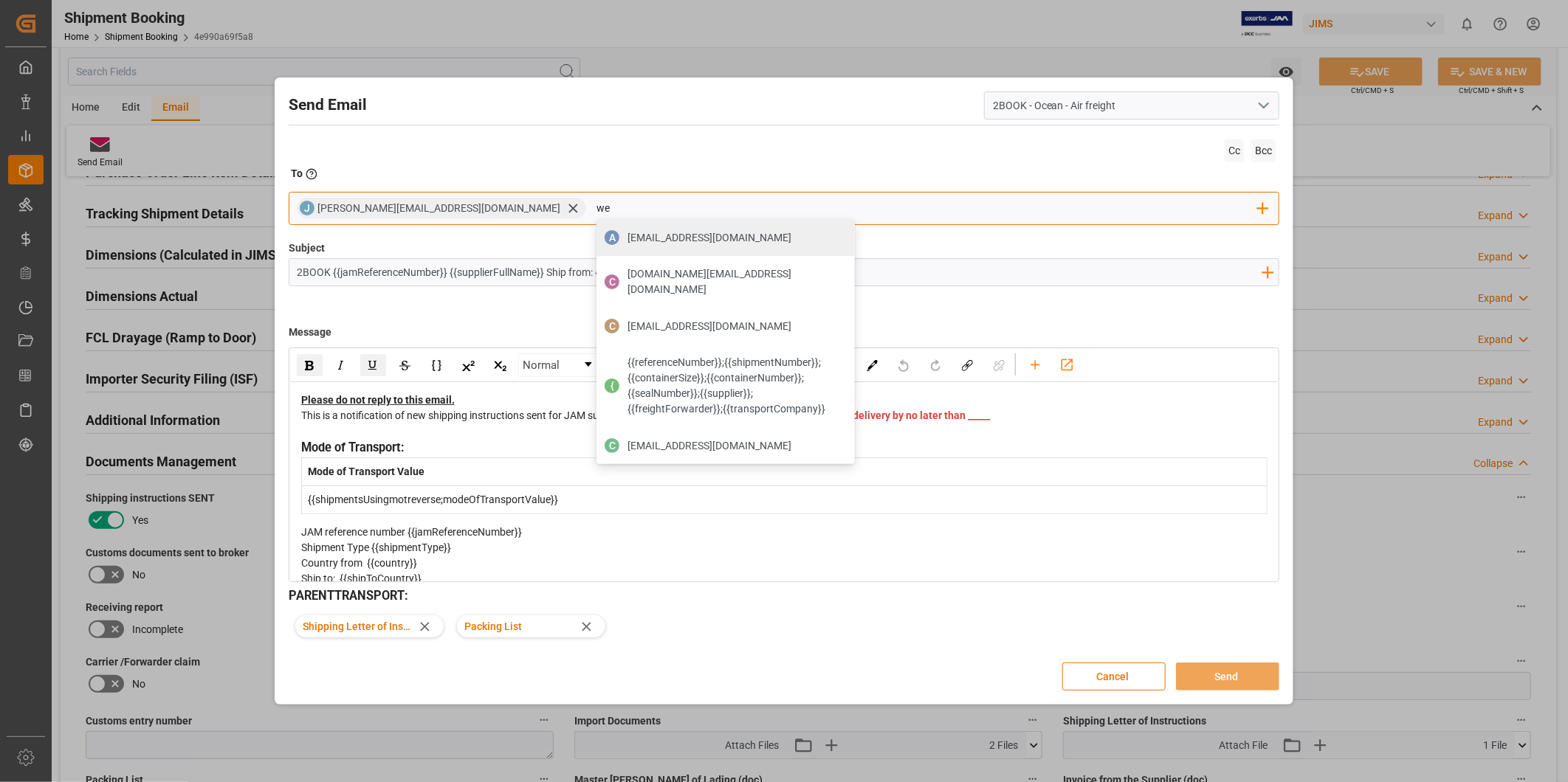
type input "wen"
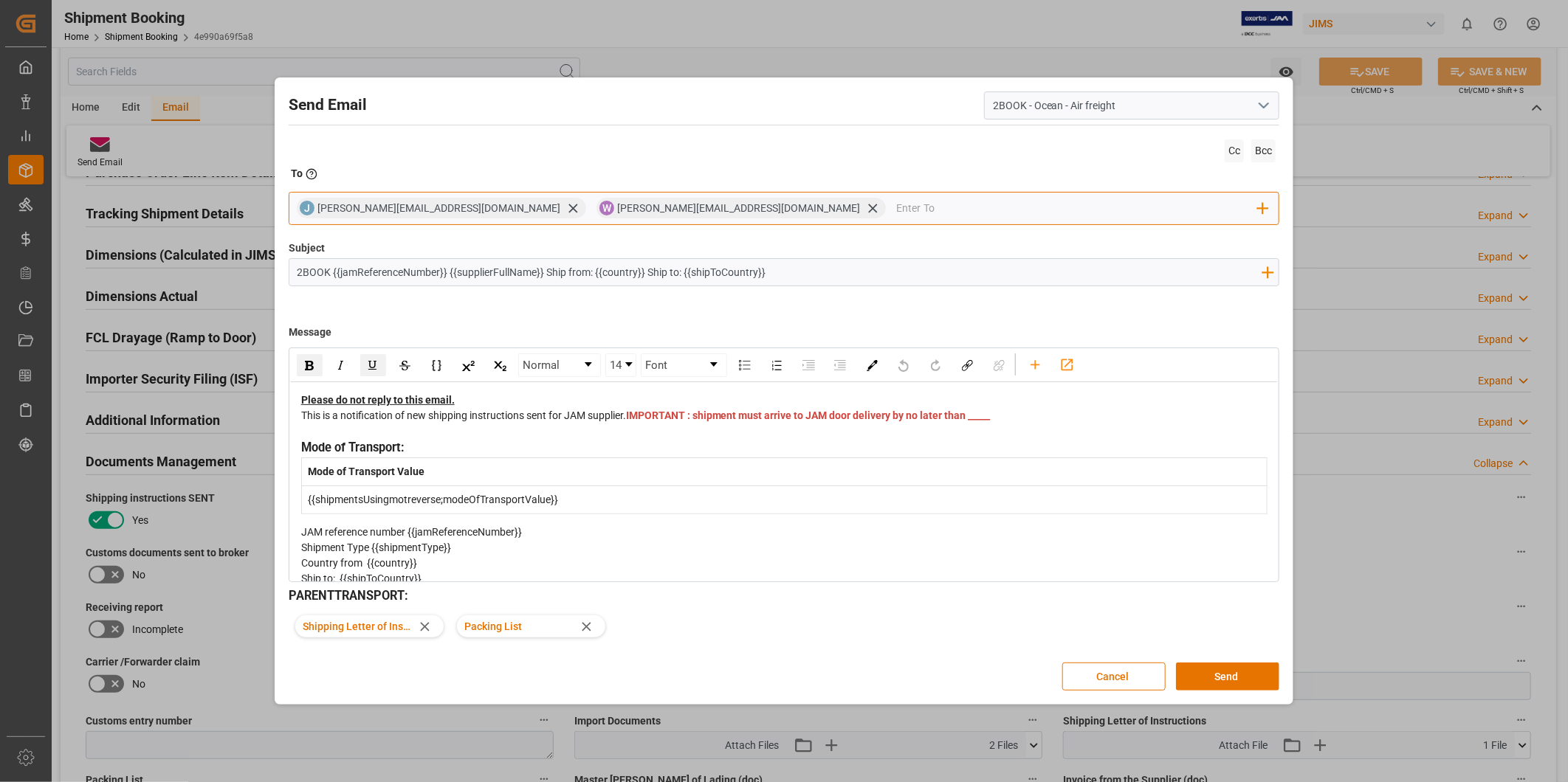
click at [404, 198] on div "[PERSON_NAME] [PERSON_NAME][EMAIL_ADDRESS][DOMAIN_NAME]" at bounding box center [441, 208] width 289 height 21
click at [565, 209] on icon at bounding box center [573, 208] width 15 height 15
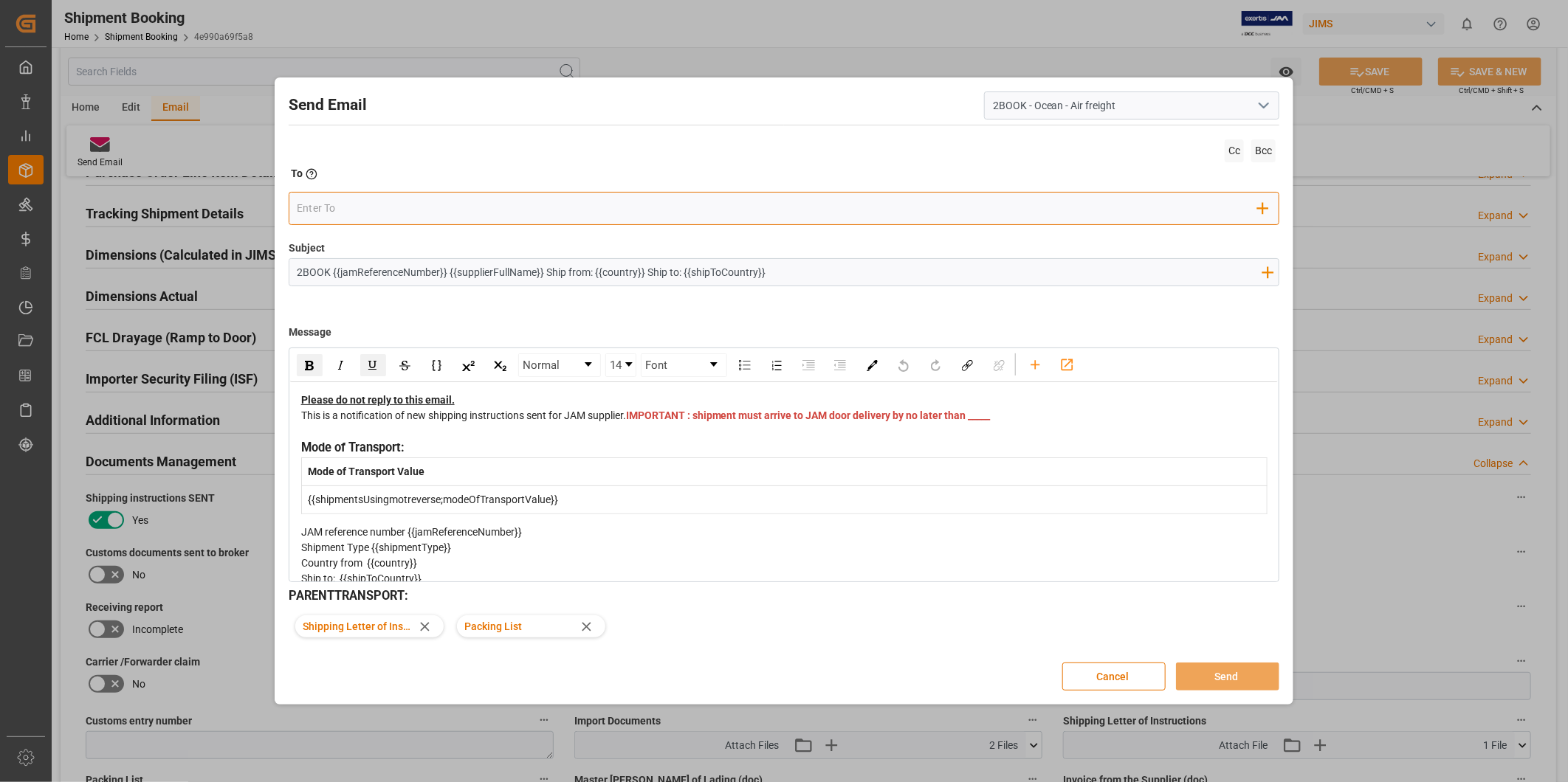
click at [442, 210] on input "email" at bounding box center [777, 209] width 961 height 22
click at [446, 199] on input "email" at bounding box center [777, 209] width 961 height 22
paste input "[EMAIL_ADDRESS][DOMAIN_NAME]"
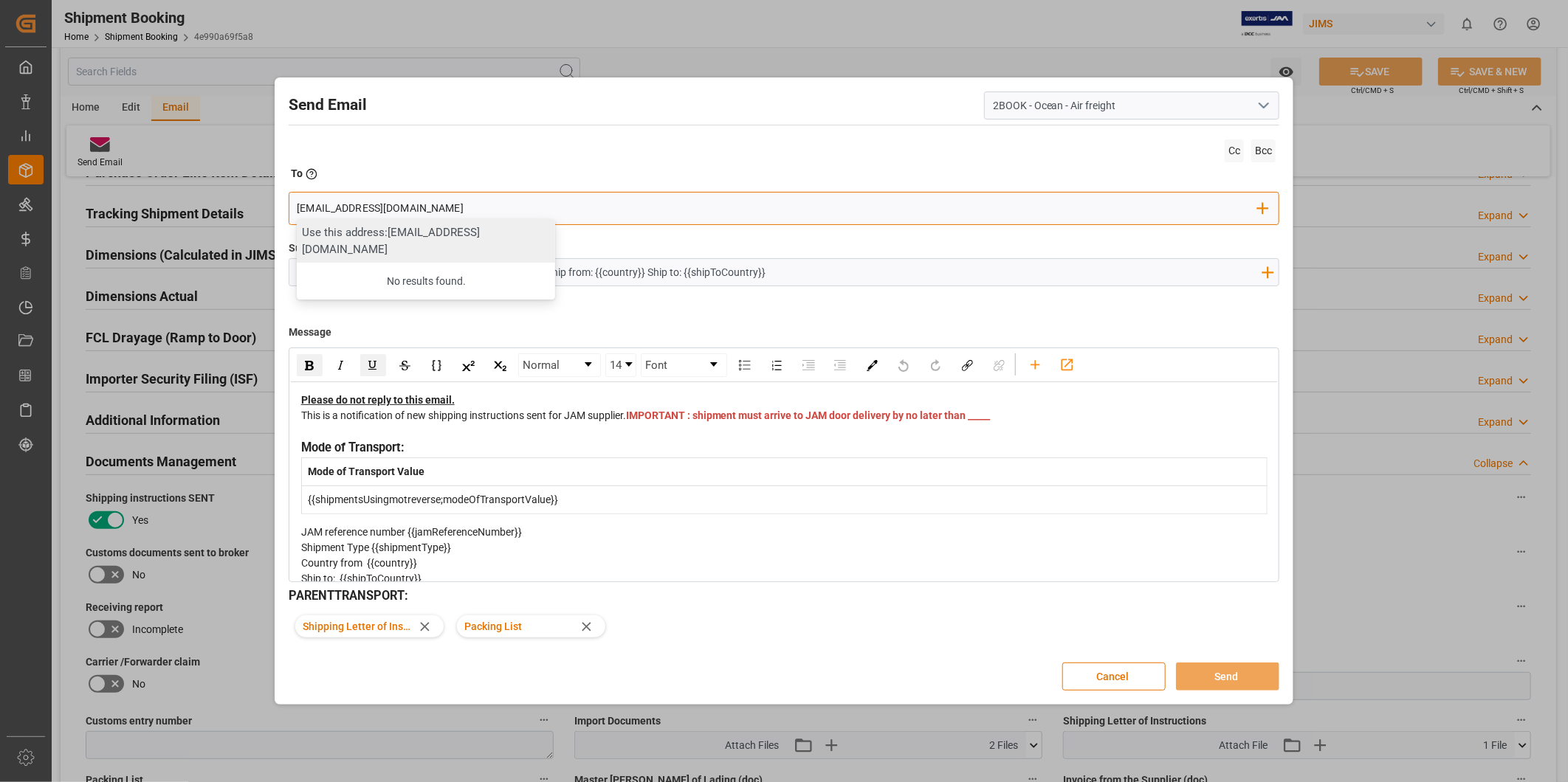
type input "[EMAIL_ADDRESS][DOMAIN_NAME]"
click at [432, 241] on div "Use this address: [EMAIL_ADDRESS][DOMAIN_NAME]" at bounding box center [426, 241] width 258 height 44
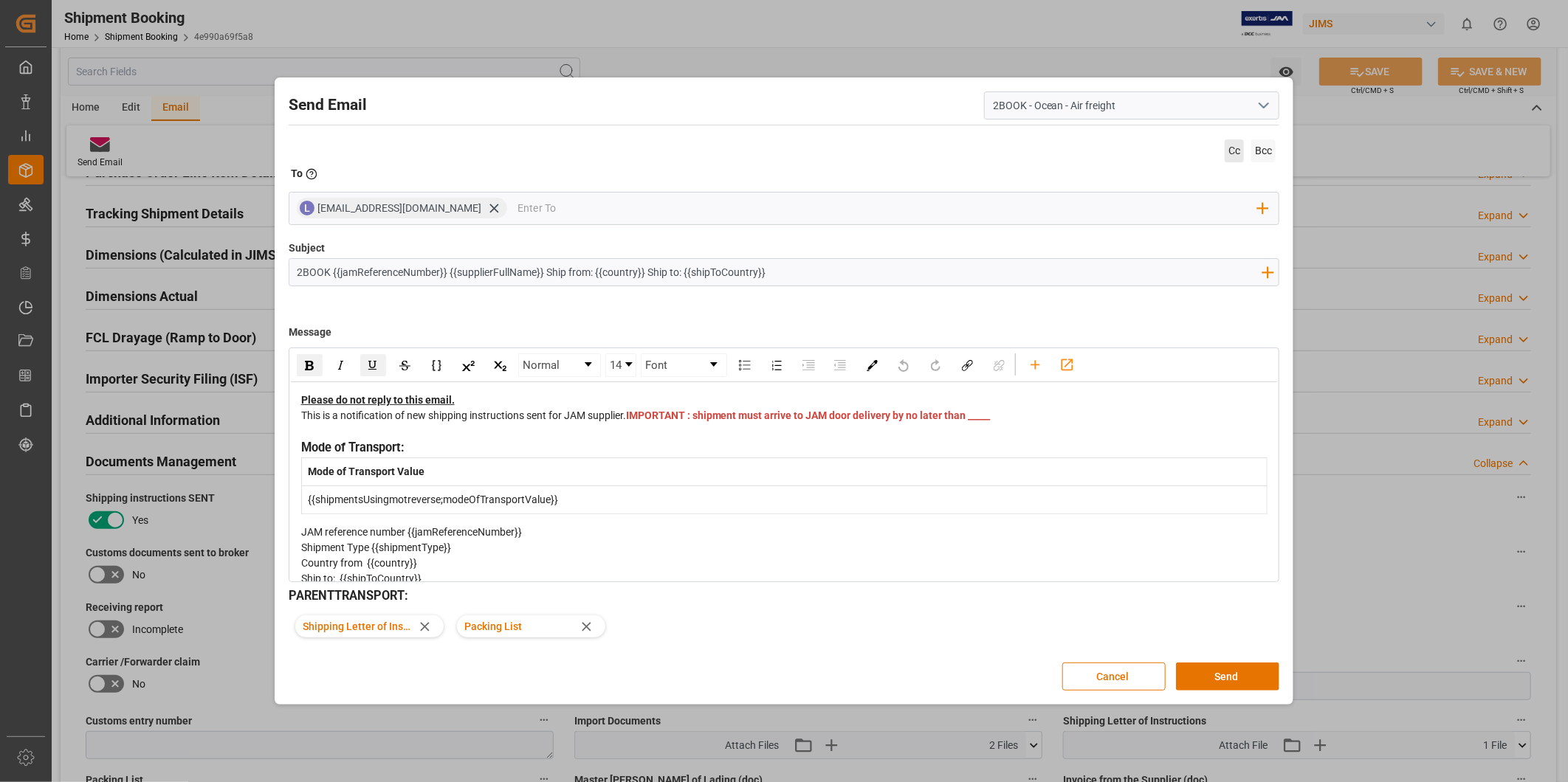
click at [1236, 152] on span "Cc" at bounding box center [1234, 151] width 19 height 23
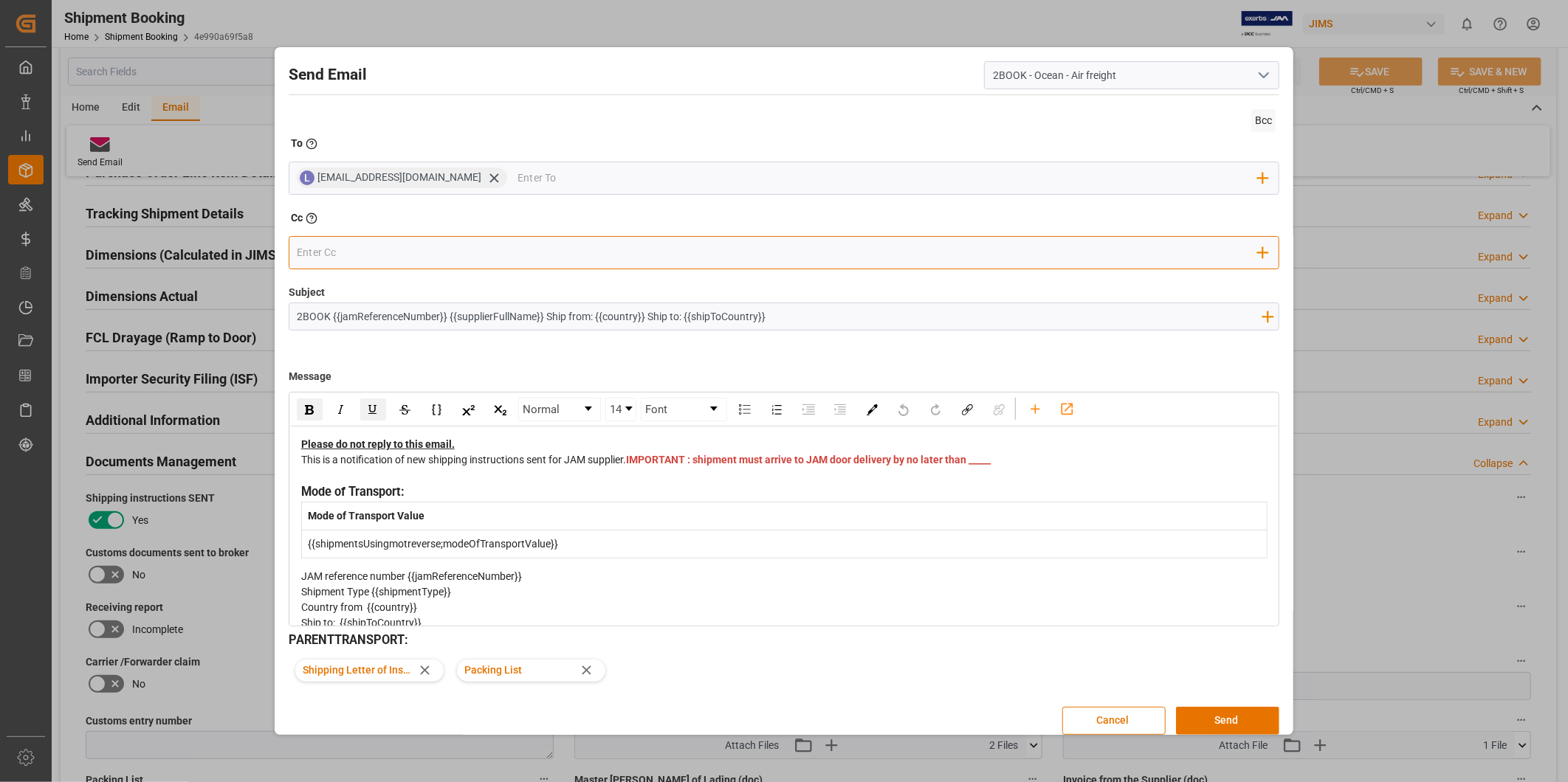
click at [319, 252] on input "email" at bounding box center [777, 252] width 961 height 22
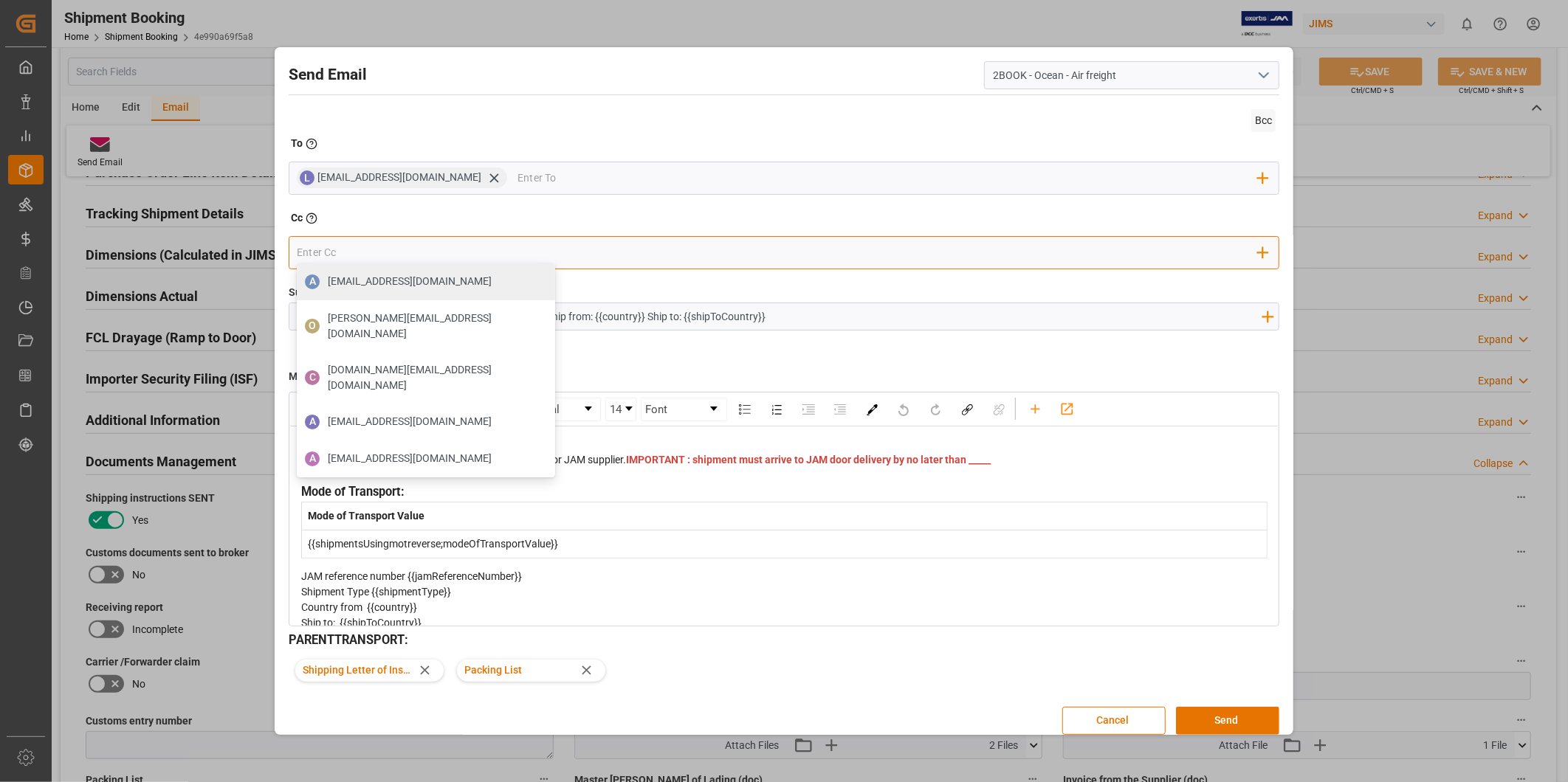
paste input "[PERSON_NAME][EMAIL_ADDRESS][DOMAIN_NAME]"
type input "[PERSON_NAME][EMAIL_ADDRESS][DOMAIN_NAME]"
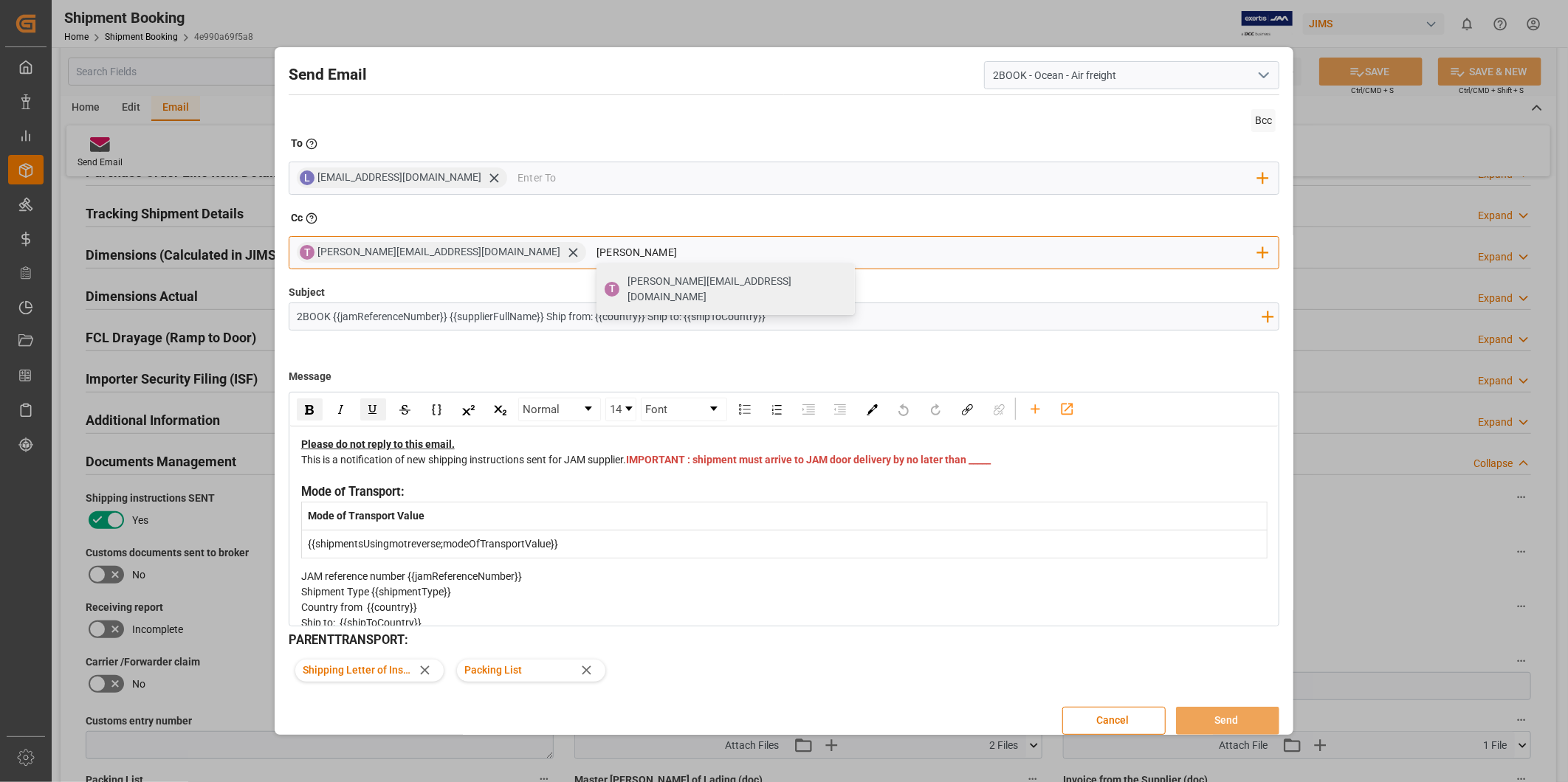
type input "[PERSON_NAME]"
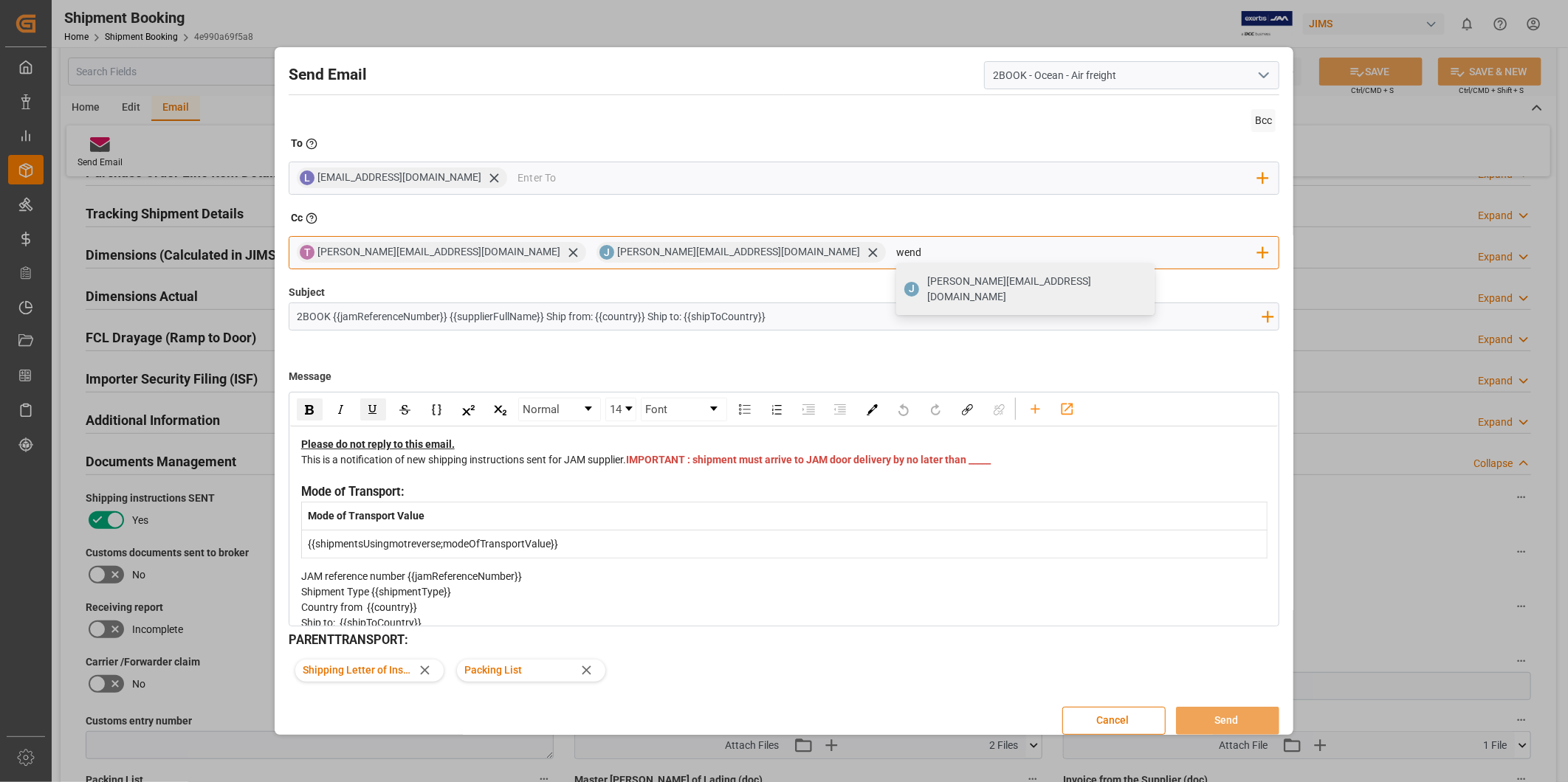
type input "[PERSON_NAME]"
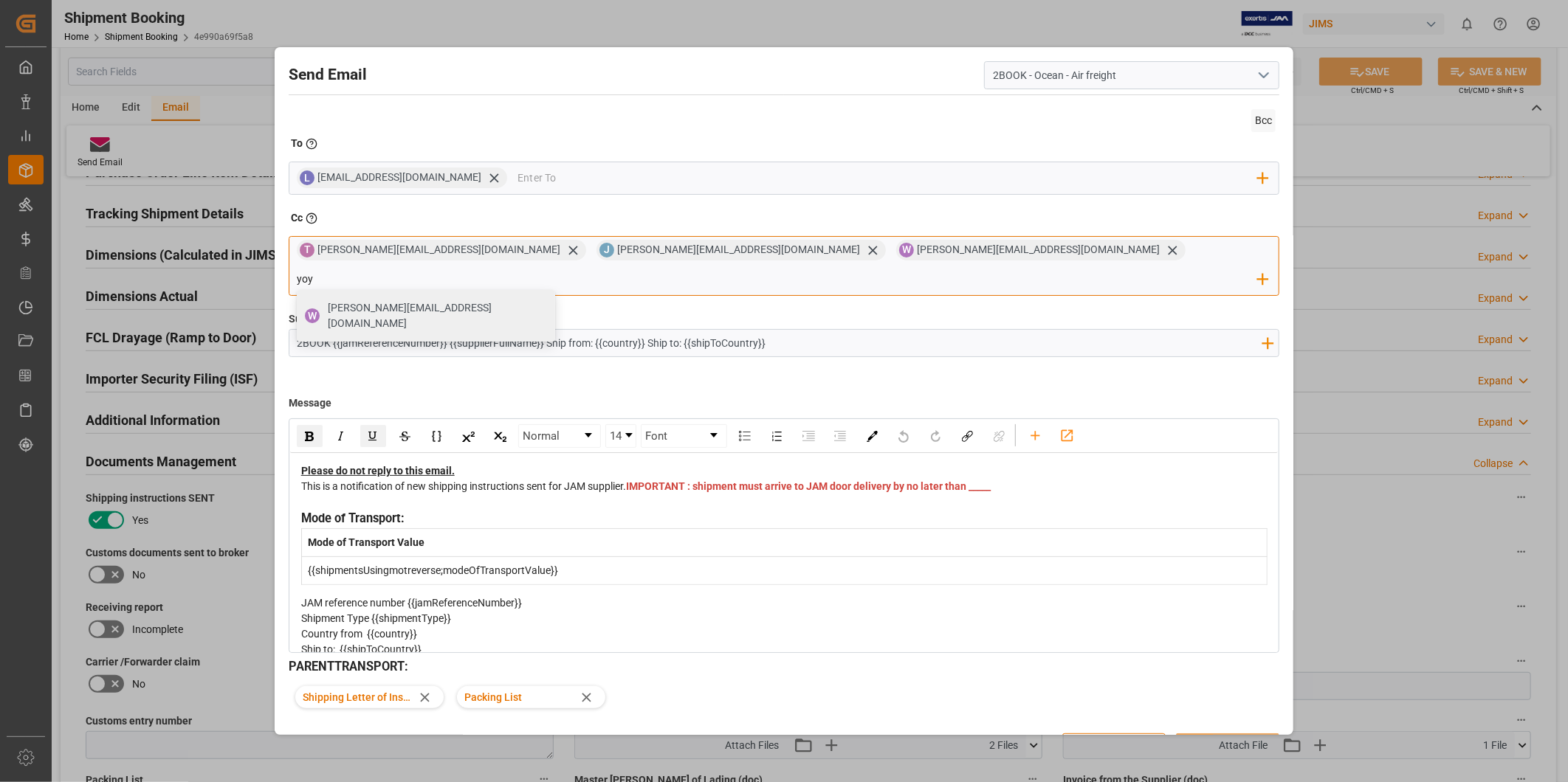
type input "yoyo"
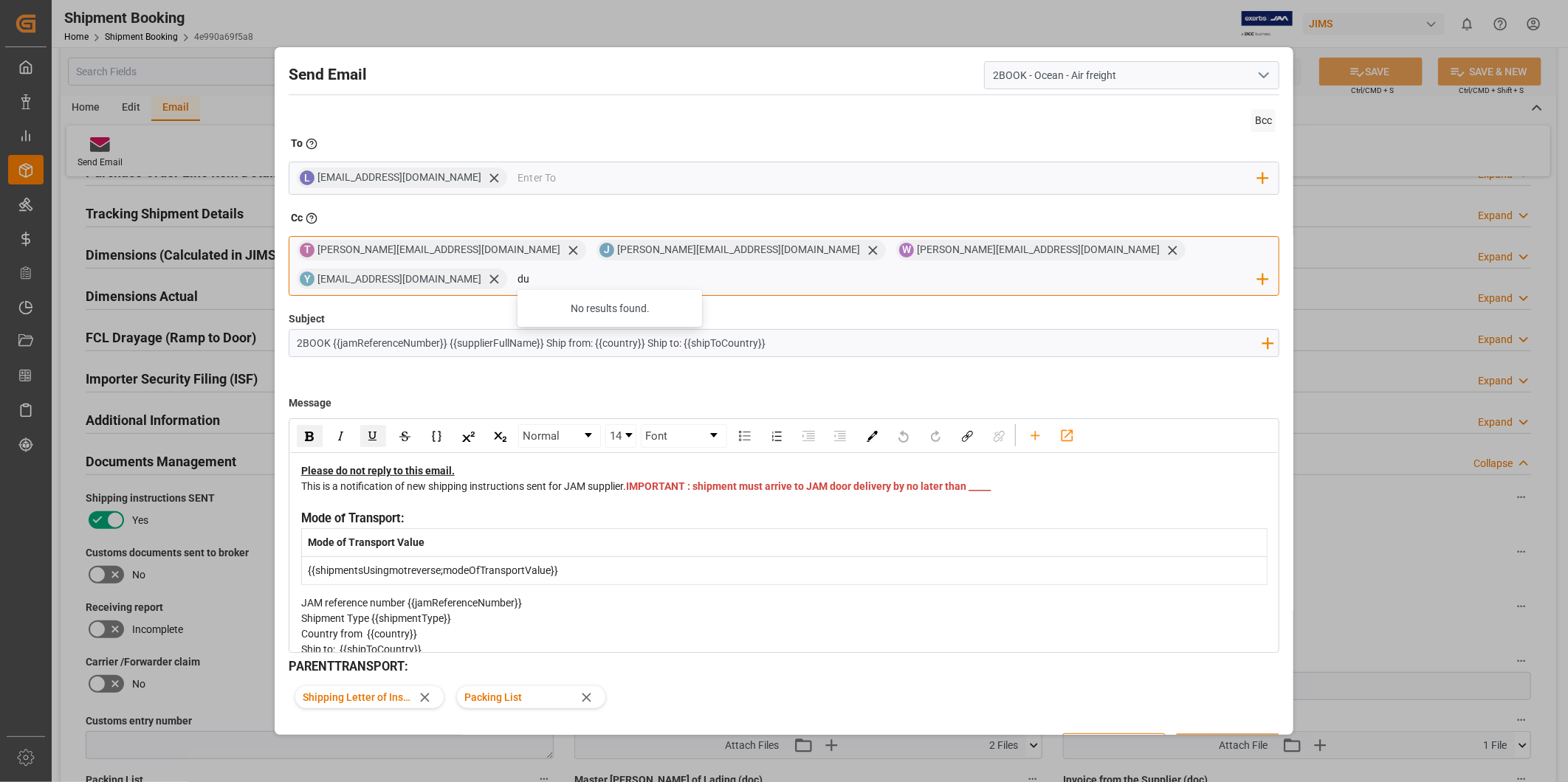
type input "d"
click at [518, 178] on input "email" at bounding box center [888, 177] width 740 height 22
paste input "[EMAIL_ADDRESS][DOMAIN_NAME]"
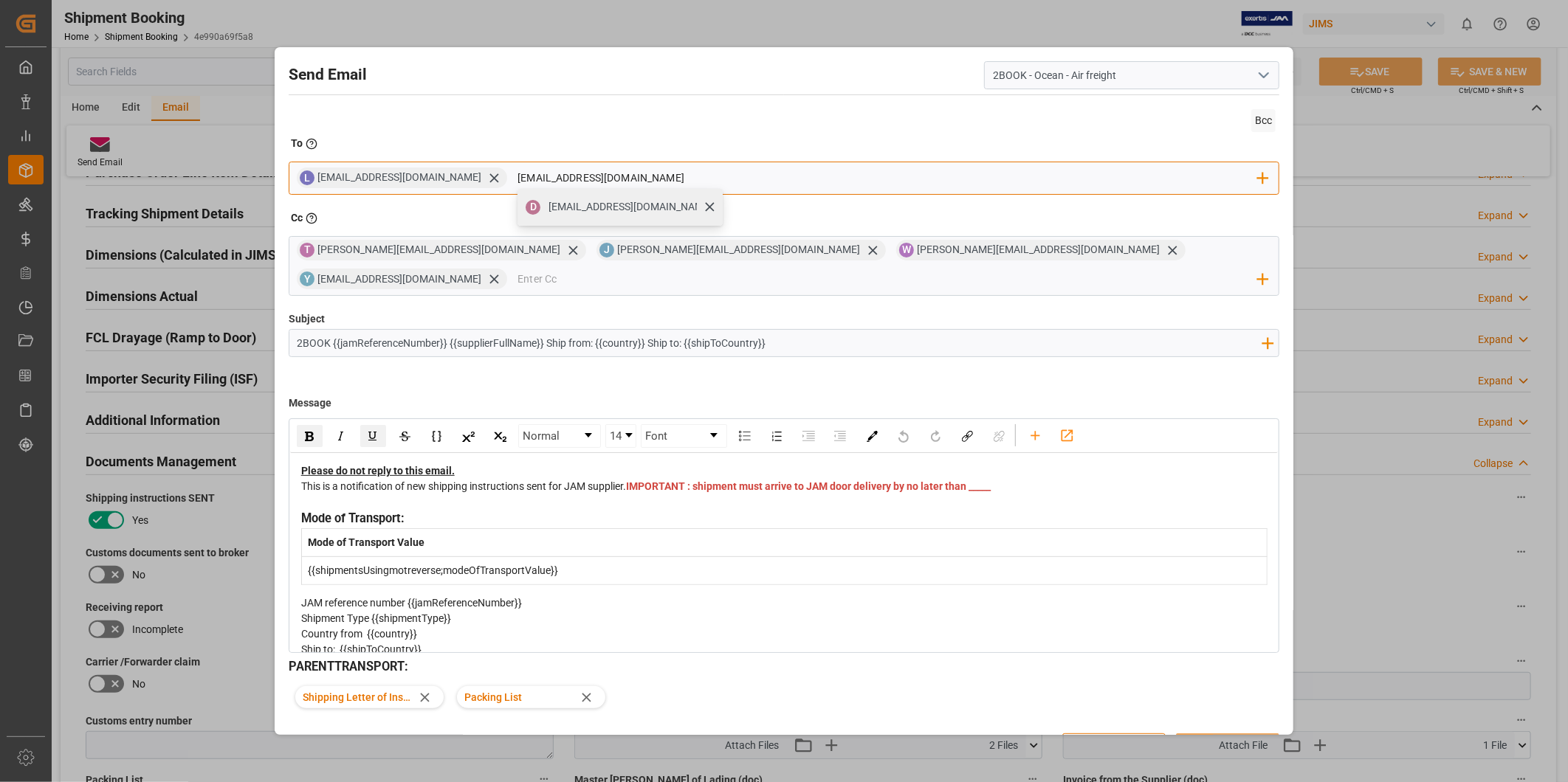
type input "[EMAIL_ADDRESS][DOMAIN_NAME]"
click at [543, 195] on div "[EMAIL_ADDRESS][DOMAIN_NAME]" at bounding box center [630, 207] width 174 height 26
click at [707, 174] on icon at bounding box center [714, 177] width 15 height 15
click at [994, 269] on input "email" at bounding box center [888, 279] width 740 height 22
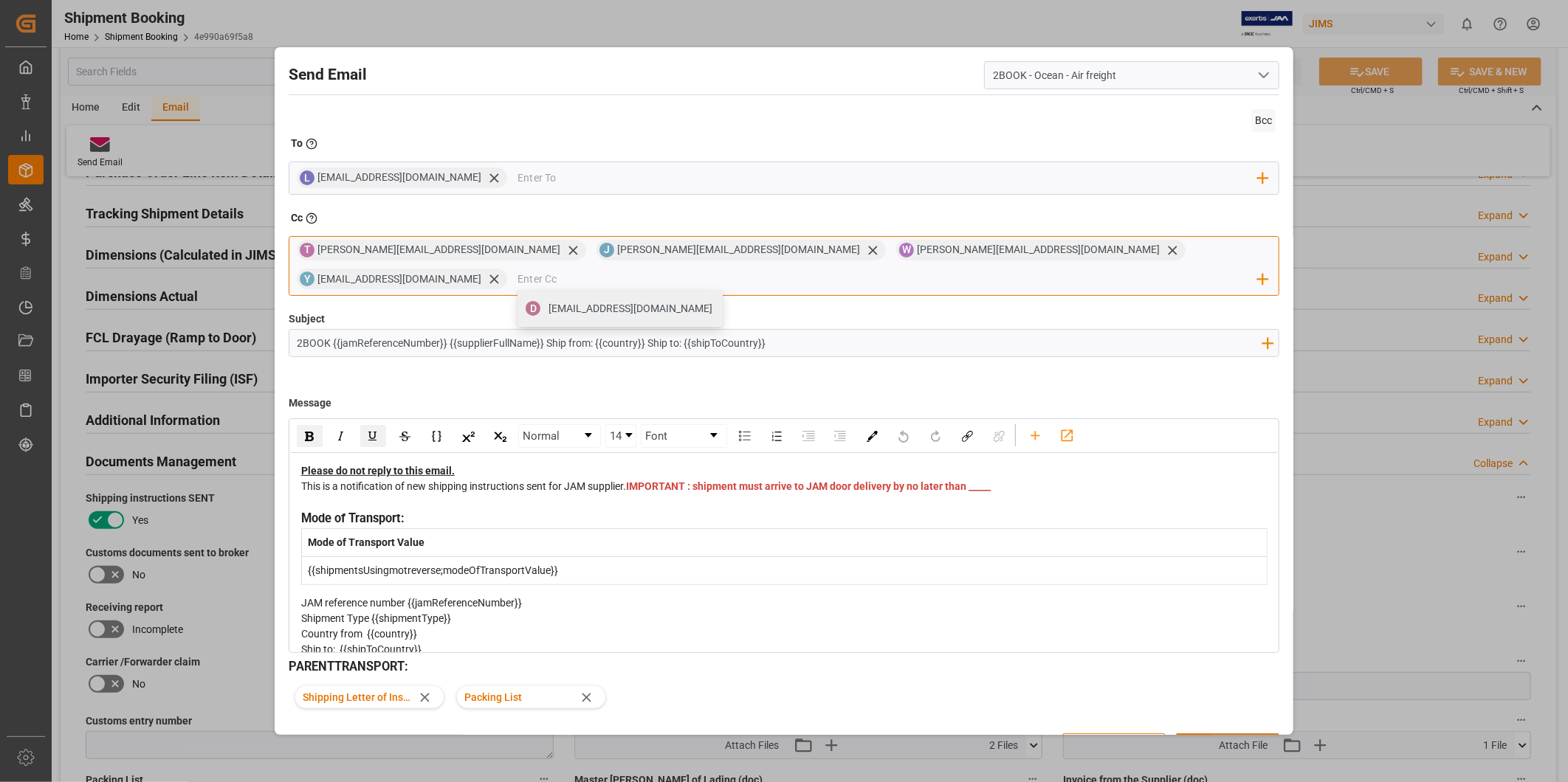
paste input "[EMAIL_ADDRESS][DOMAIN_NAME]"
type input "[EMAIL_ADDRESS][DOMAIN_NAME]"
click at [712, 301] on span "[EMAIL_ADDRESS][DOMAIN_NAME]" at bounding box center [630, 308] width 164 height 15
click at [1137, 269] on input "email" at bounding box center [998, 279] width 520 height 22
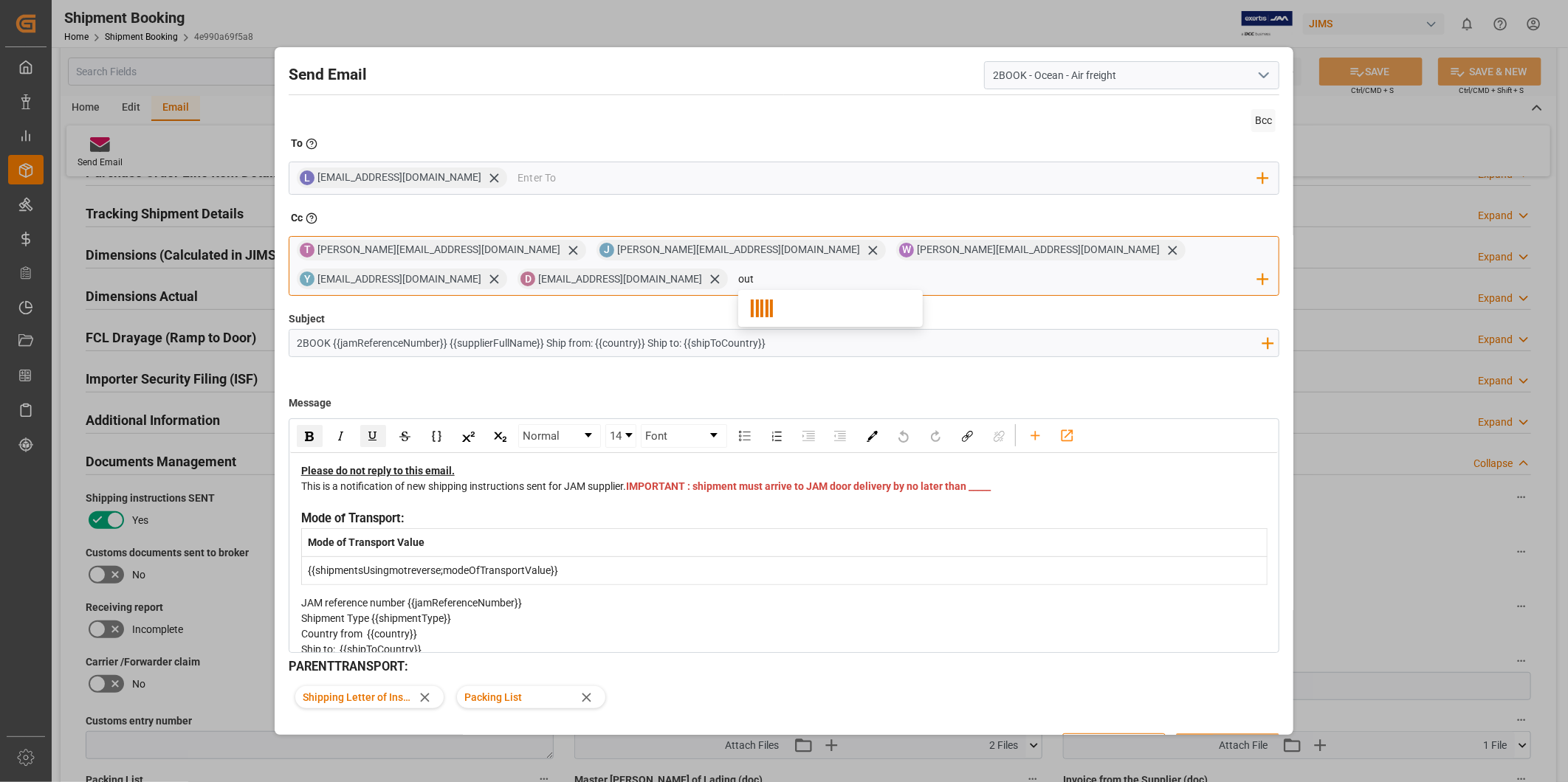
type input "outb"
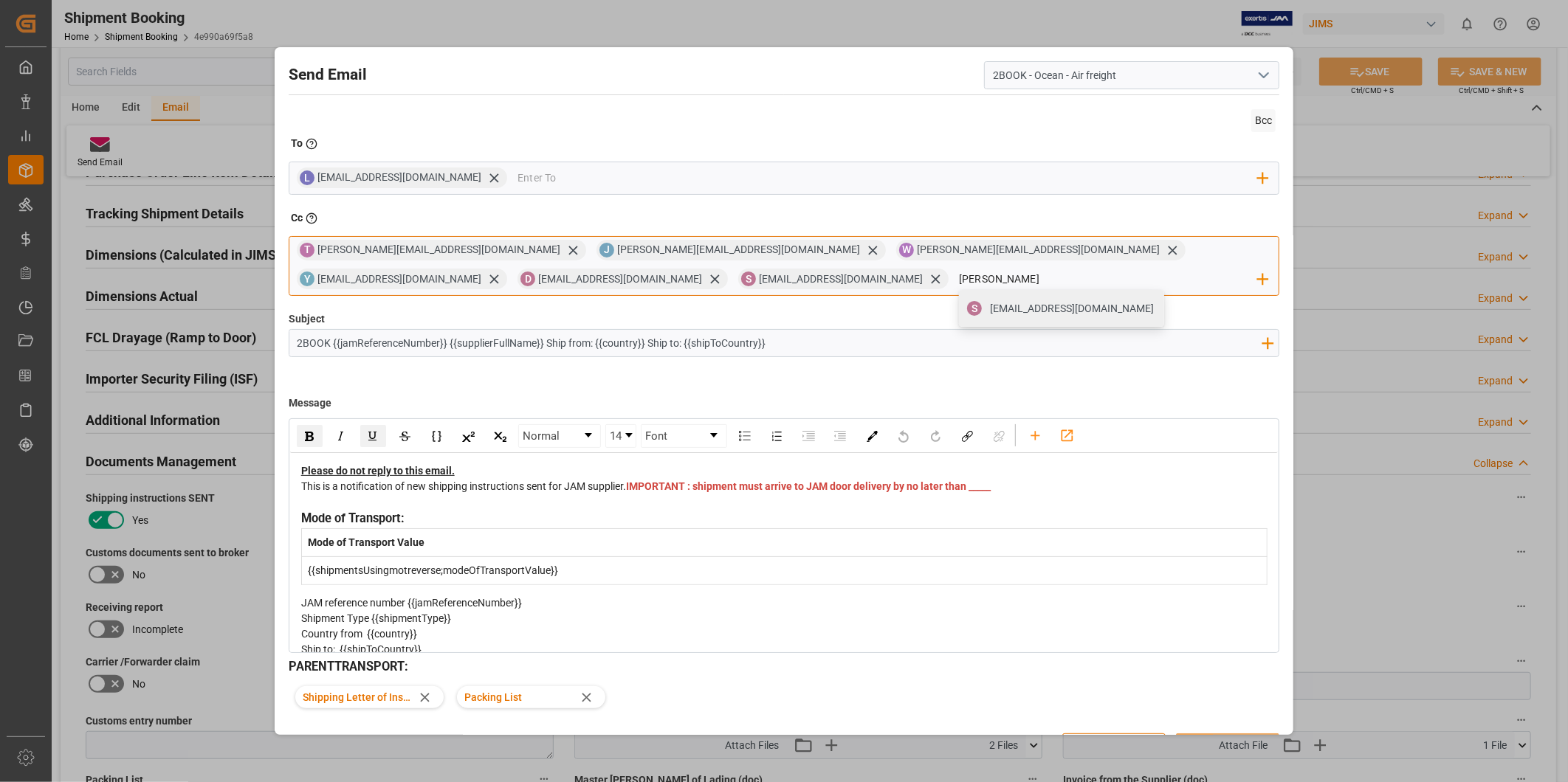
type input "[PERSON_NAME]"
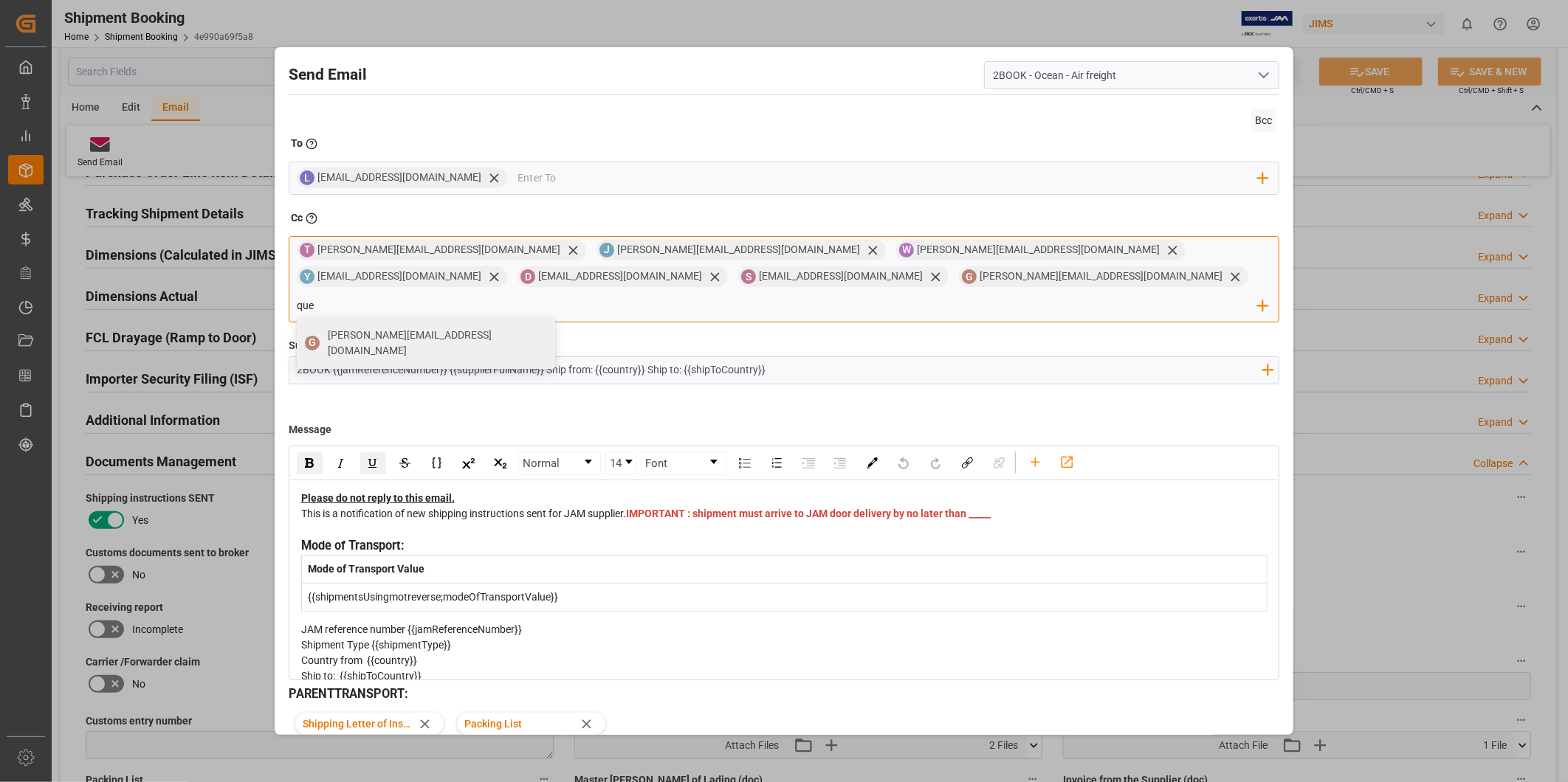
type input "quee"
click at [651, 508] on span "IMPORTANT : shipment must arrive to JAM door delivery by no later than _____" at bounding box center [808, 513] width 365 height 12
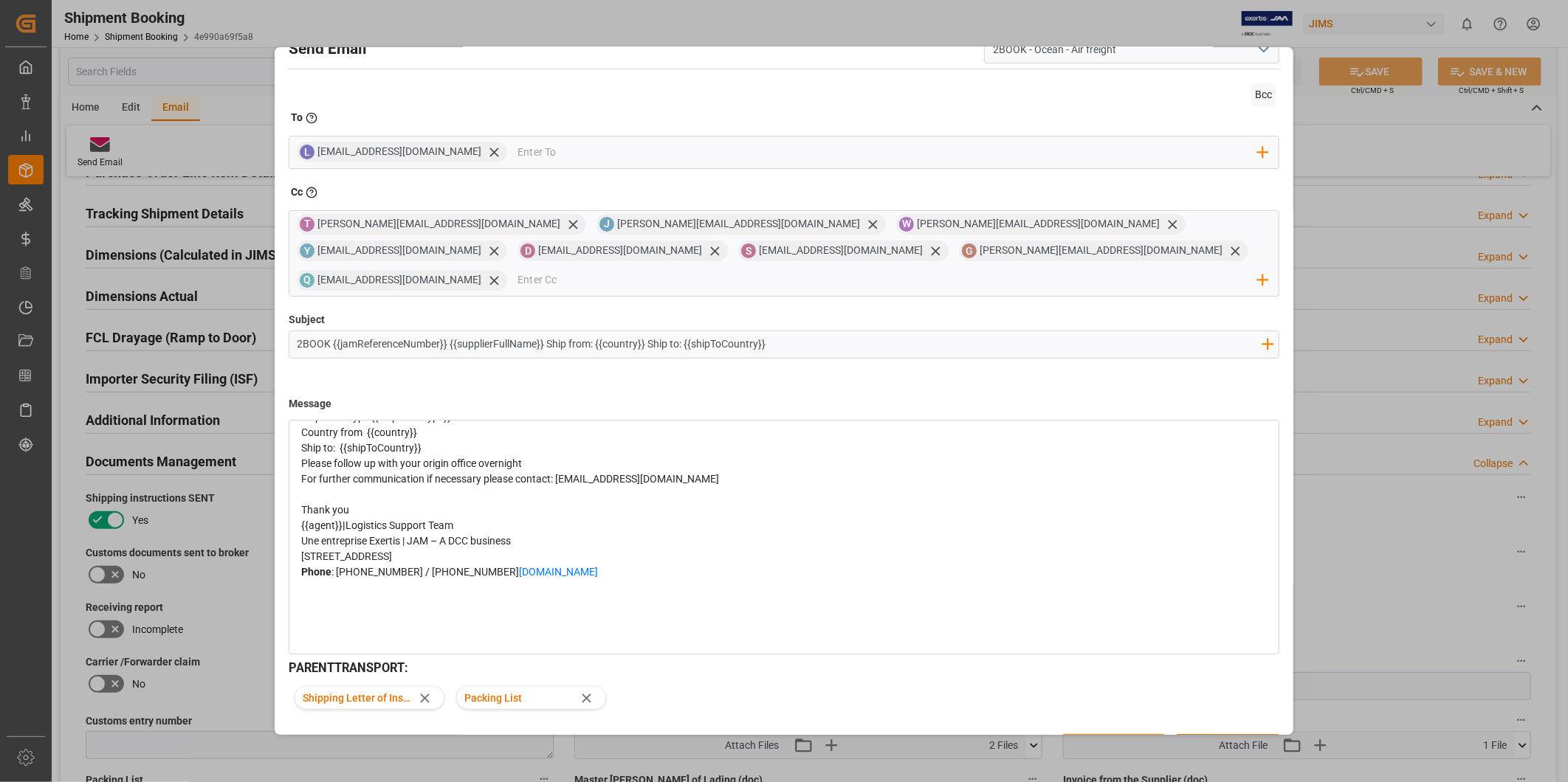
scroll to position [39, 0]
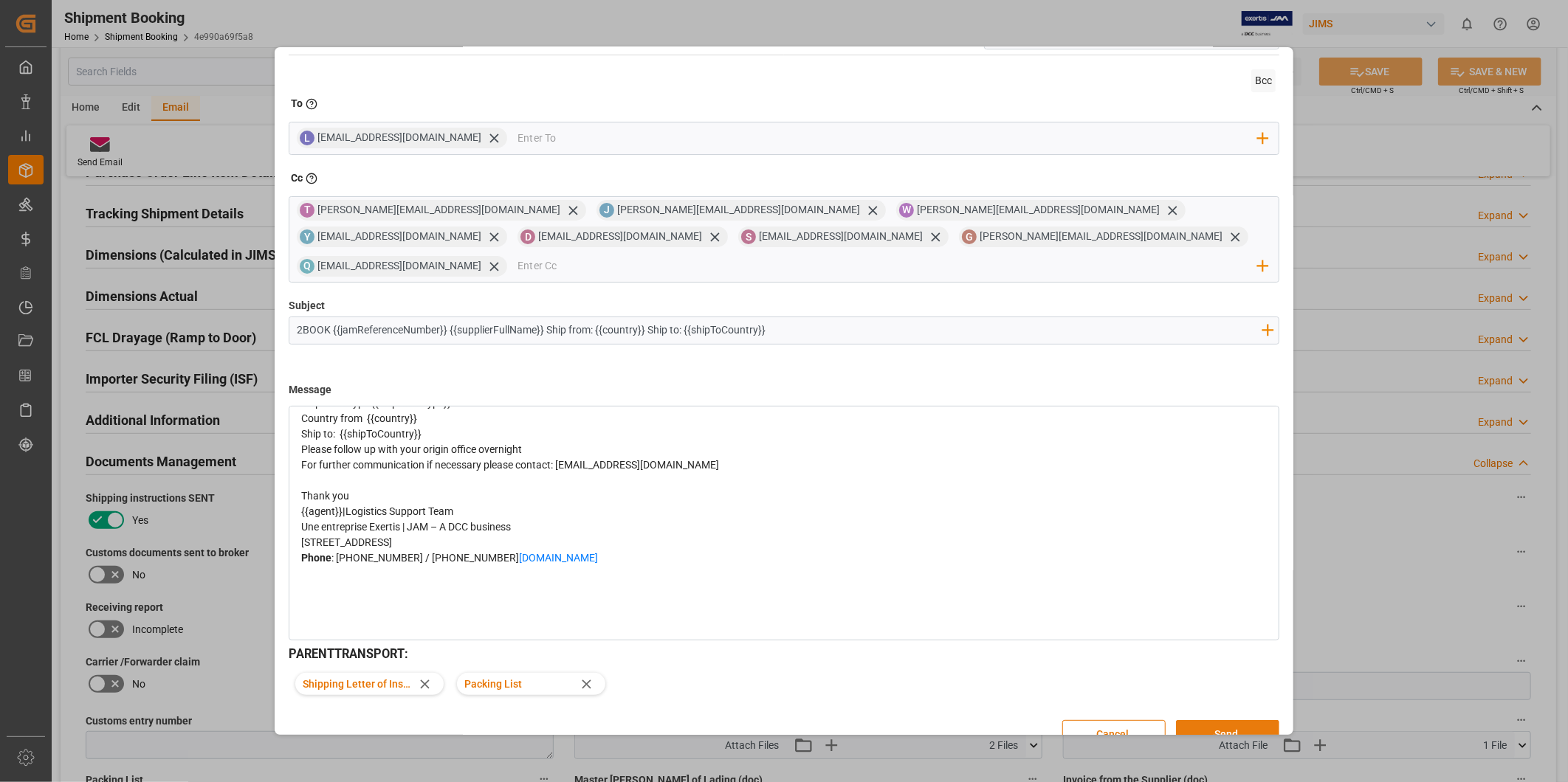
click at [1235, 720] on button "Send" at bounding box center [1227, 734] width 103 height 28
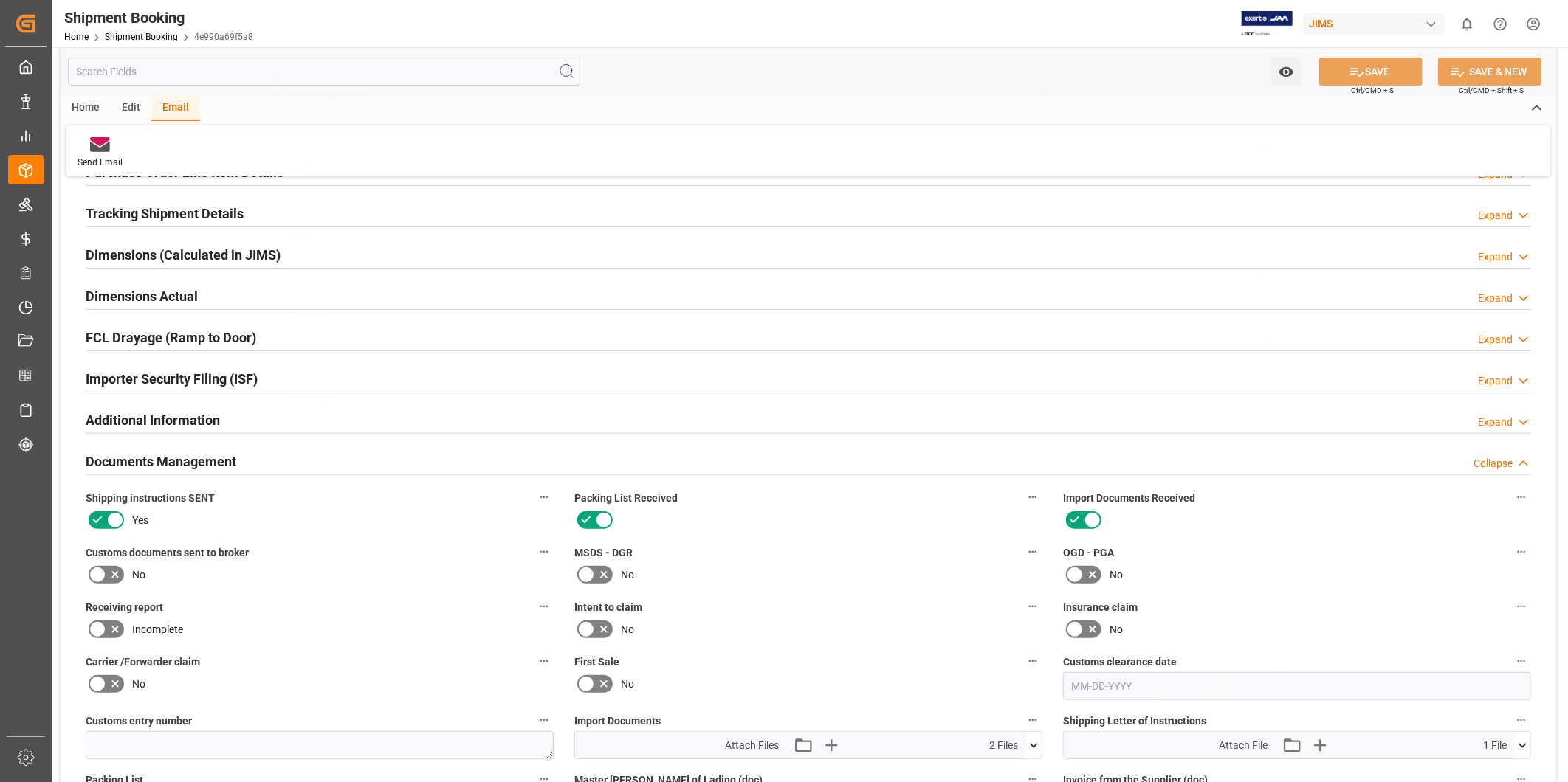
scroll to position [0, 0]
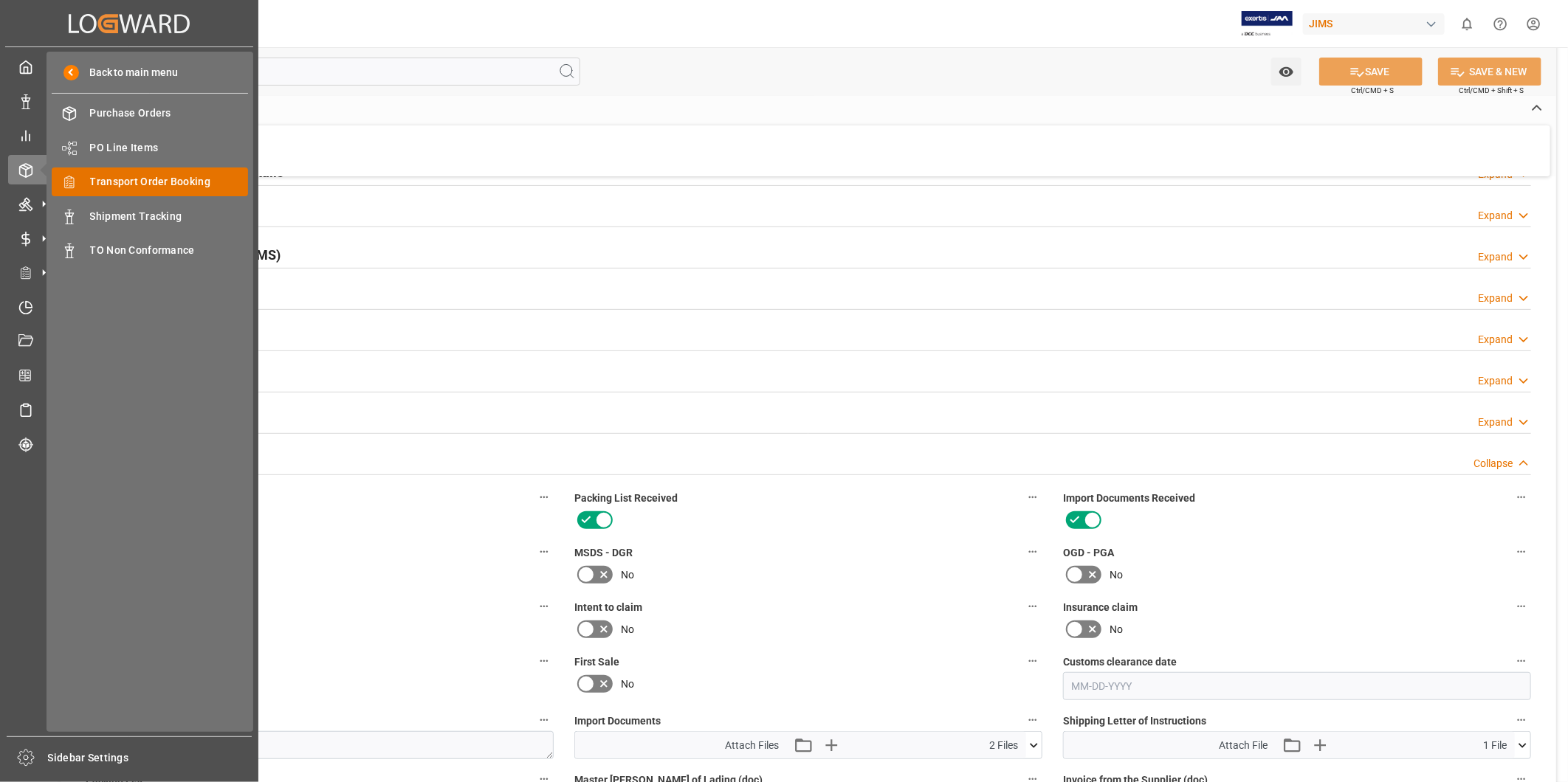
click at [134, 183] on span "Transport Order Booking" at bounding box center [169, 181] width 159 height 15
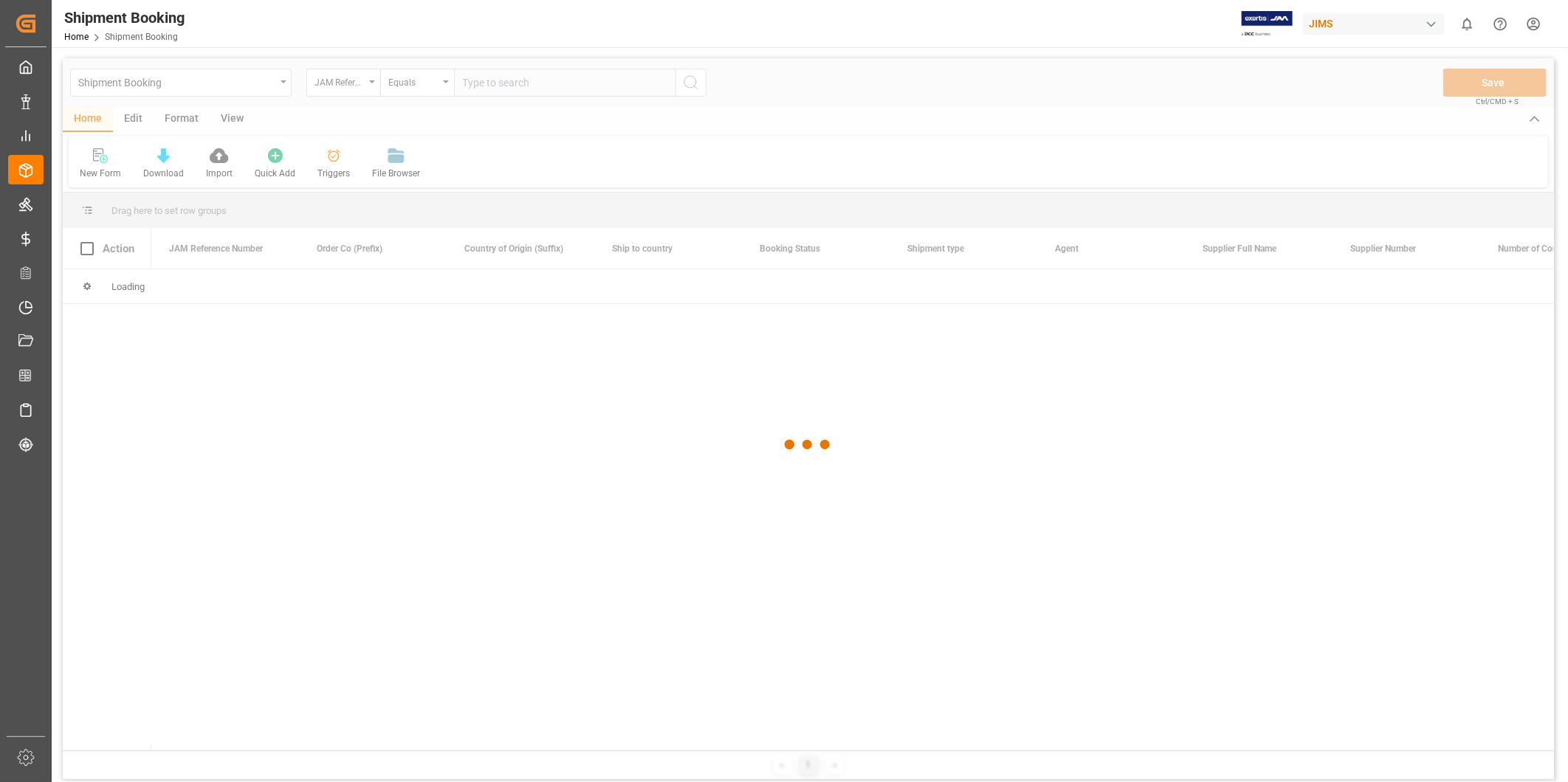
click at [477, 82] on div at bounding box center [808, 444] width 1491 height 773
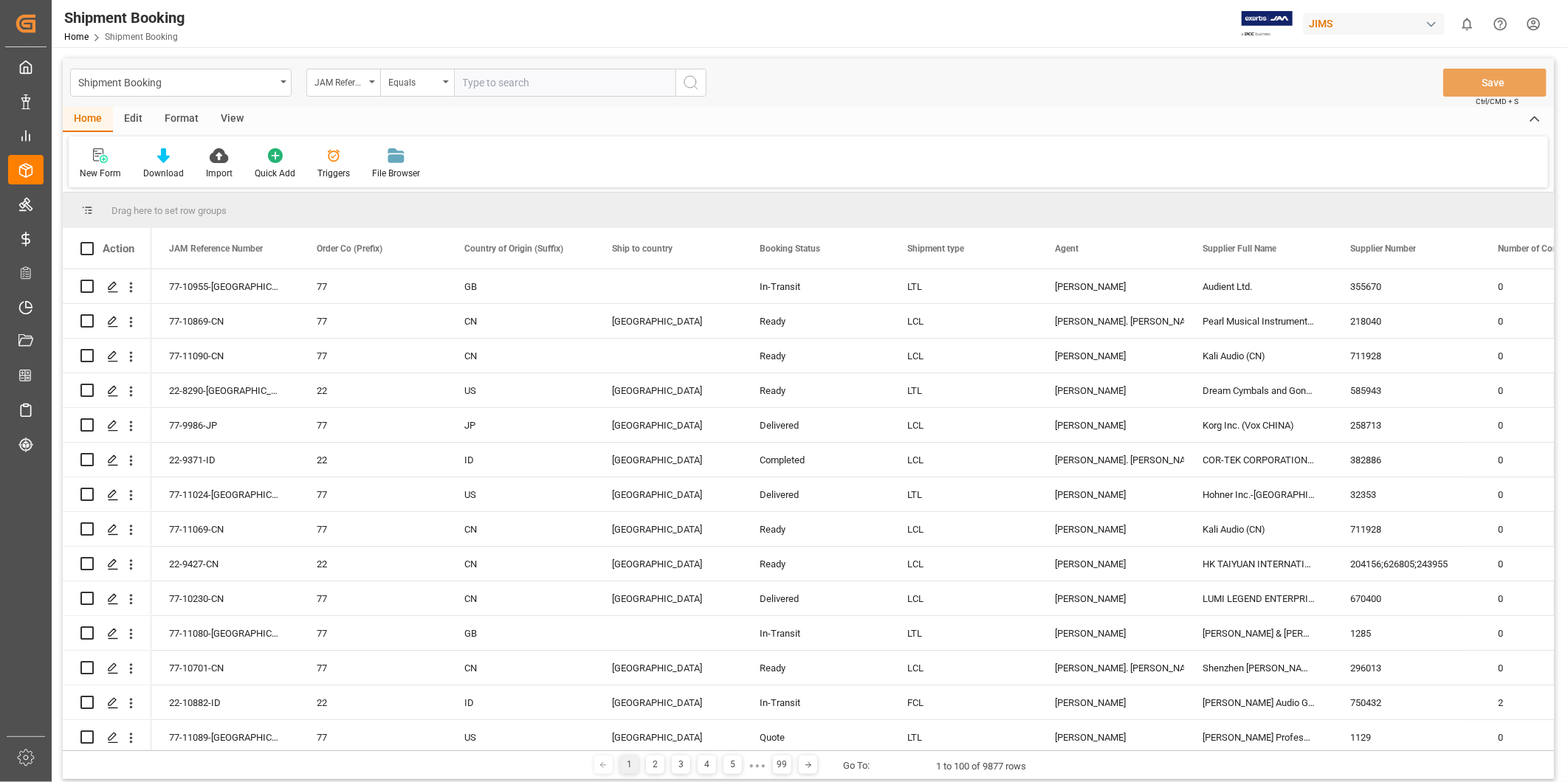
click at [478, 82] on input "text" at bounding box center [564, 82] width 221 height 28
paste input "22-11018-[GEOGRAPHIC_DATA]"
type input "22-11018-[GEOGRAPHIC_DATA]"
click at [677, 90] on button "search button" at bounding box center [691, 82] width 31 height 28
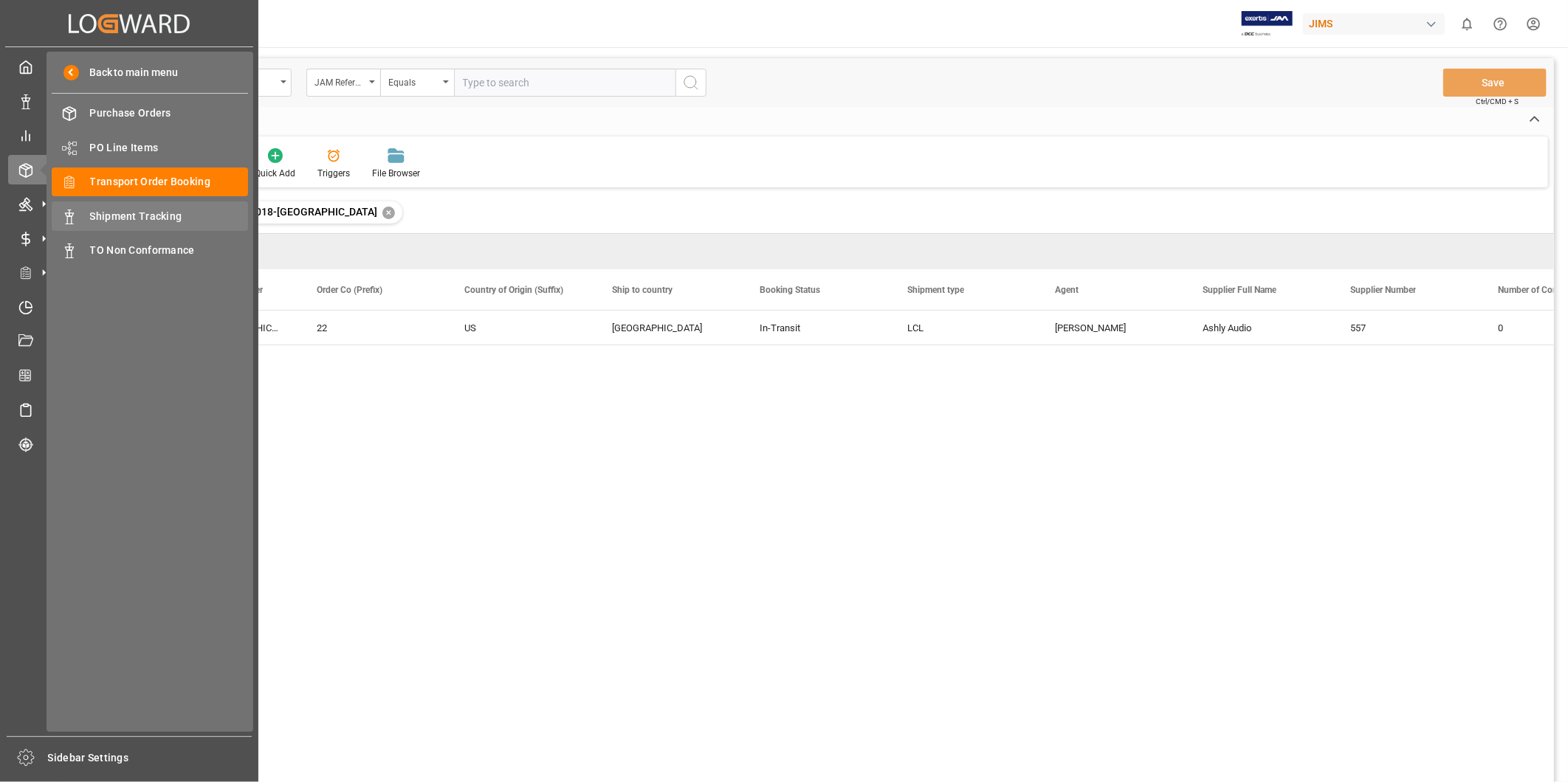
click at [137, 212] on span "Shipment Tracking" at bounding box center [169, 216] width 159 height 15
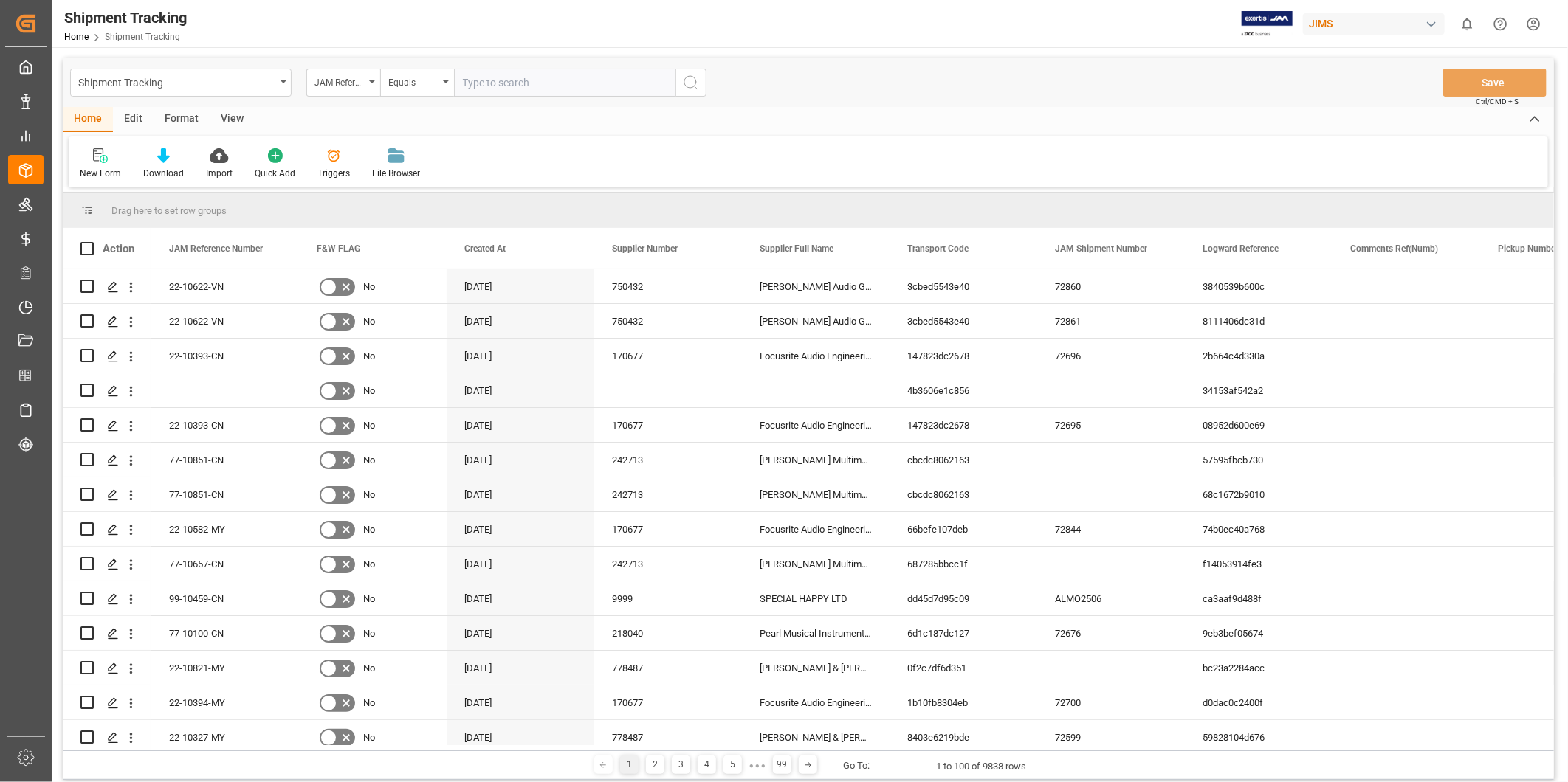
click at [527, 84] on input "text" at bounding box center [564, 82] width 221 height 28
paste input "22-11020-[GEOGRAPHIC_DATA]"
type input "22-11020-[GEOGRAPHIC_DATA]"
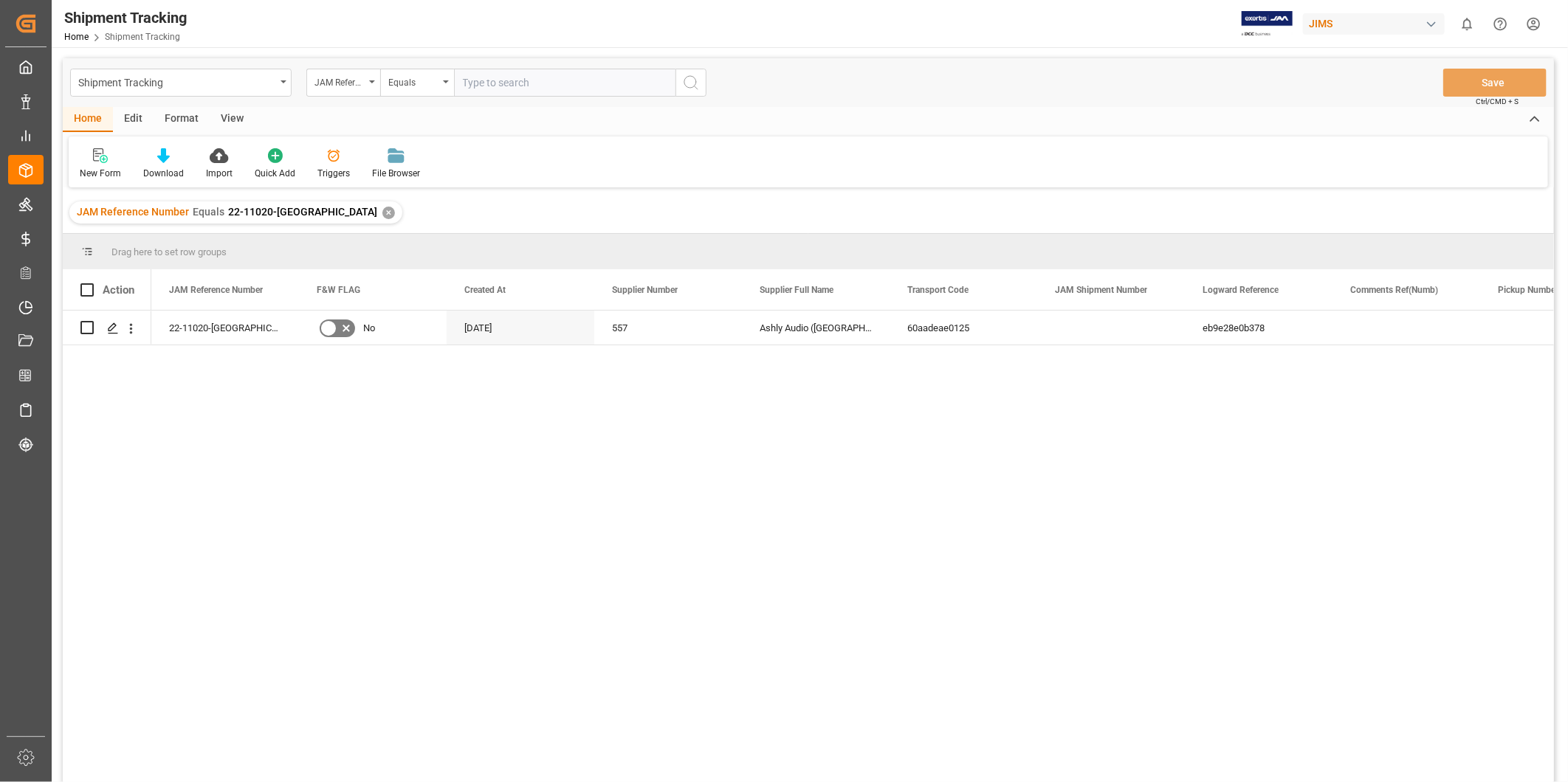
click at [237, 113] on div "View" at bounding box center [232, 119] width 45 height 25
click at [99, 166] on div "Default" at bounding box center [94, 164] width 51 height 32
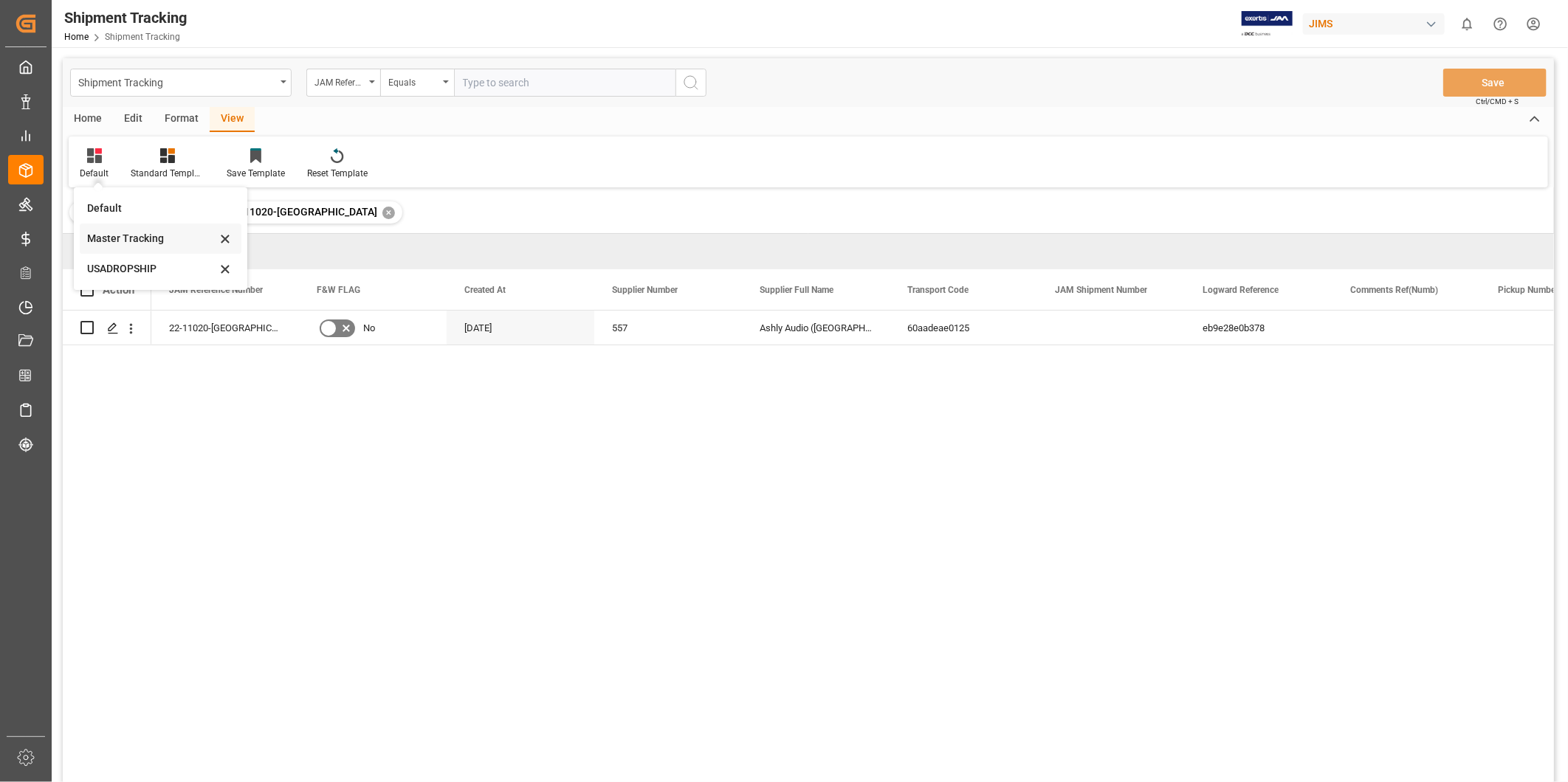
click at [130, 245] on div "Master Tracking" at bounding box center [151, 238] width 129 height 15
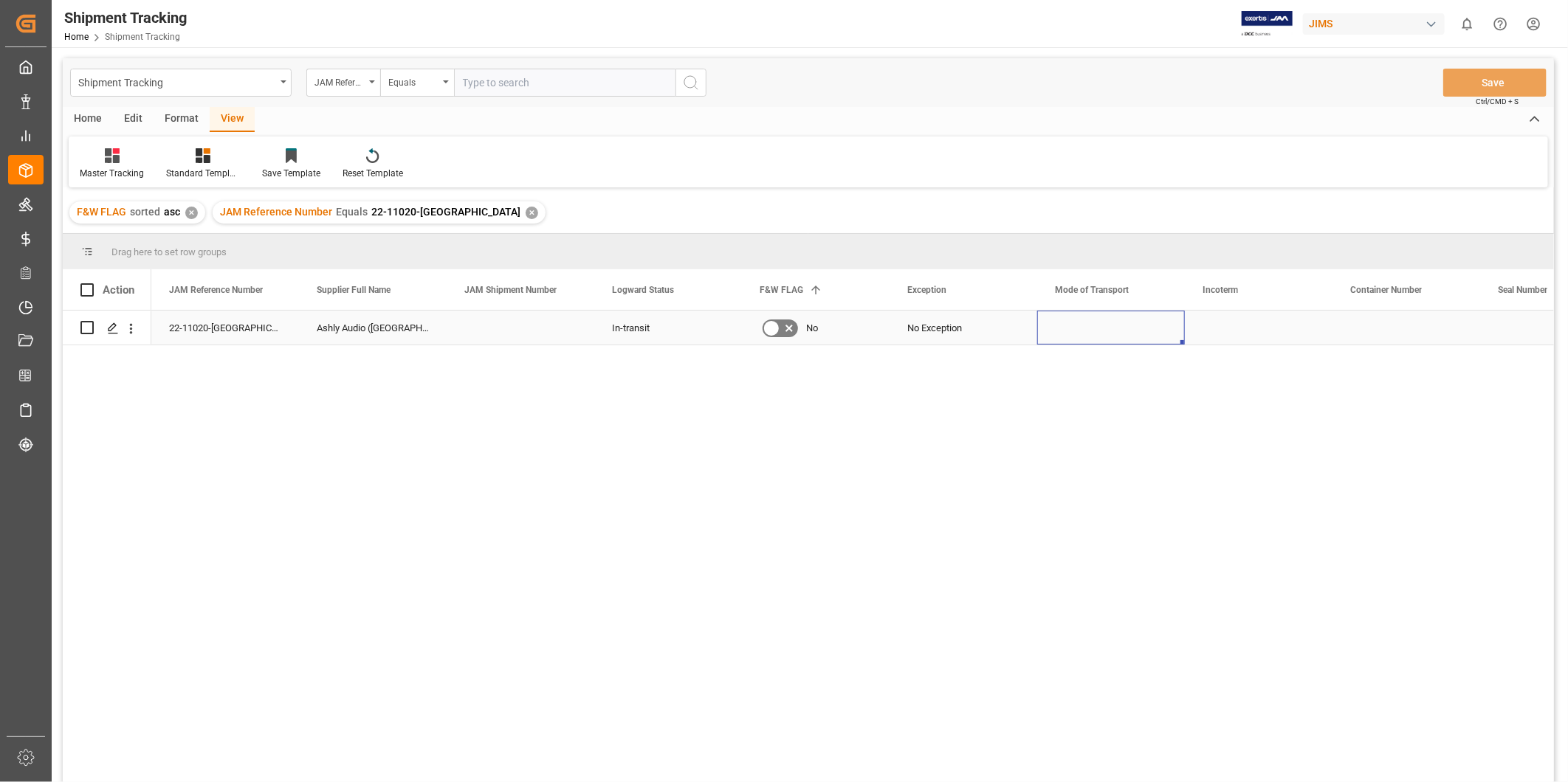
click at [1119, 327] on div "Press SPACE to select this row." at bounding box center [1111, 328] width 148 height 34
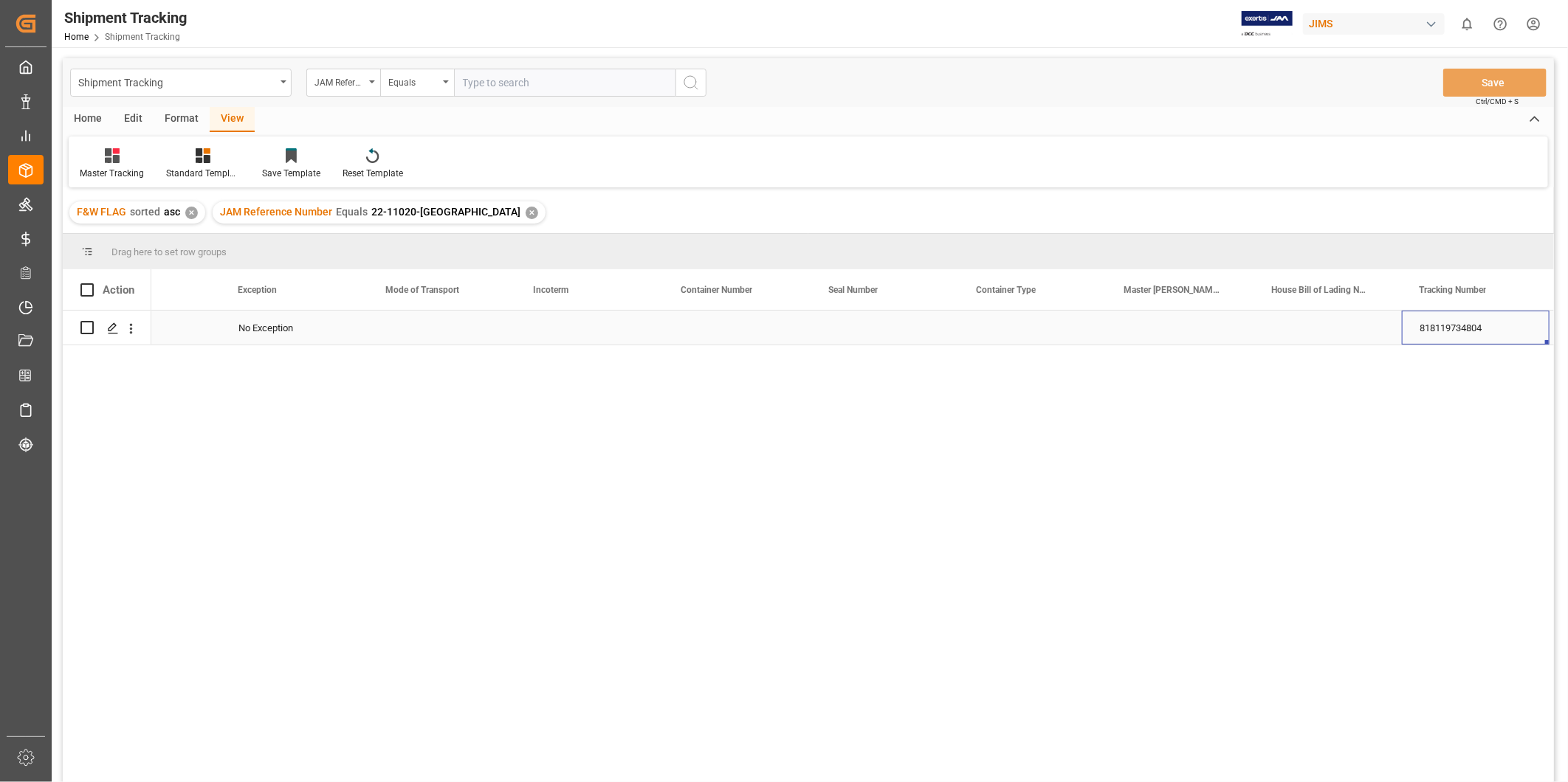
scroll to position [0, 816]
